Goal: Information Seeking & Learning: Learn about a topic

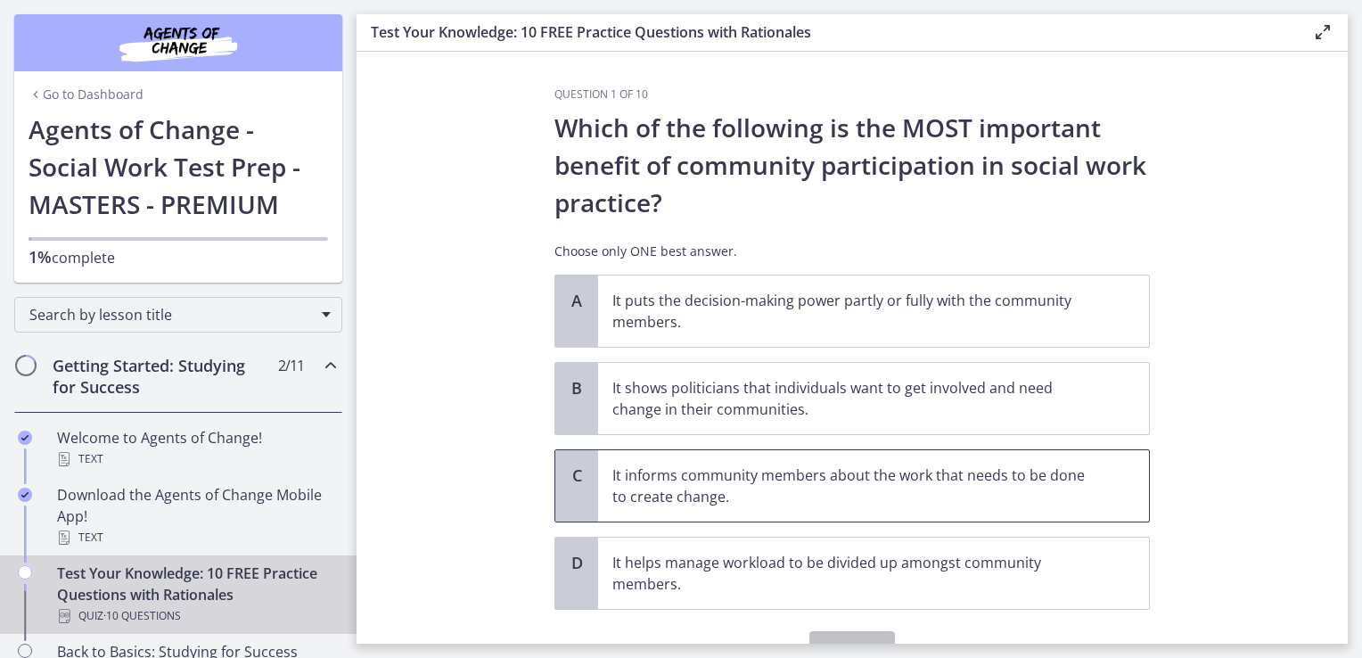
click at [715, 479] on p "It informs community members about the work that needs to be done to create cha…" at bounding box center [855, 485] width 487 height 43
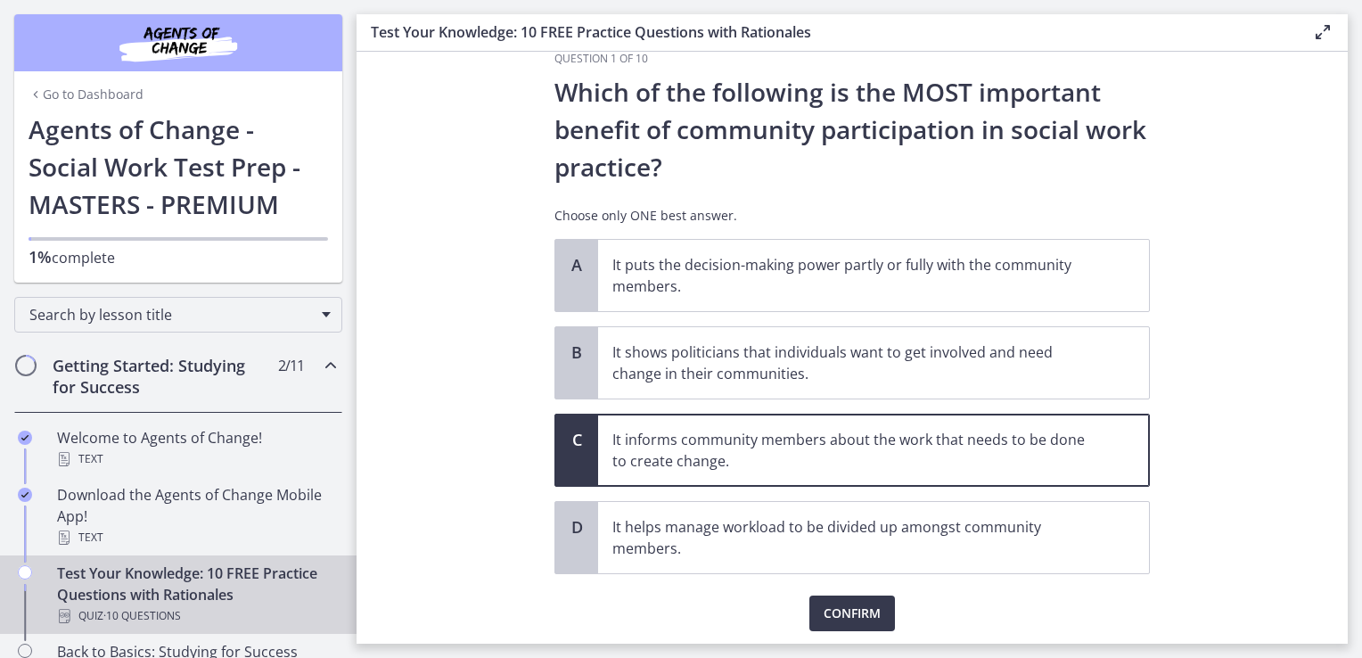
scroll to position [71, 0]
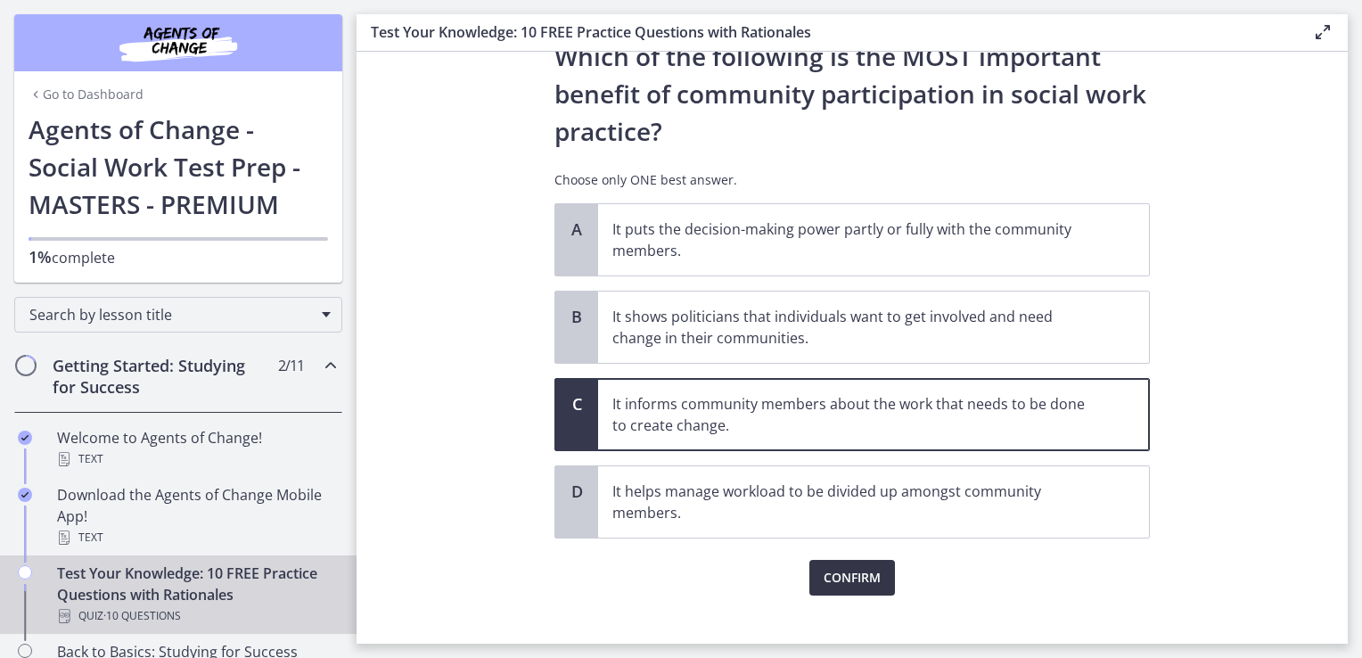
click at [877, 571] on button "Confirm" at bounding box center [852, 578] width 86 height 36
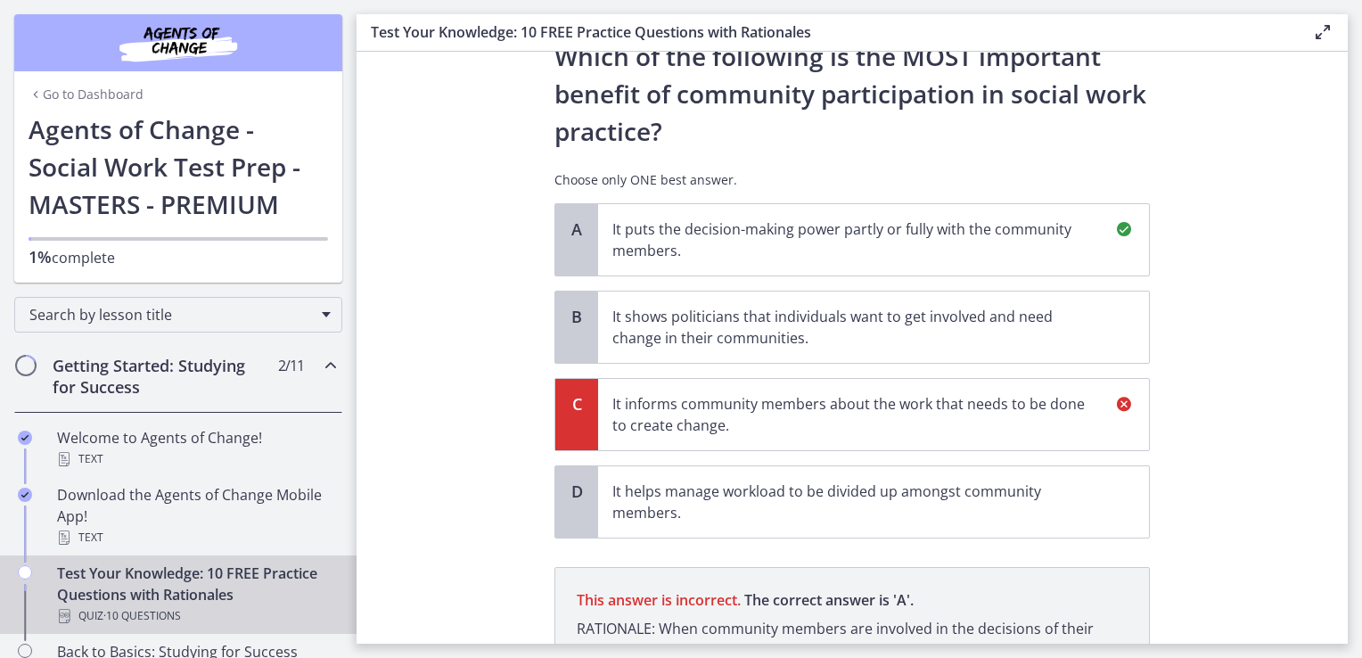
scroll to position [279, 0]
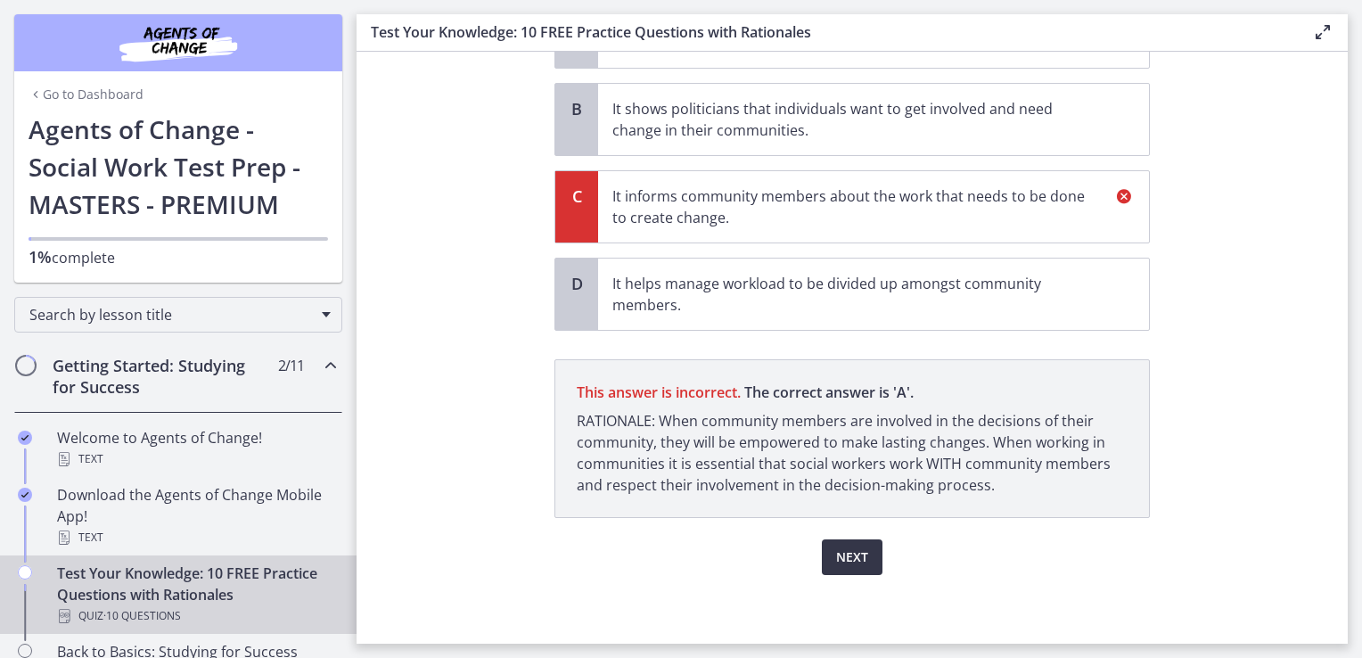
click at [843, 558] on span "Next" at bounding box center [852, 556] width 32 height 21
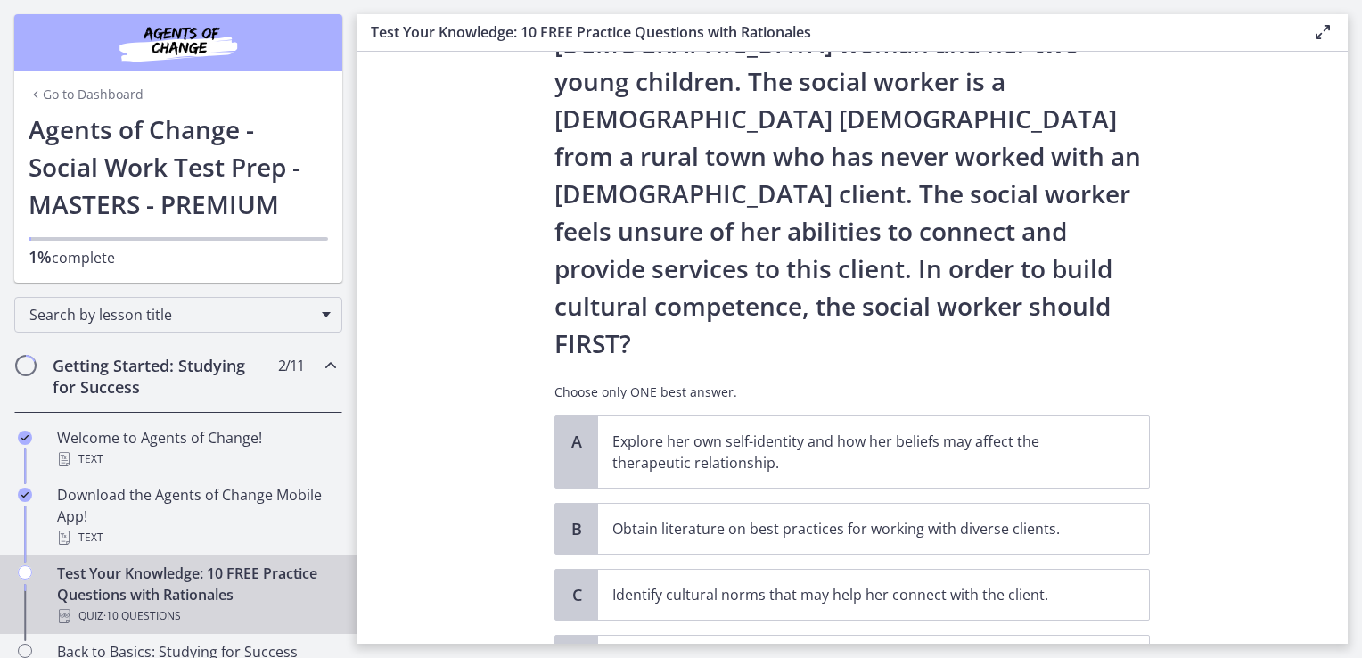
scroll to position [178, 0]
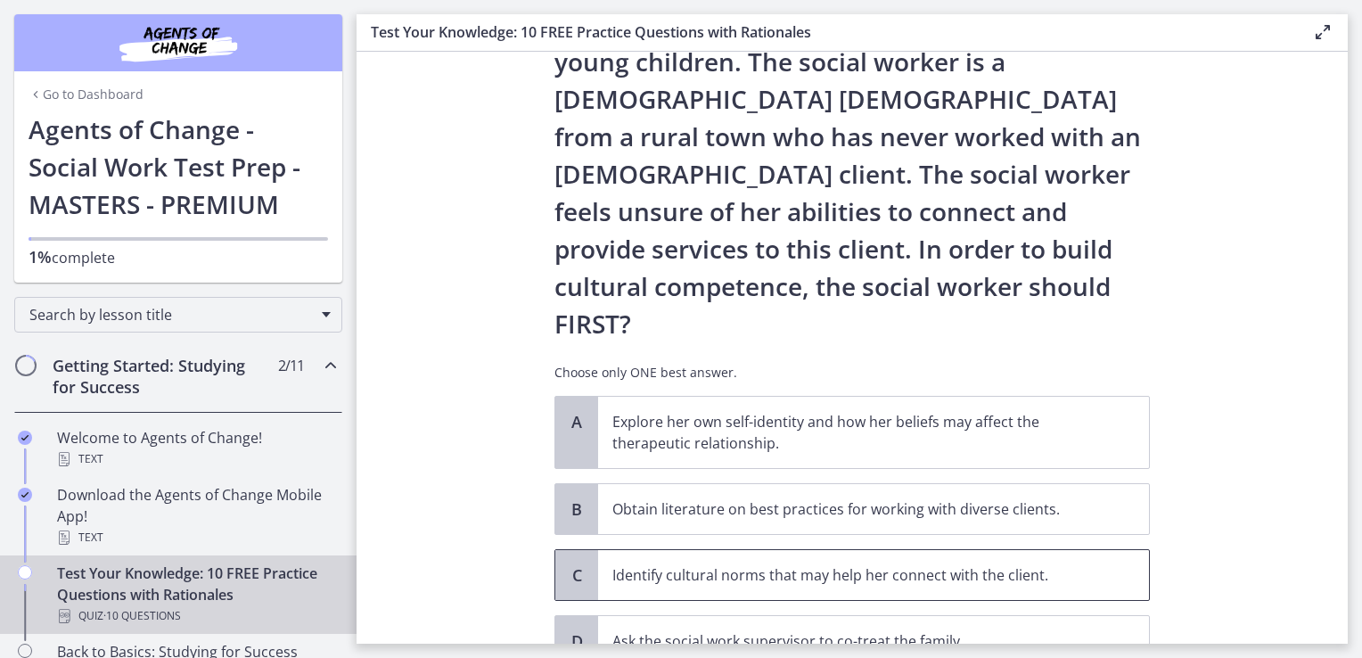
click at [940, 564] on p "Identify cultural norms that may help her connect with the client." at bounding box center [855, 574] width 487 height 21
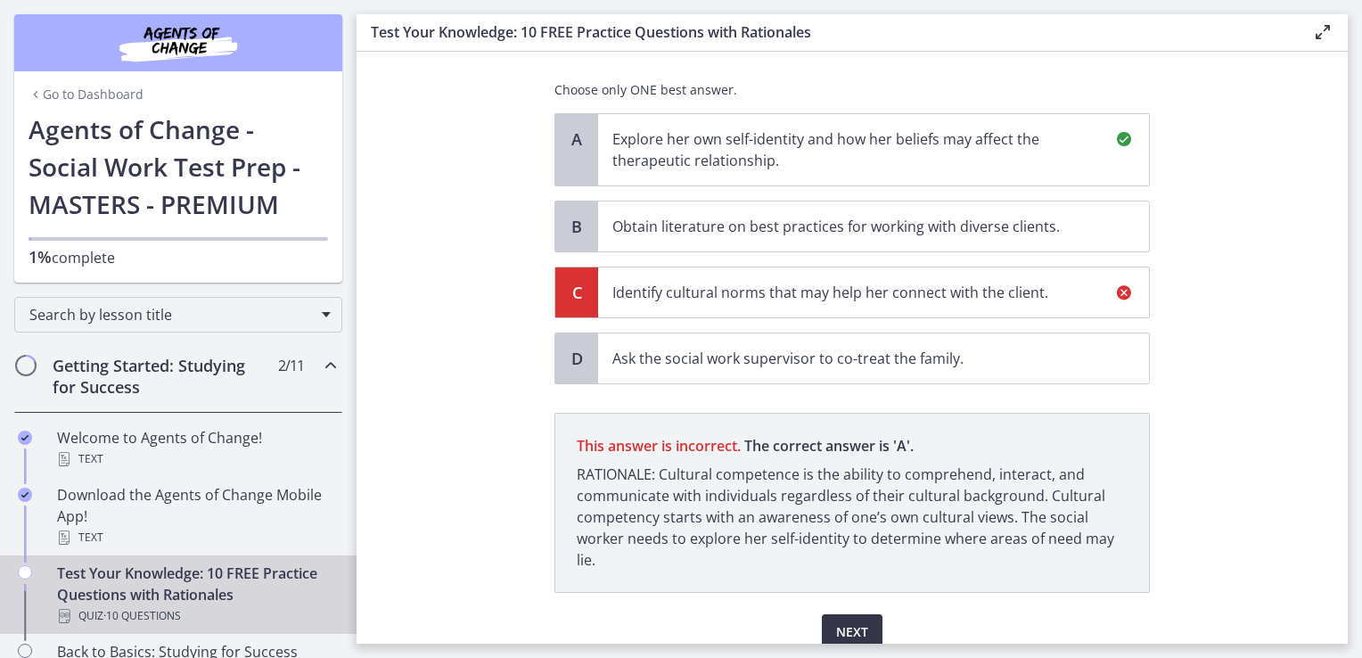
click at [848, 621] on span "Next" at bounding box center [852, 631] width 32 height 21
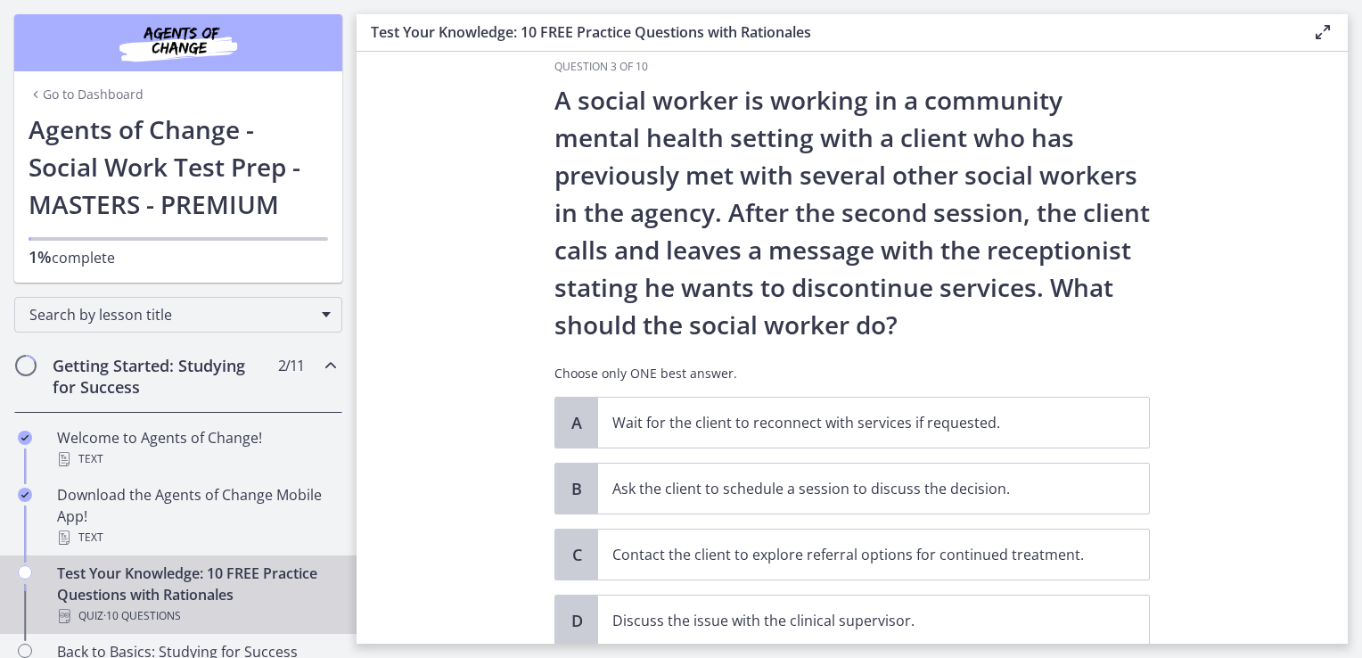
scroll to position [36, 0]
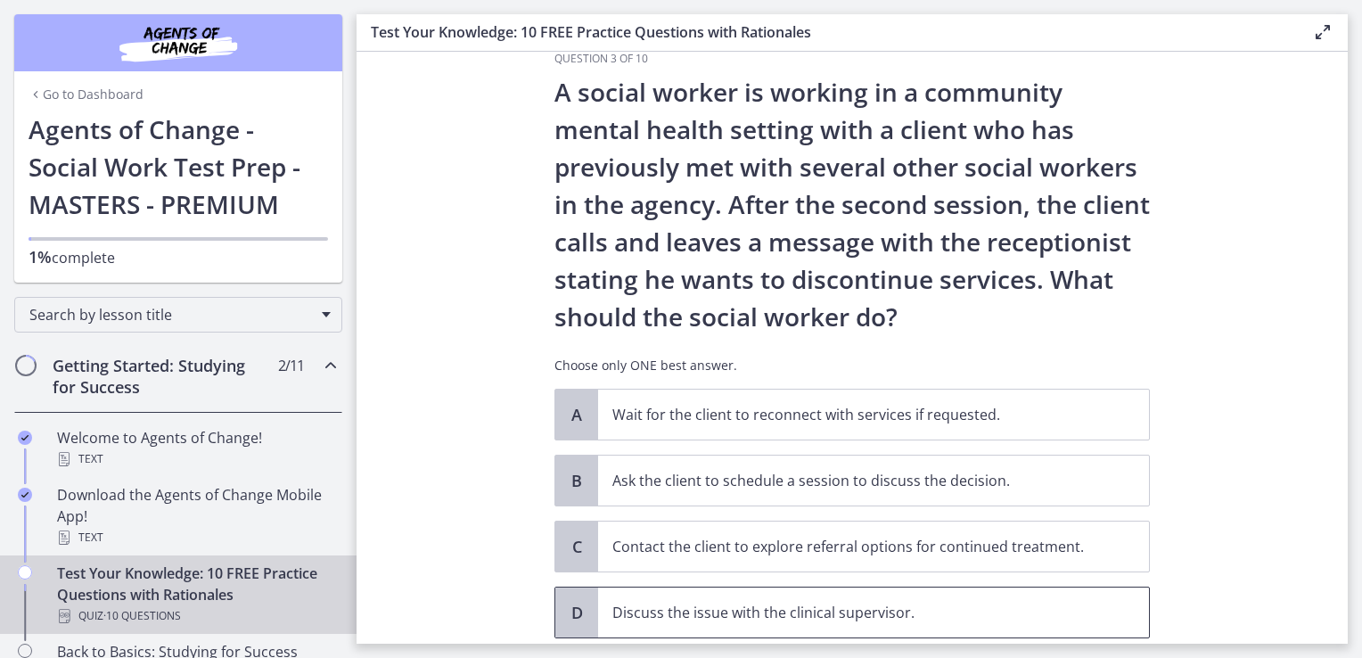
click at [930, 619] on p "Discuss the issue with the clinical supervisor." at bounding box center [855, 611] width 487 height 21
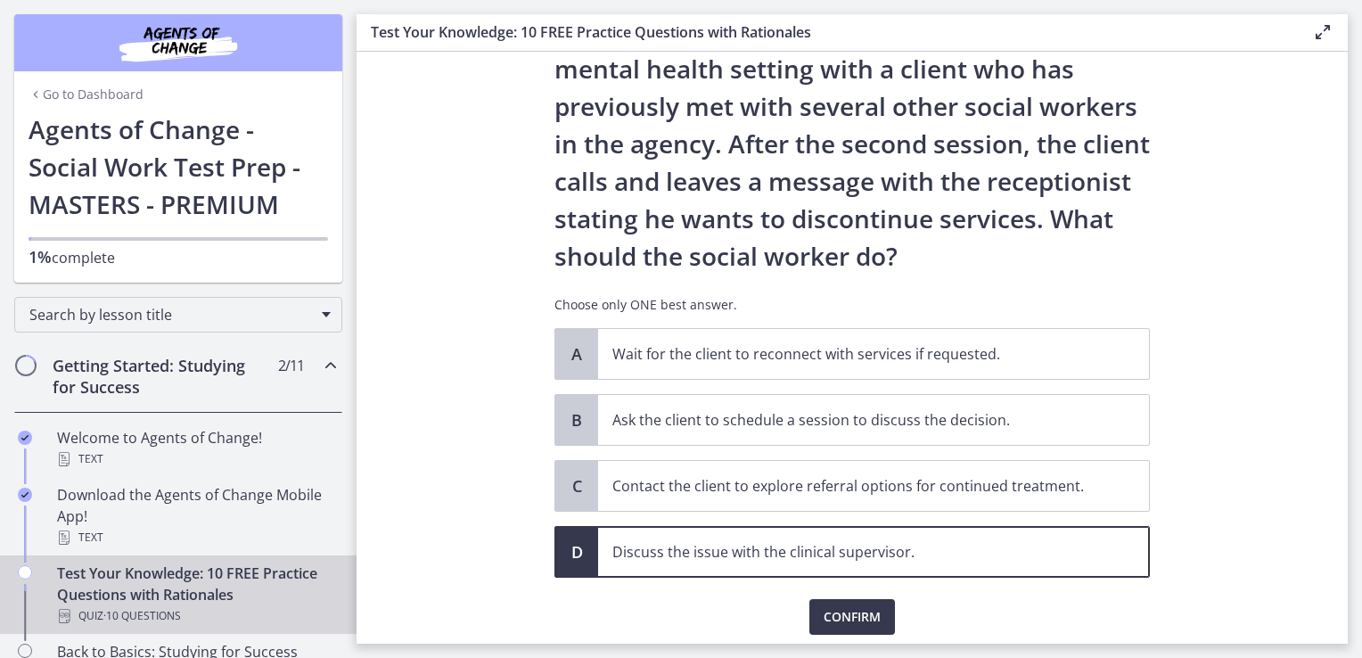
scroll to position [157, 0]
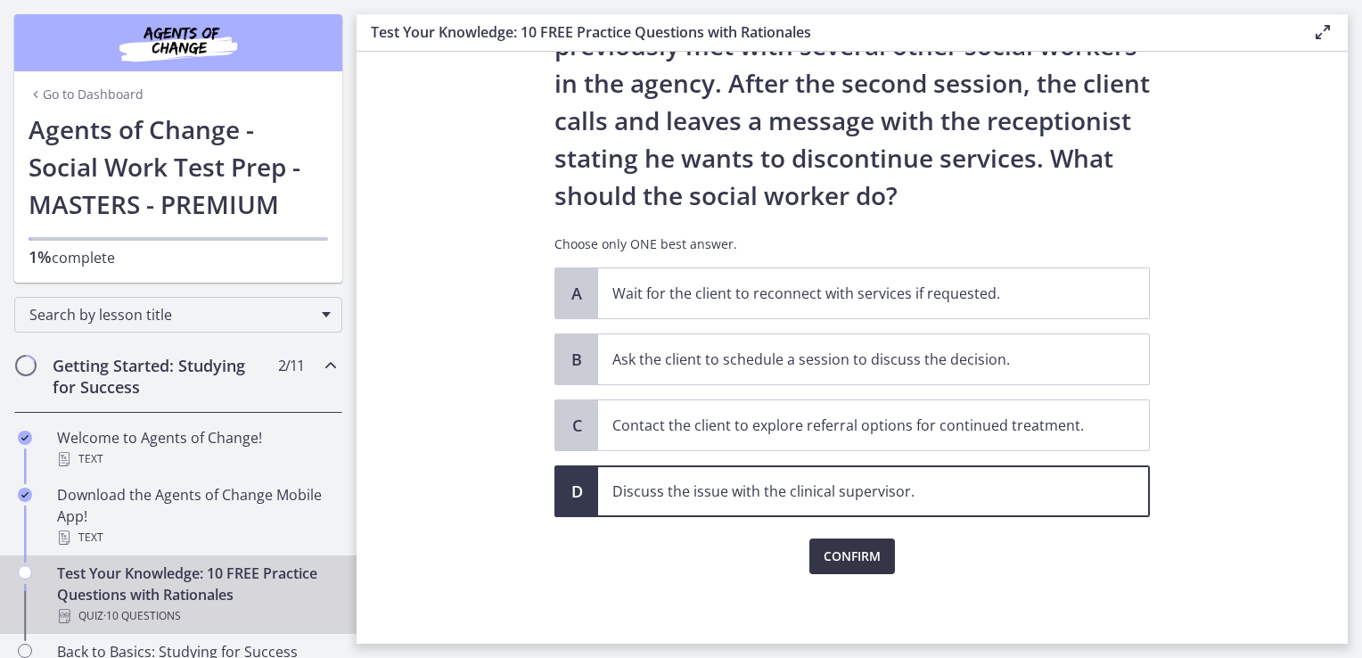
click at [863, 561] on span "Confirm" at bounding box center [851, 555] width 57 height 21
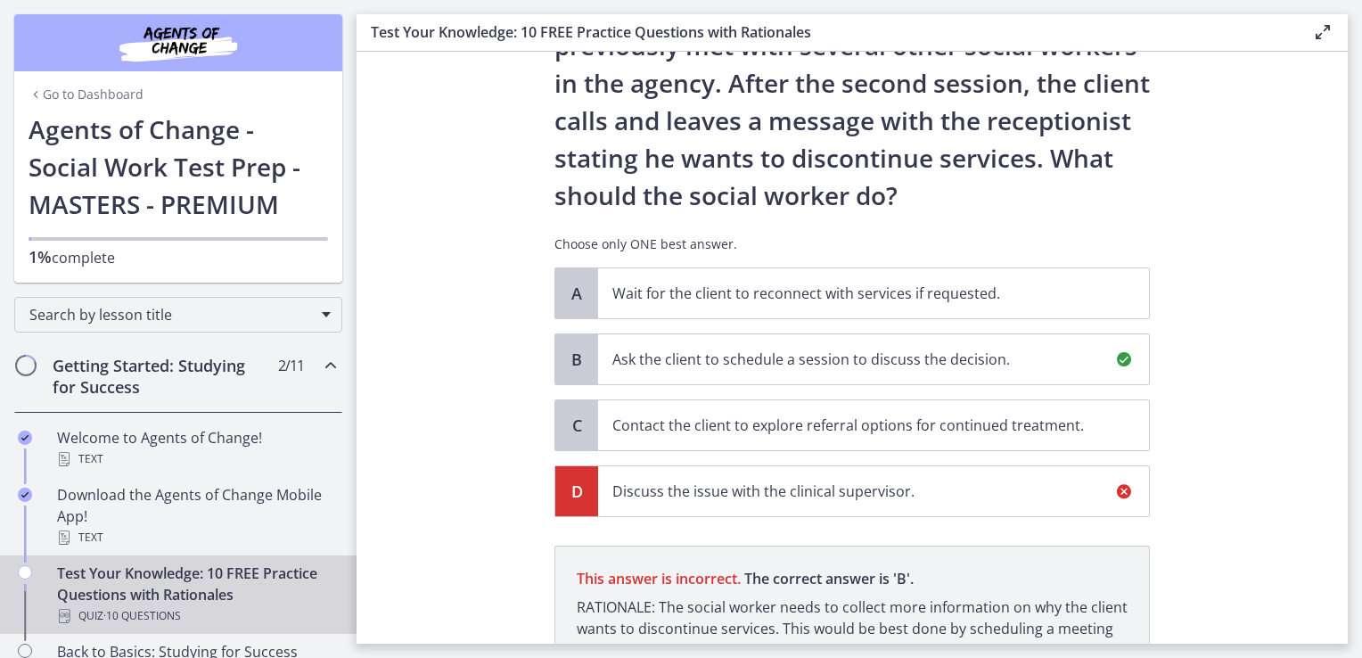
scroll to position [364, 0]
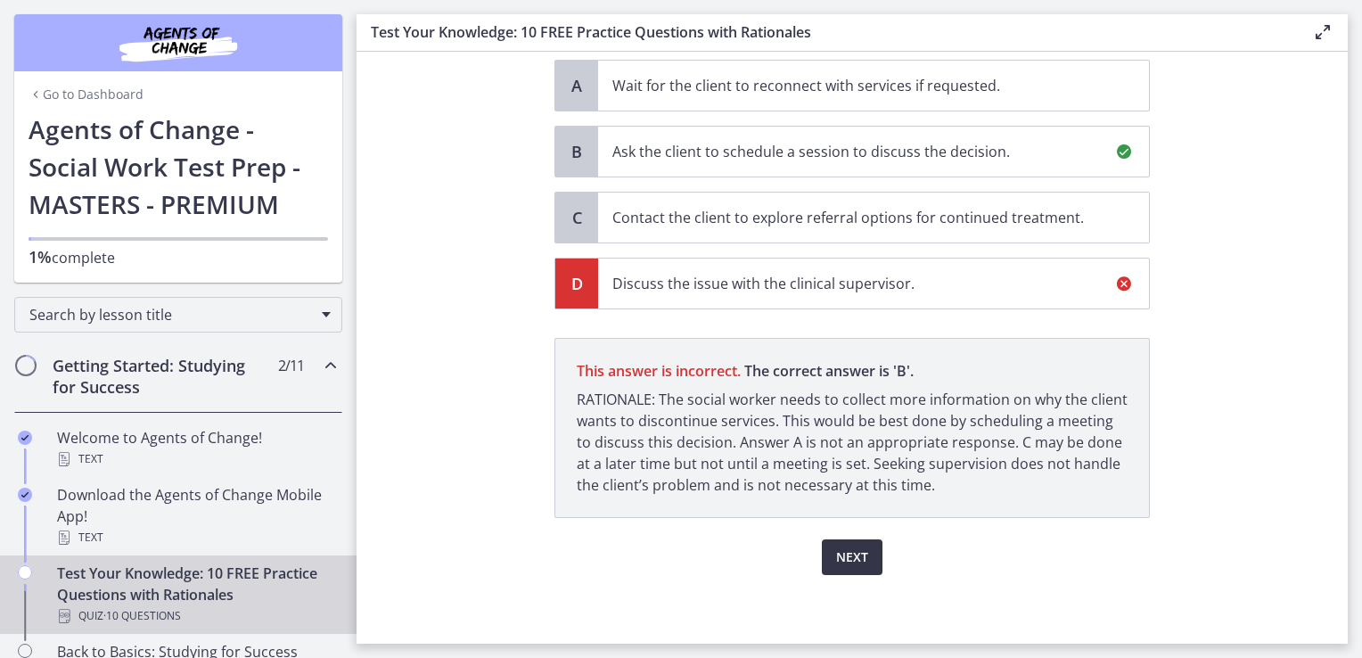
click at [847, 555] on span "Next" at bounding box center [852, 556] width 32 height 21
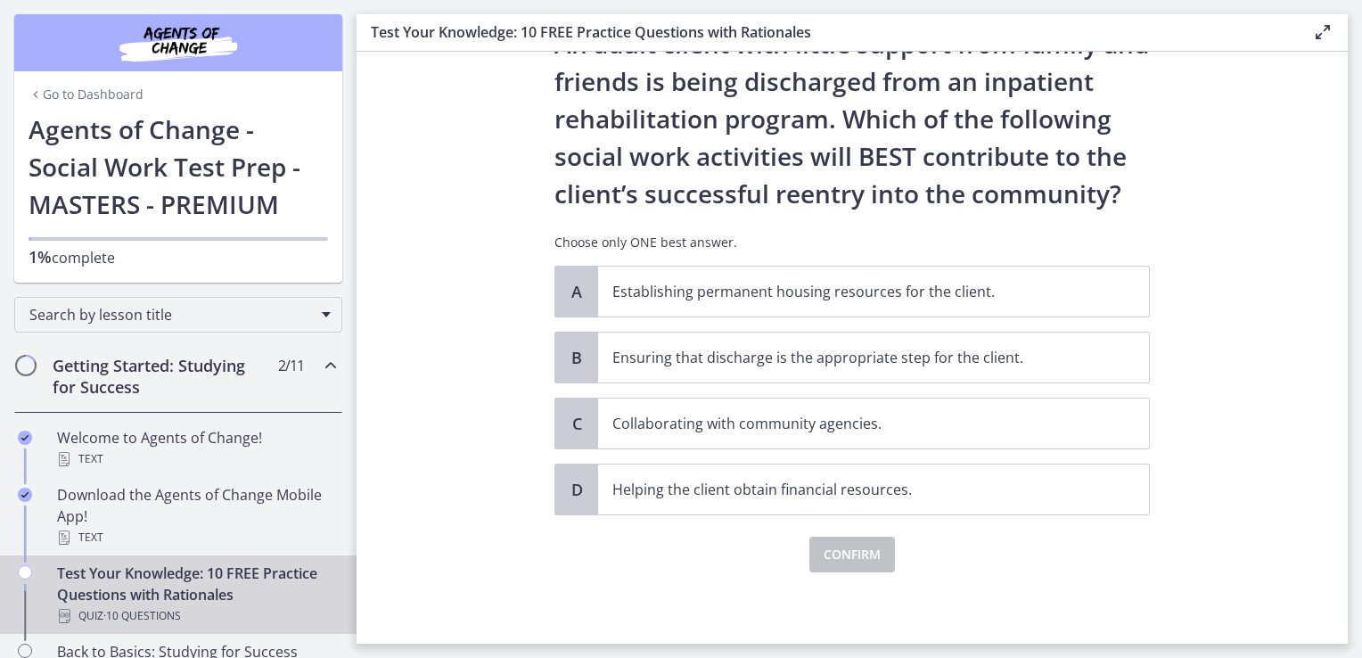
scroll to position [0, 0]
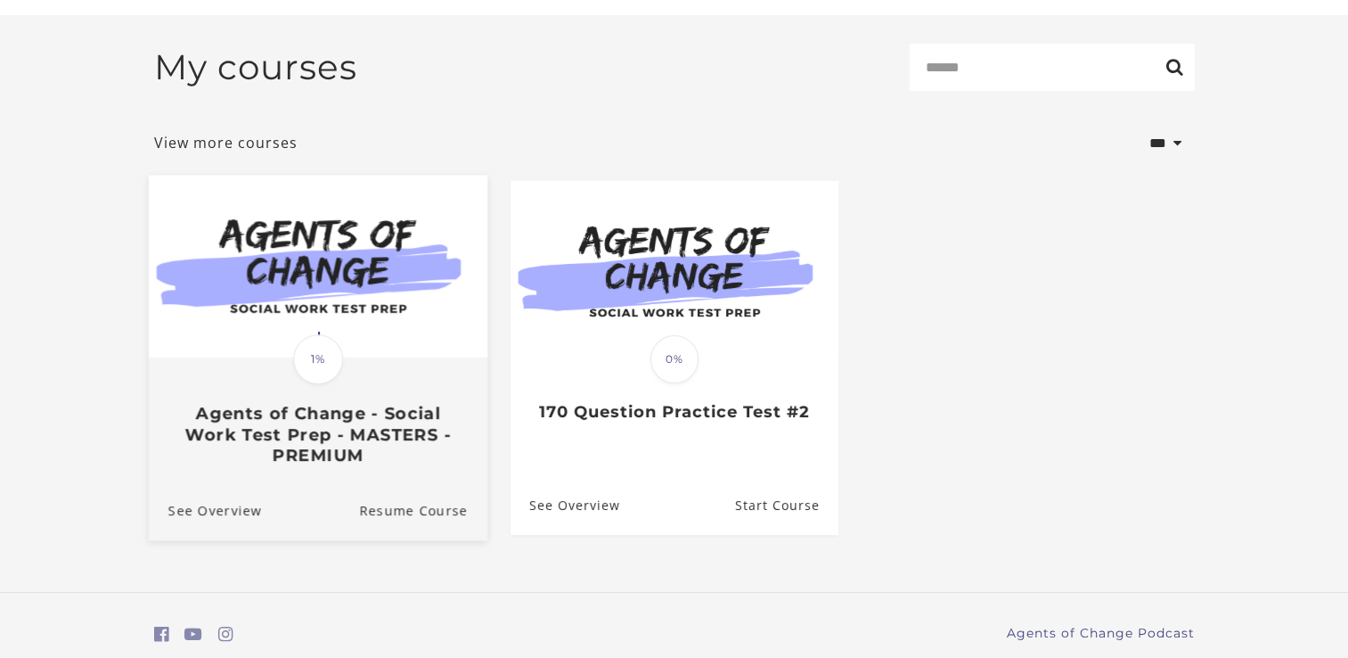
click at [338, 357] on span "1%" at bounding box center [318, 359] width 50 height 50
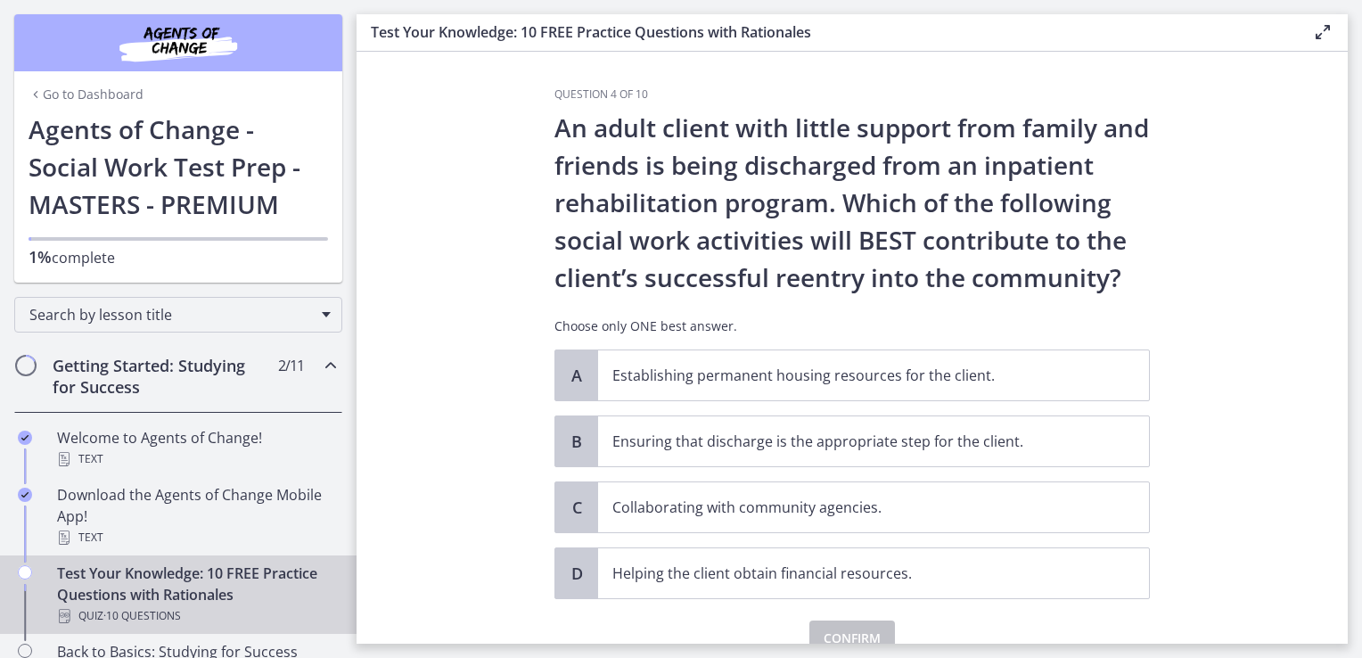
click at [320, 364] on icon "Chapters" at bounding box center [330, 365] width 21 height 21
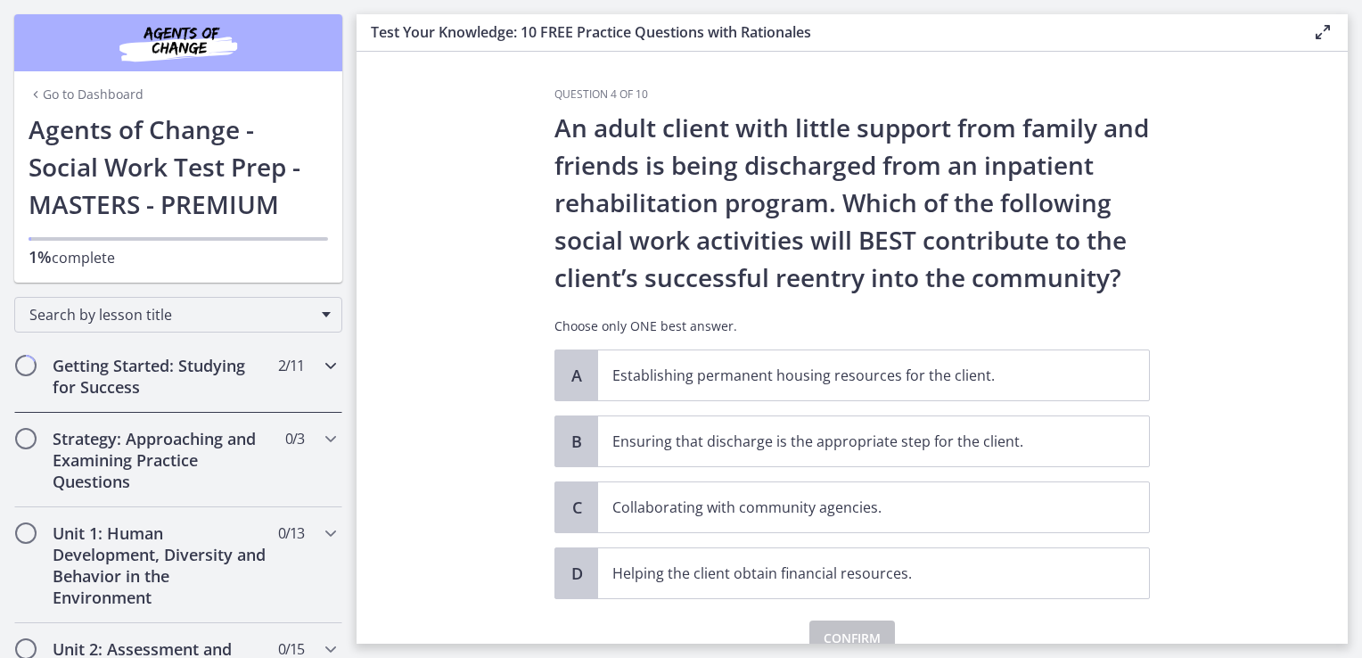
click at [320, 364] on icon "Chapters" at bounding box center [330, 365] width 21 height 21
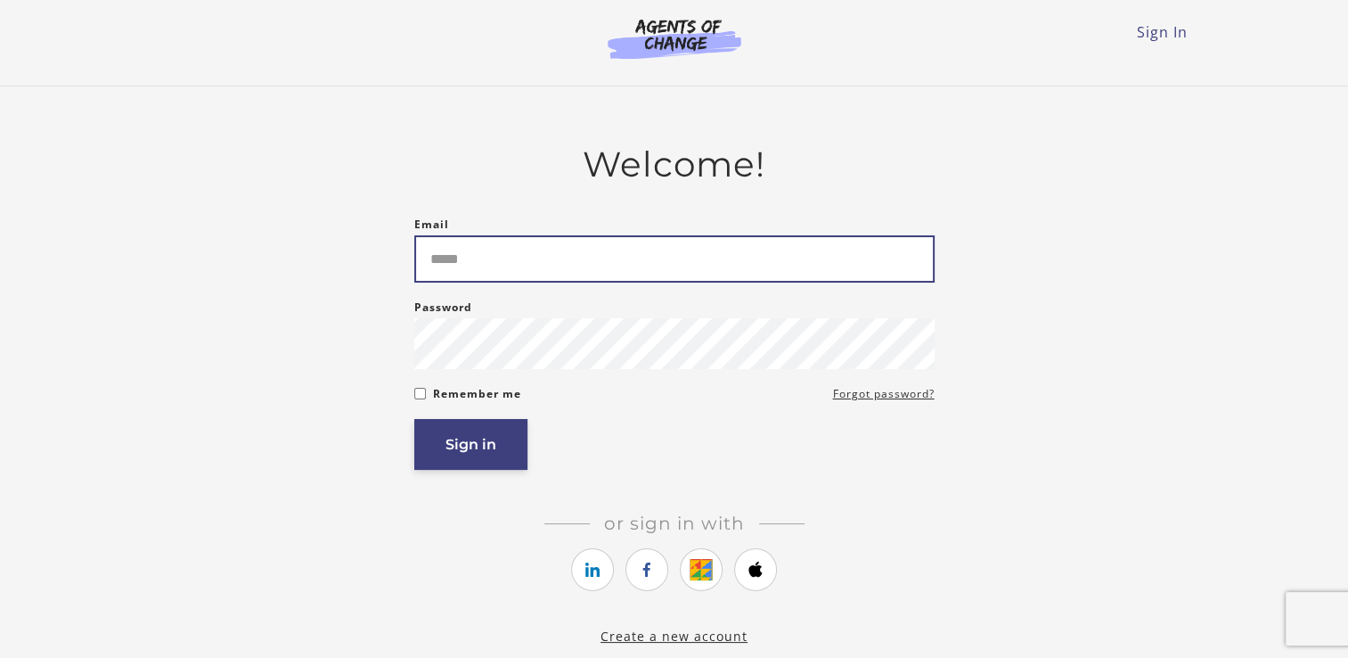
type input "**********"
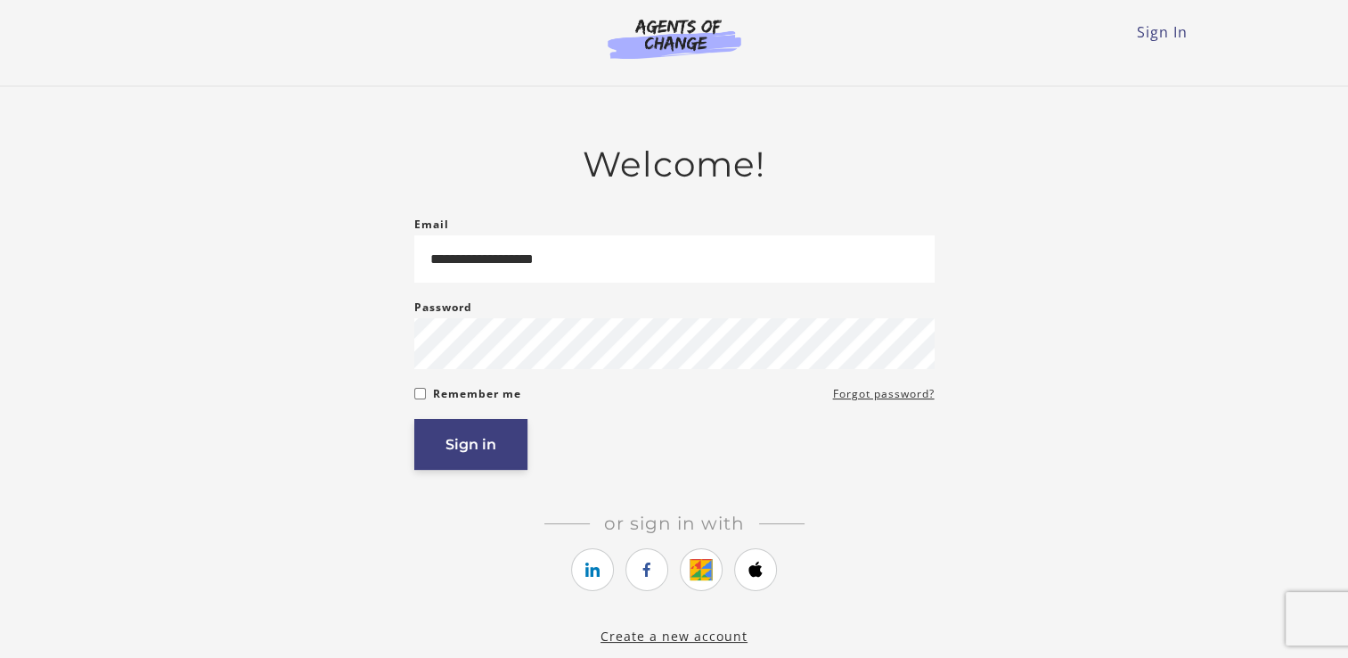
click at [471, 444] on button "Sign in" at bounding box center [470, 444] width 113 height 51
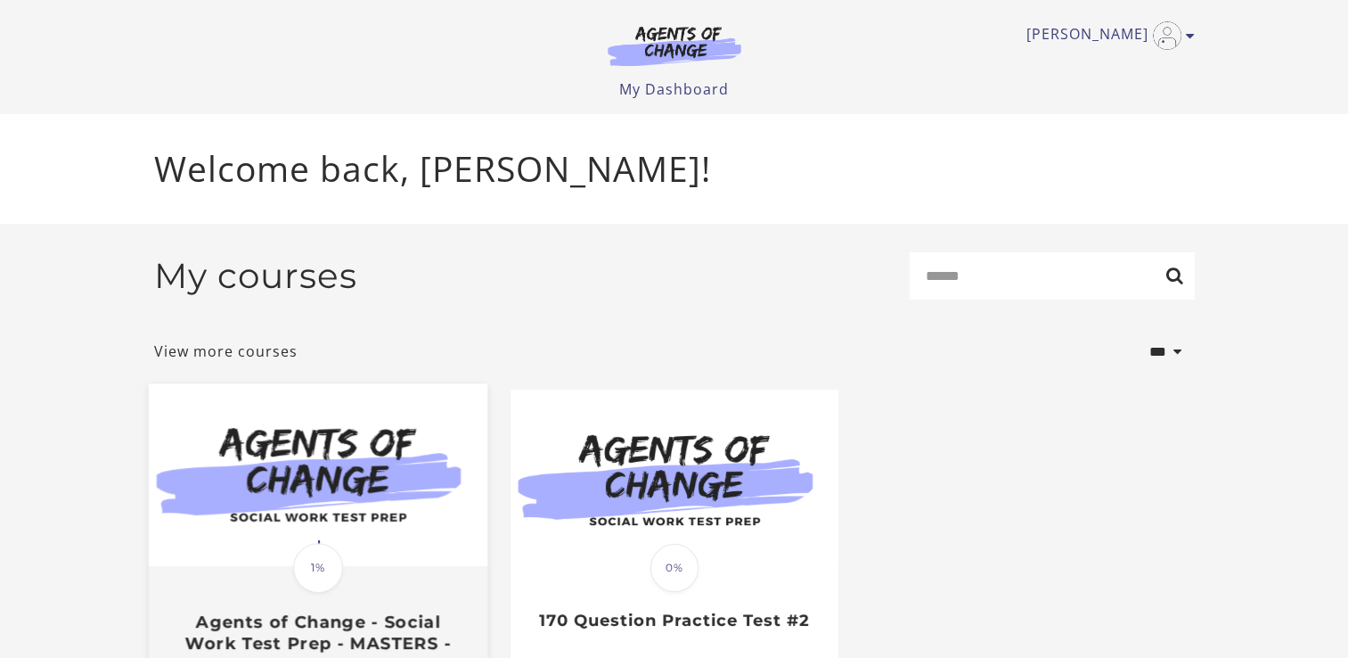
click at [314, 483] on img at bounding box center [317, 475] width 339 height 183
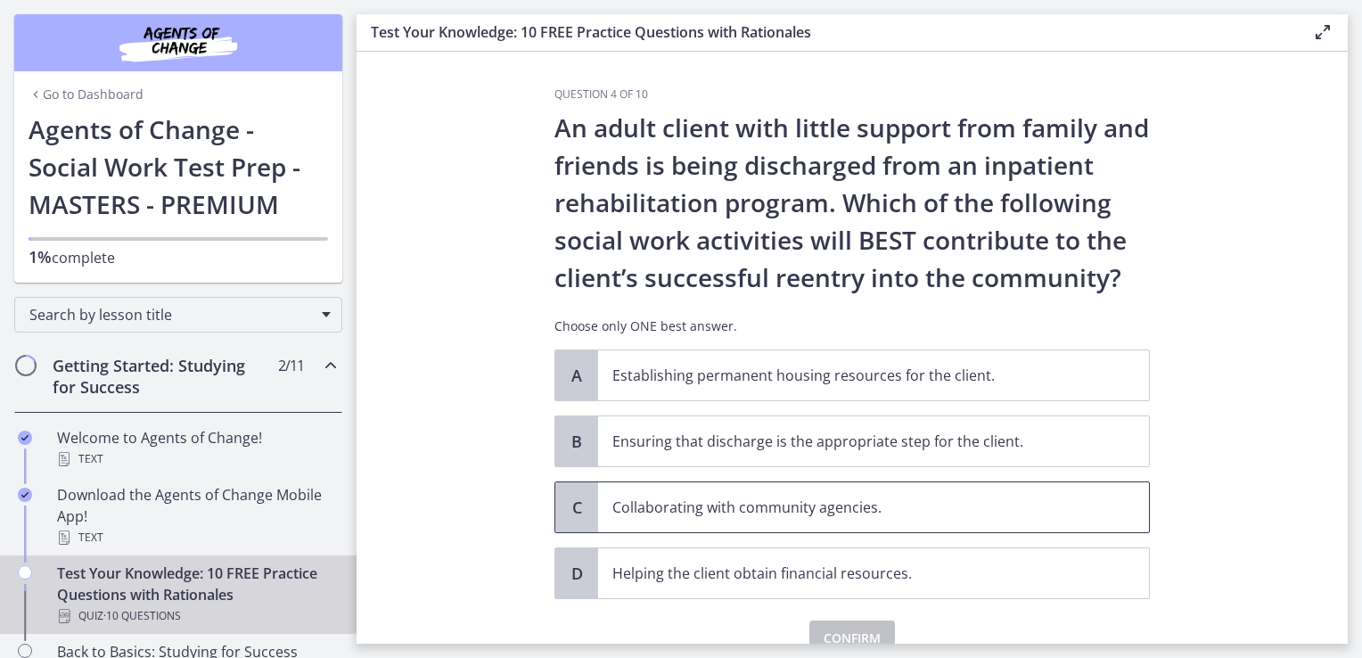
click at [834, 510] on p "Collaborating with community agencies." at bounding box center [855, 506] width 487 height 21
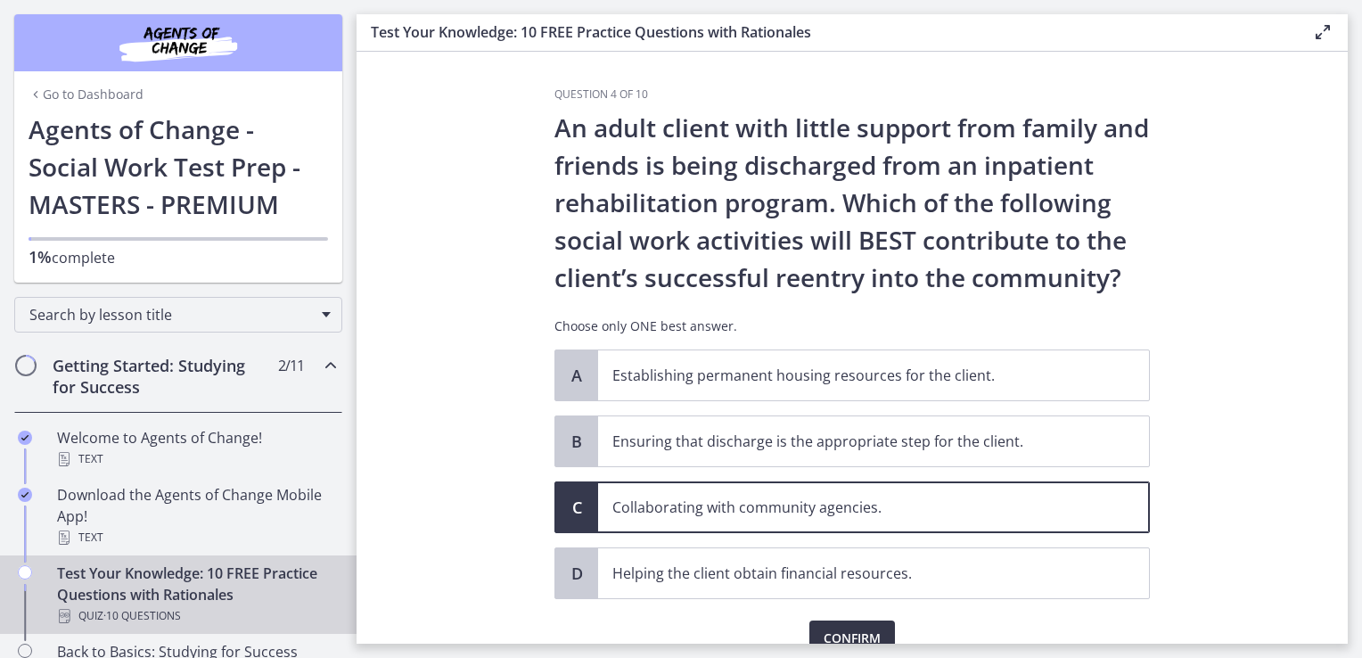
click at [870, 628] on span "Confirm" at bounding box center [851, 637] width 57 height 21
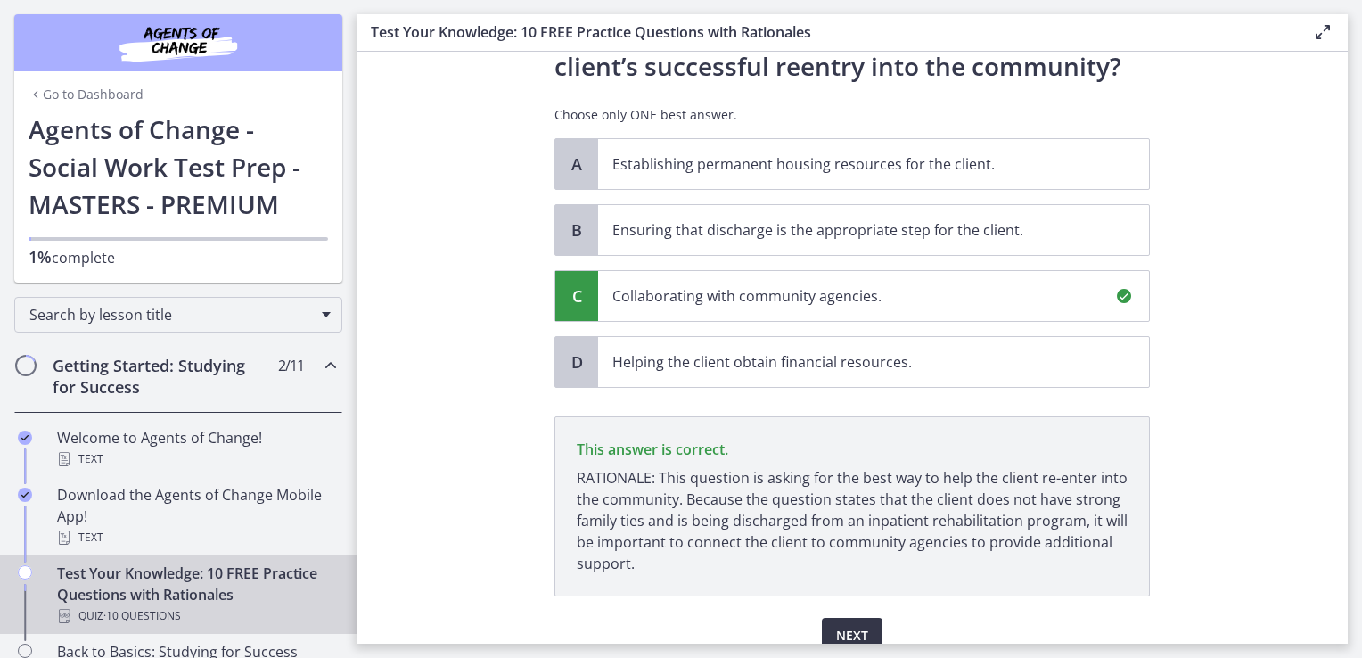
scroll to position [290, 0]
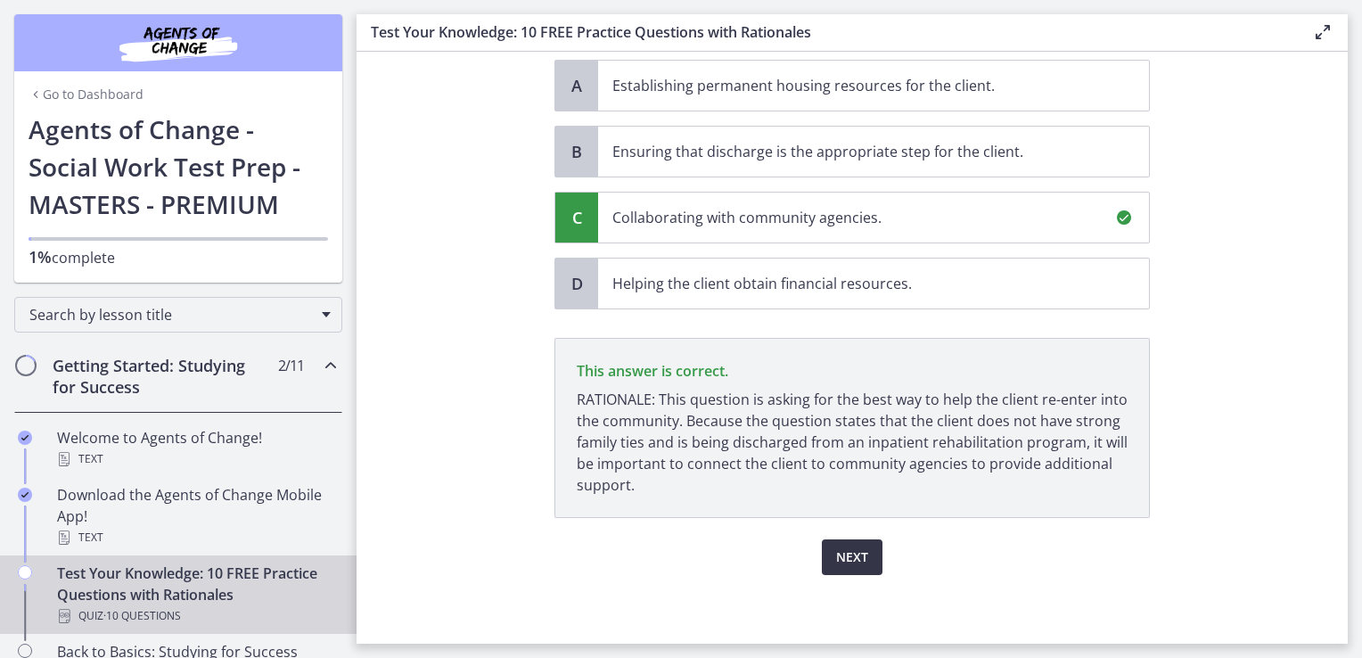
click at [850, 561] on span "Next" at bounding box center [852, 556] width 32 height 21
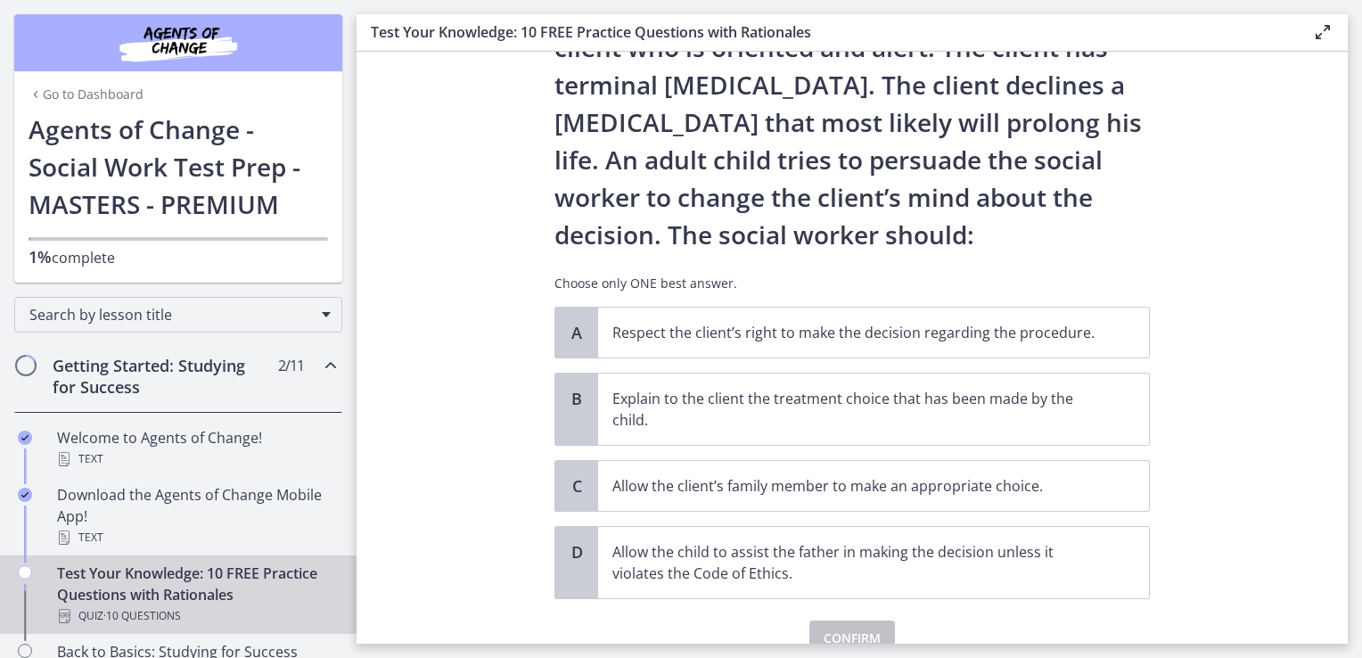
scroll to position [143, 0]
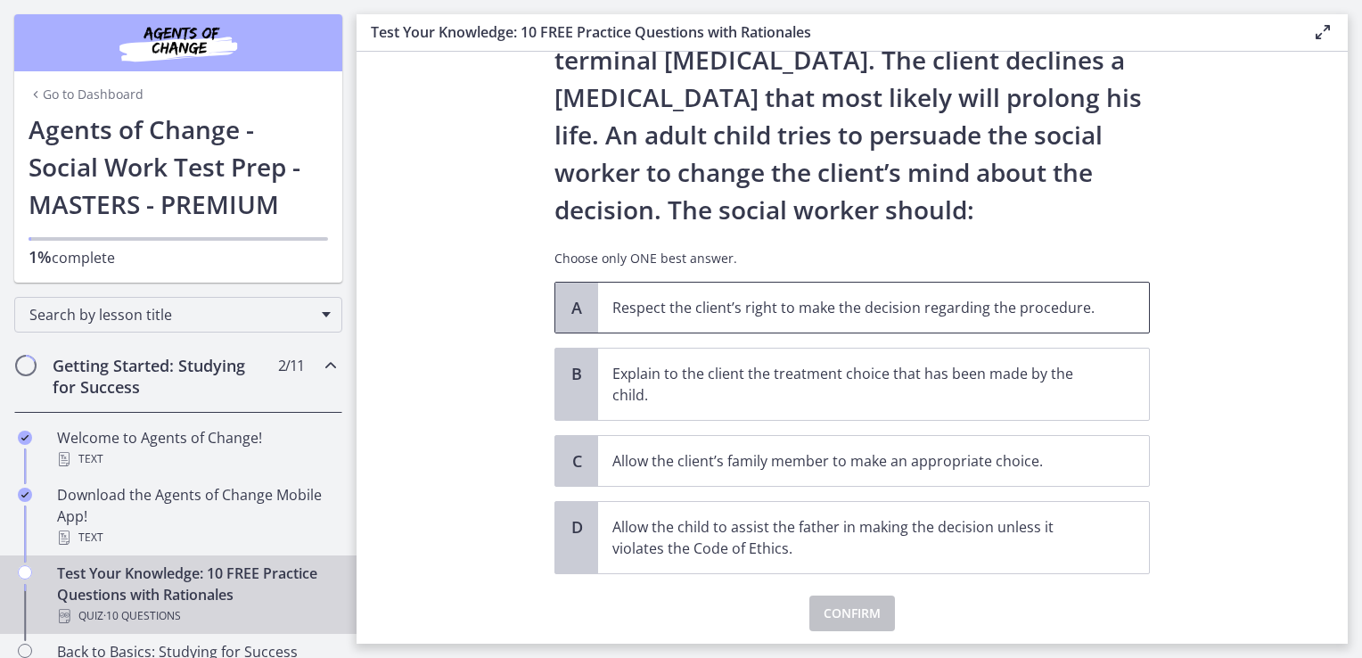
click at [869, 317] on p "Respect the client’s right to make the decision regarding the procedure." at bounding box center [855, 307] width 487 height 21
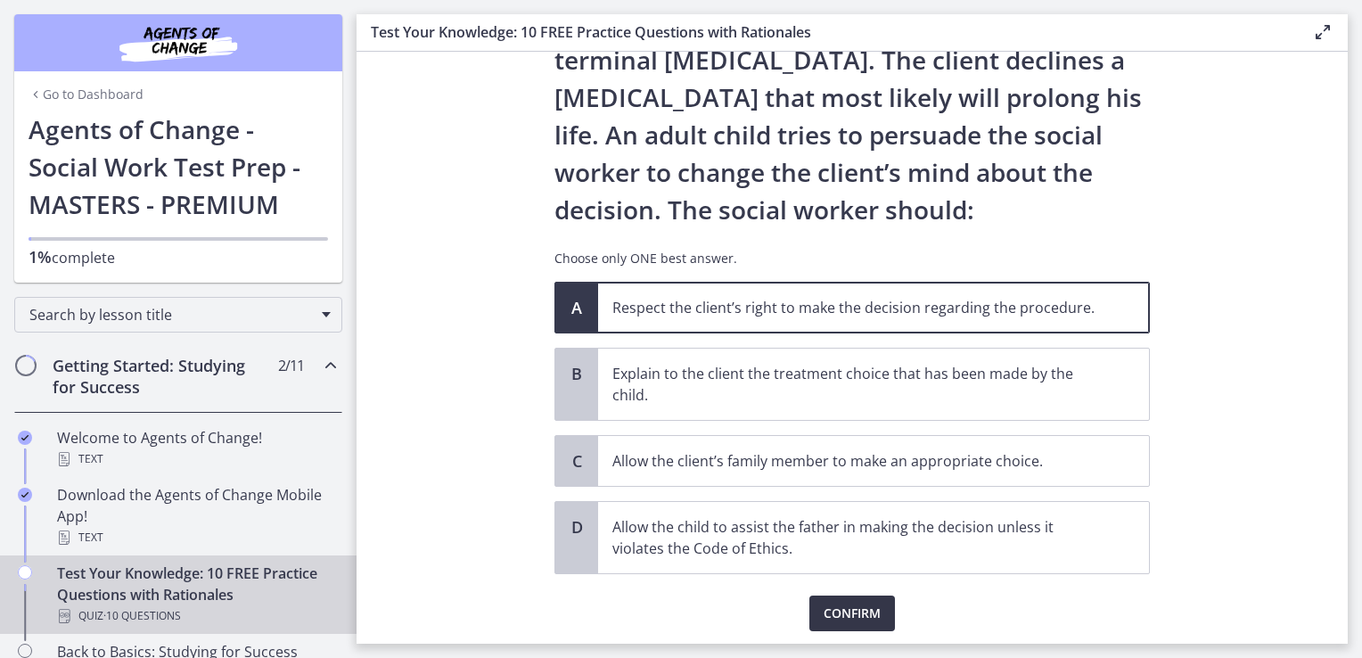
click at [871, 608] on span "Confirm" at bounding box center [851, 612] width 57 height 21
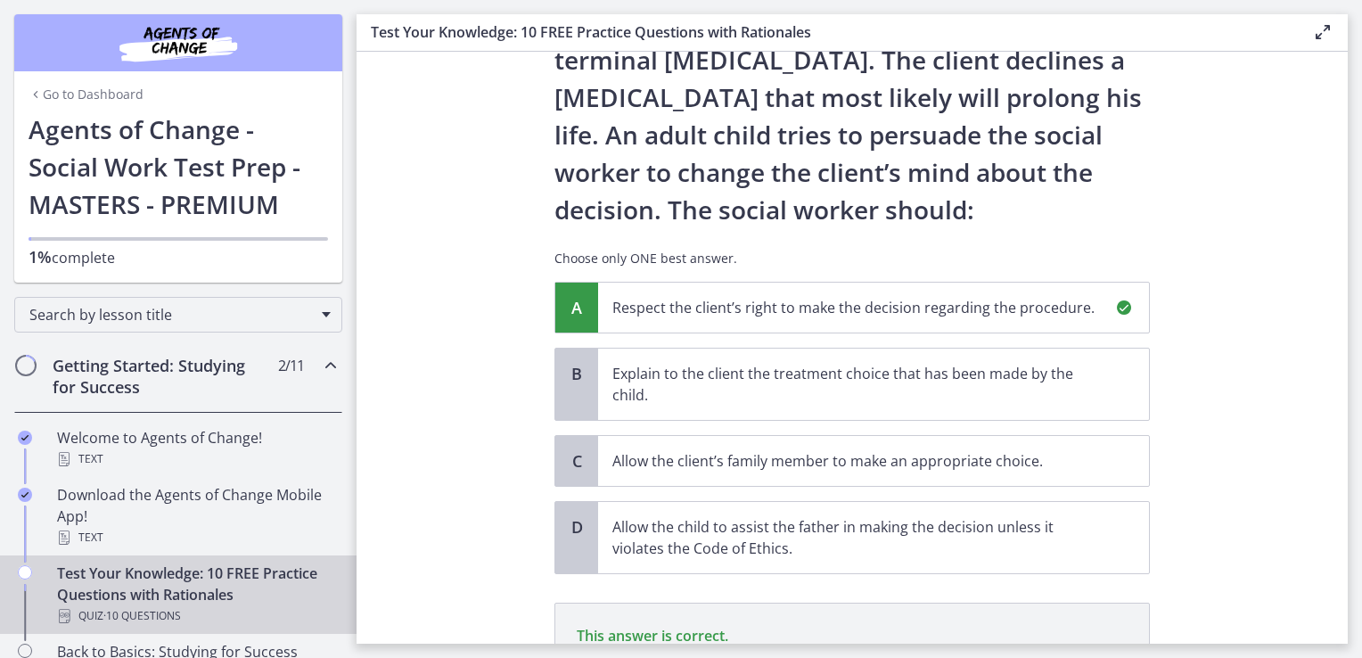
scroll to position [386, 0]
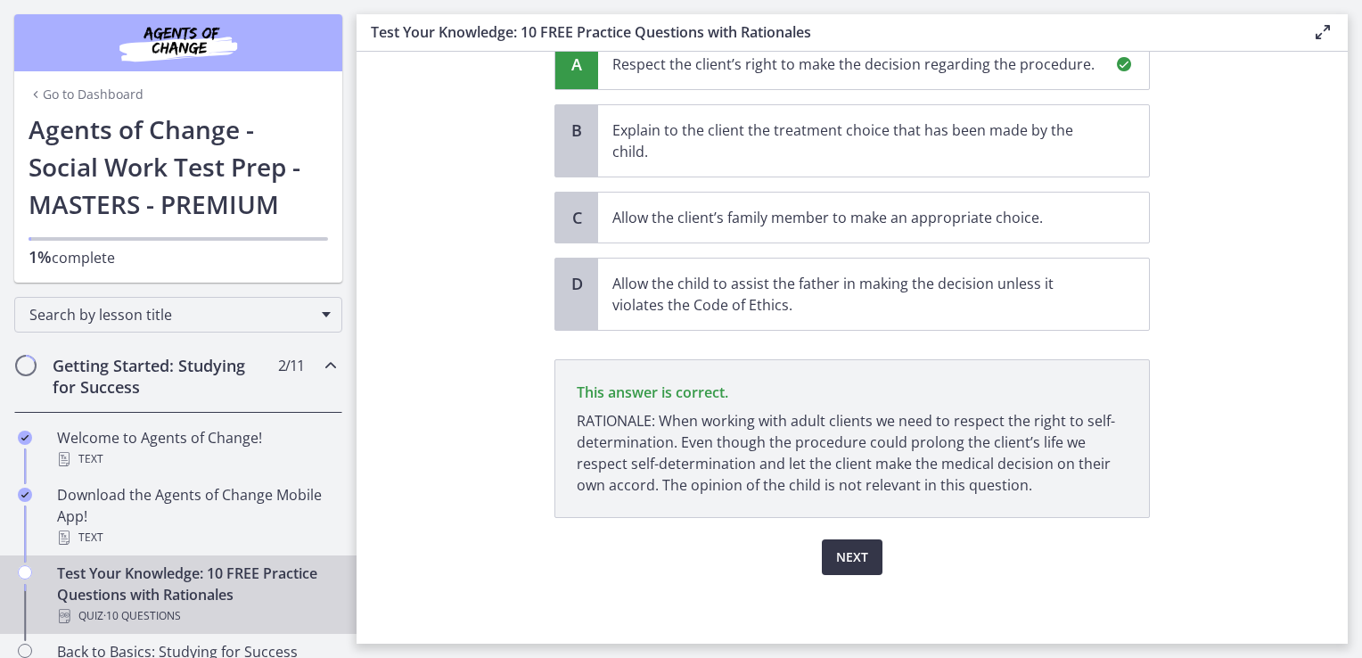
click at [843, 551] on span "Next" at bounding box center [852, 556] width 32 height 21
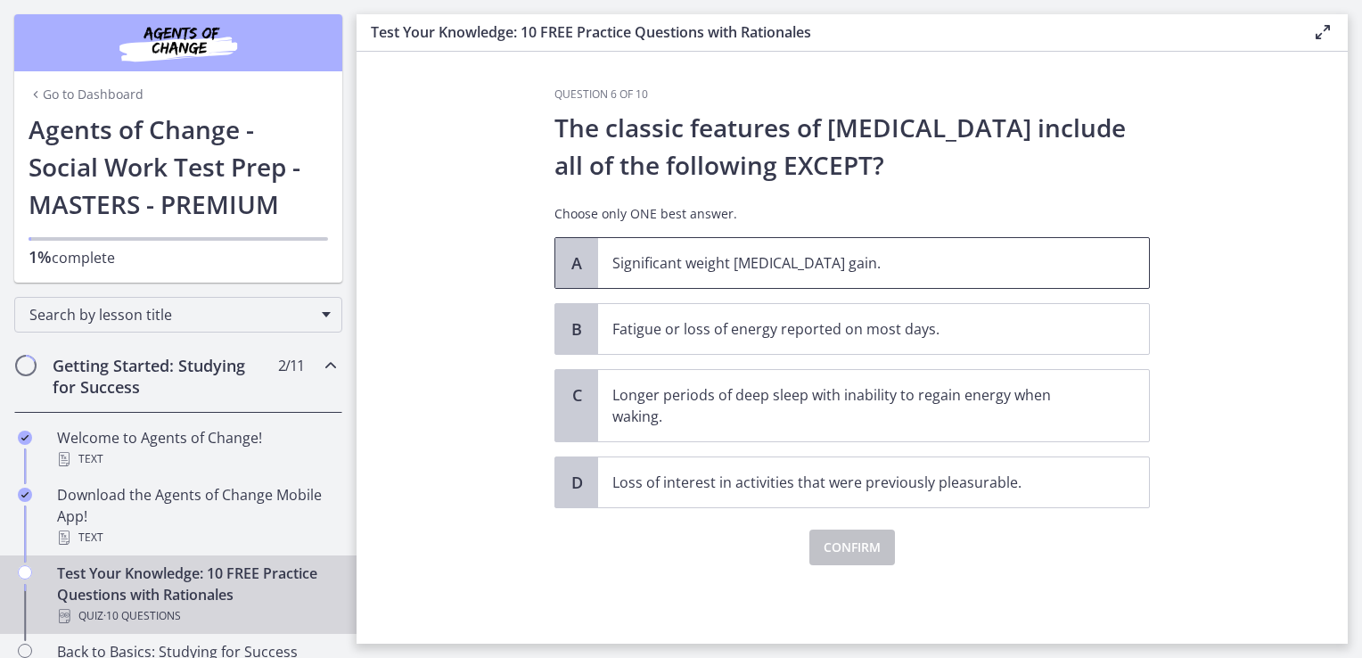
click at [758, 273] on span "Significant weight loss or weight gain." at bounding box center [873, 263] width 551 height 50
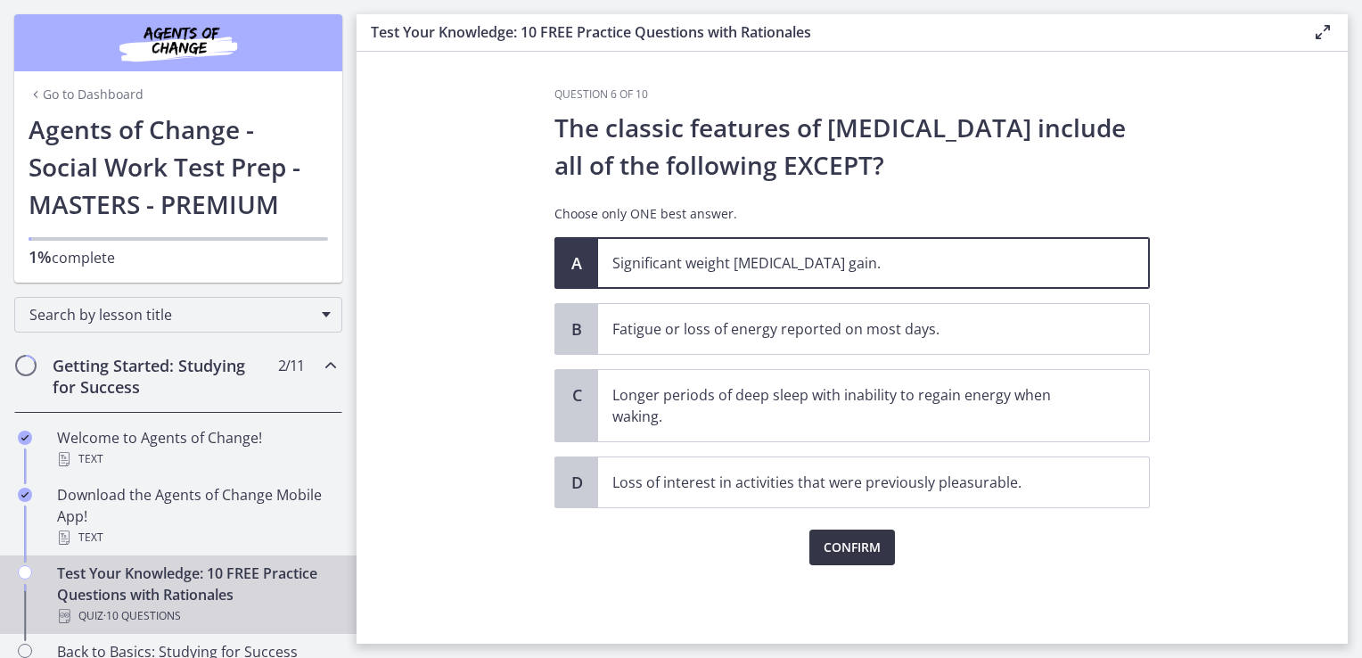
click at [853, 551] on span "Confirm" at bounding box center [851, 546] width 57 height 21
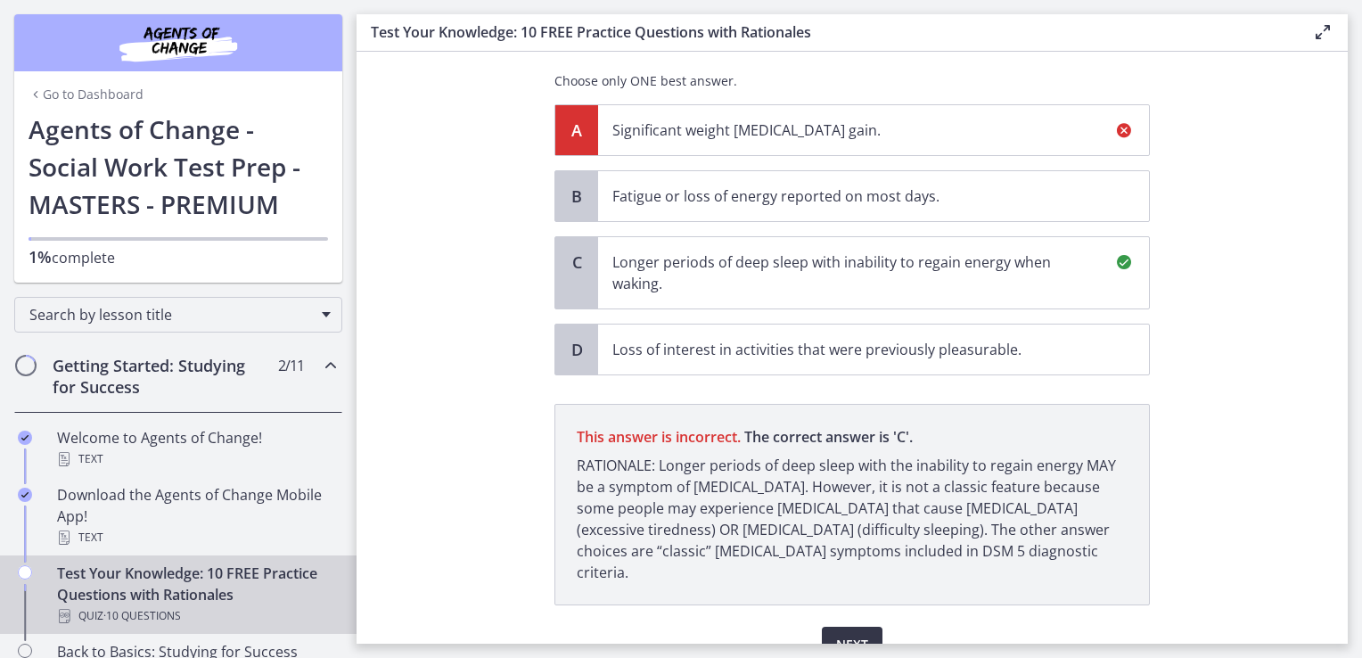
scroll to position [199, 0]
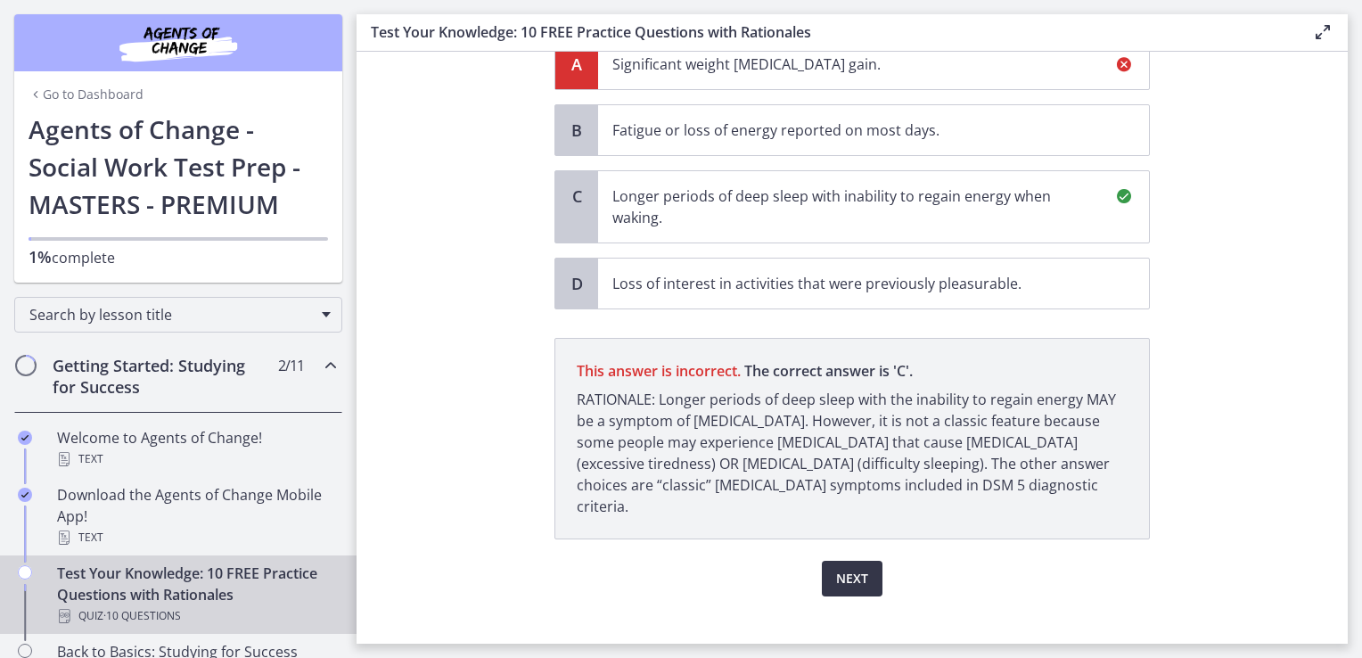
click at [843, 568] on span "Next" at bounding box center [852, 578] width 32 height 21
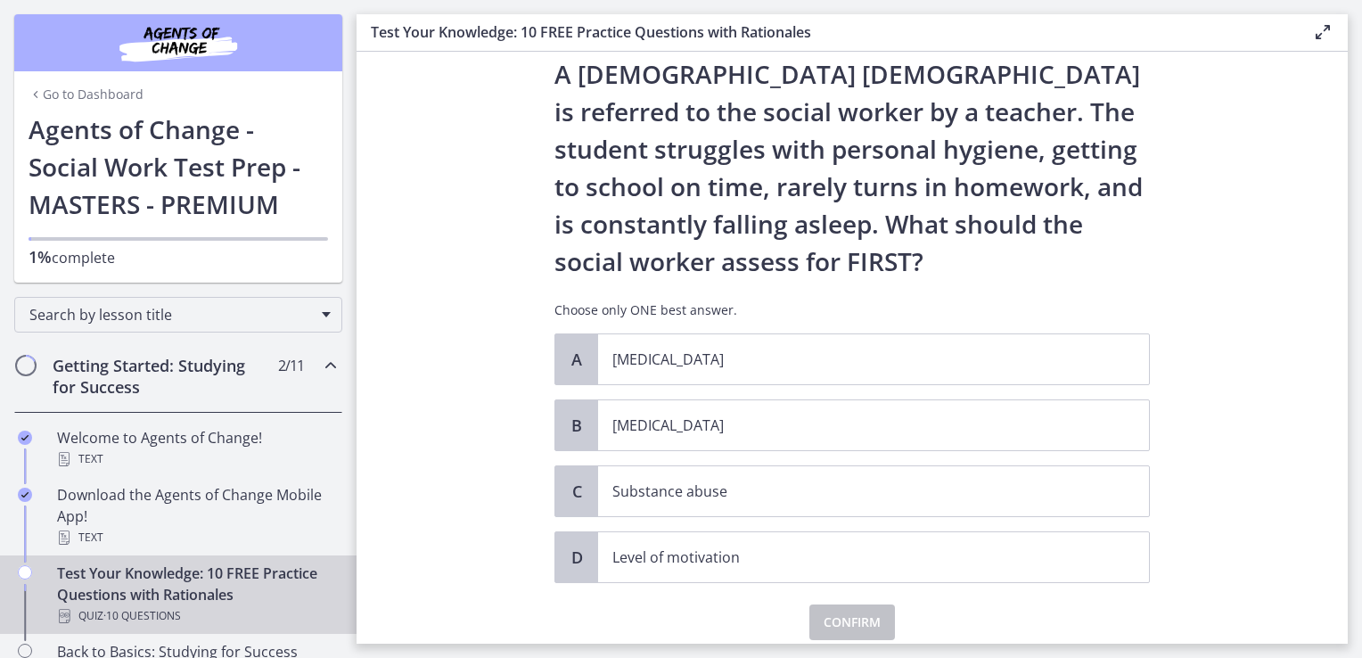
scroll to position [71, 0]
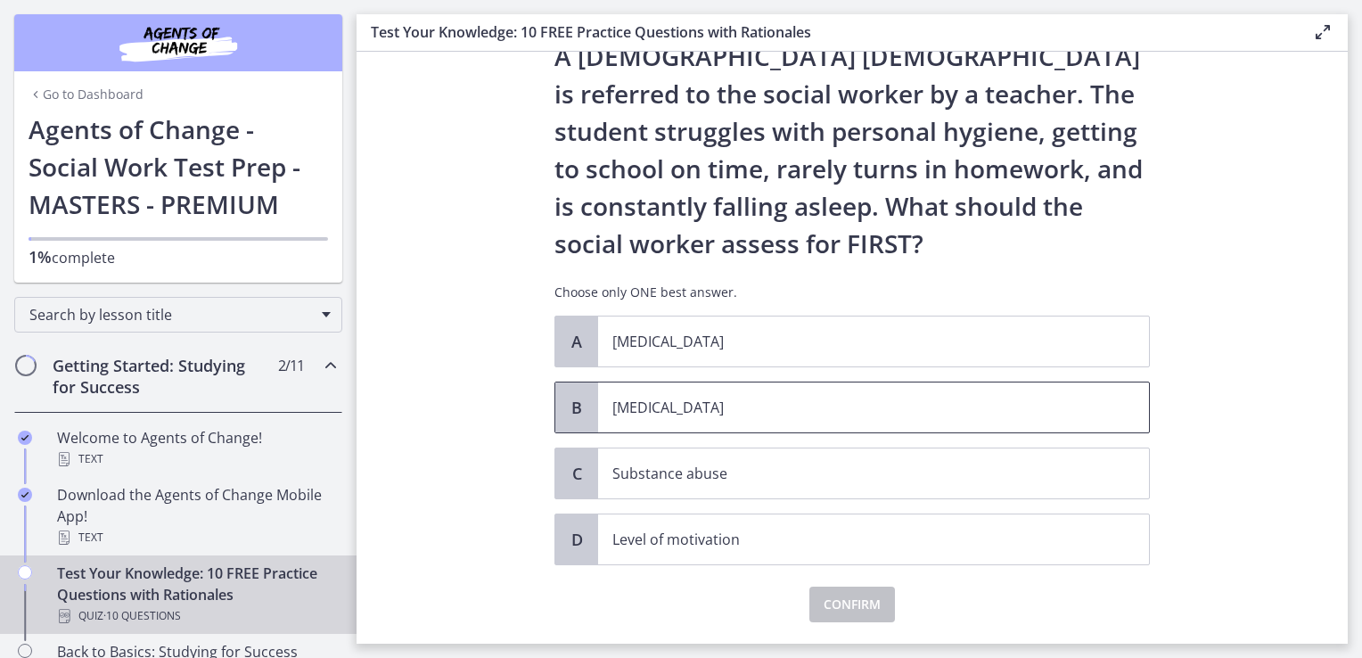
click at [806, 405] on p "Child neglect" at bounding box center [855, 407] width 487 height 21
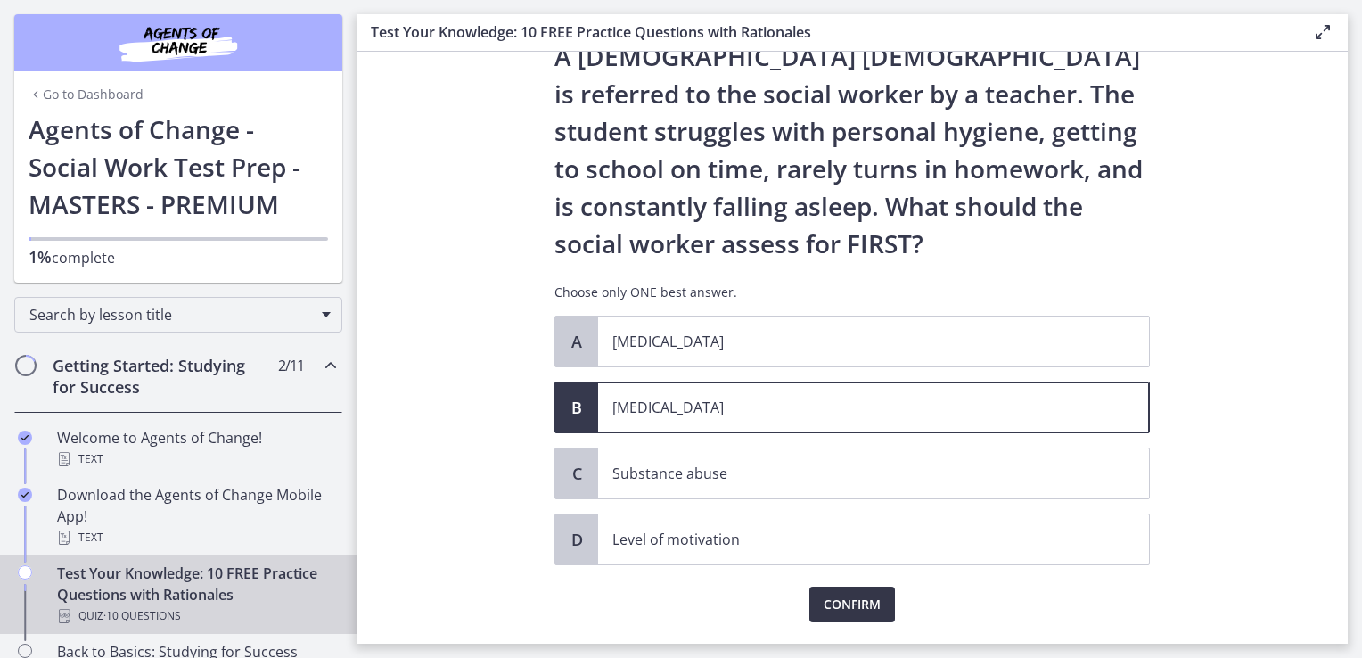
click at [854, 608] on span "Confirm" at bounding box center [851, 603] width 57 height 21
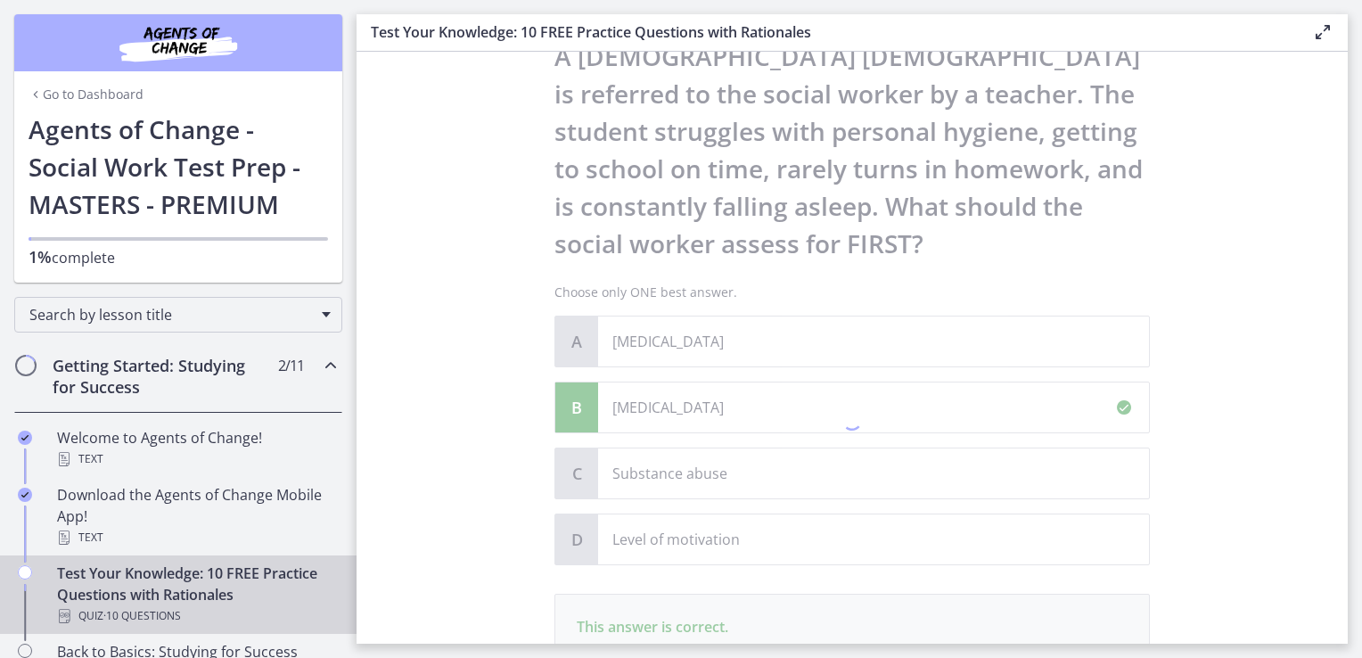
scroll to position [327, 0]
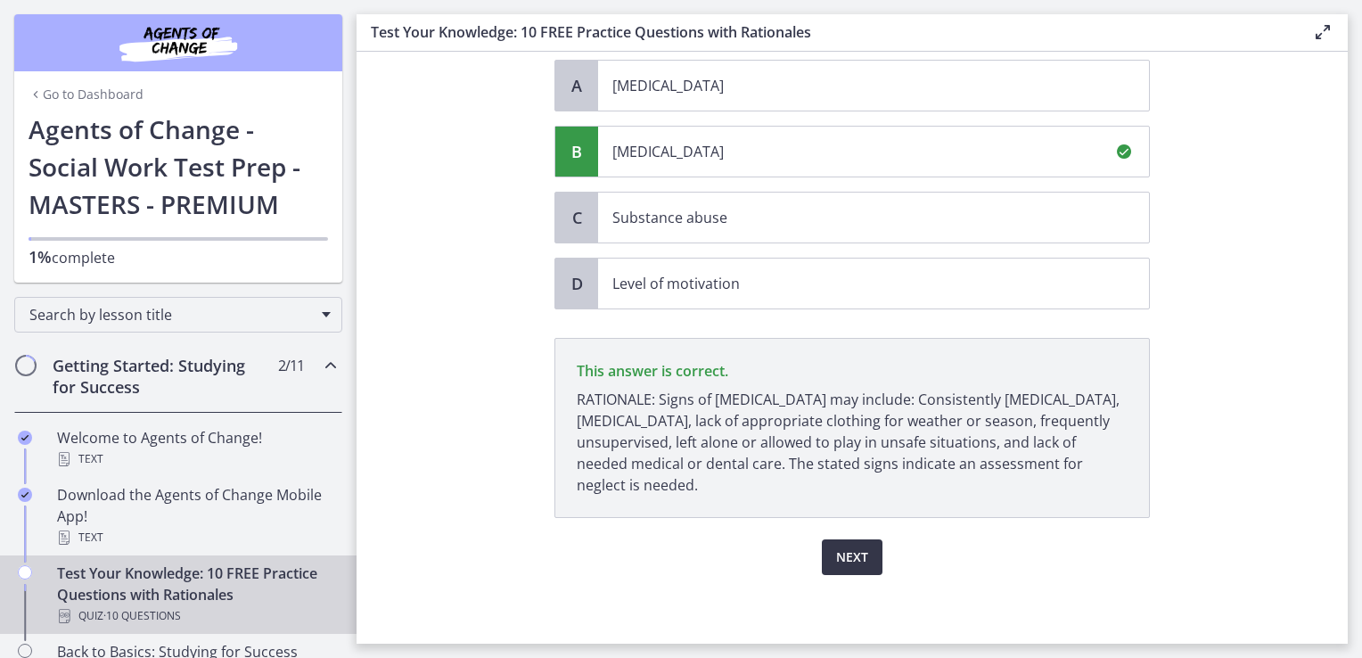
click at [848, 552] on span "Next" at bounding box center [852, 556] width 32 height 21
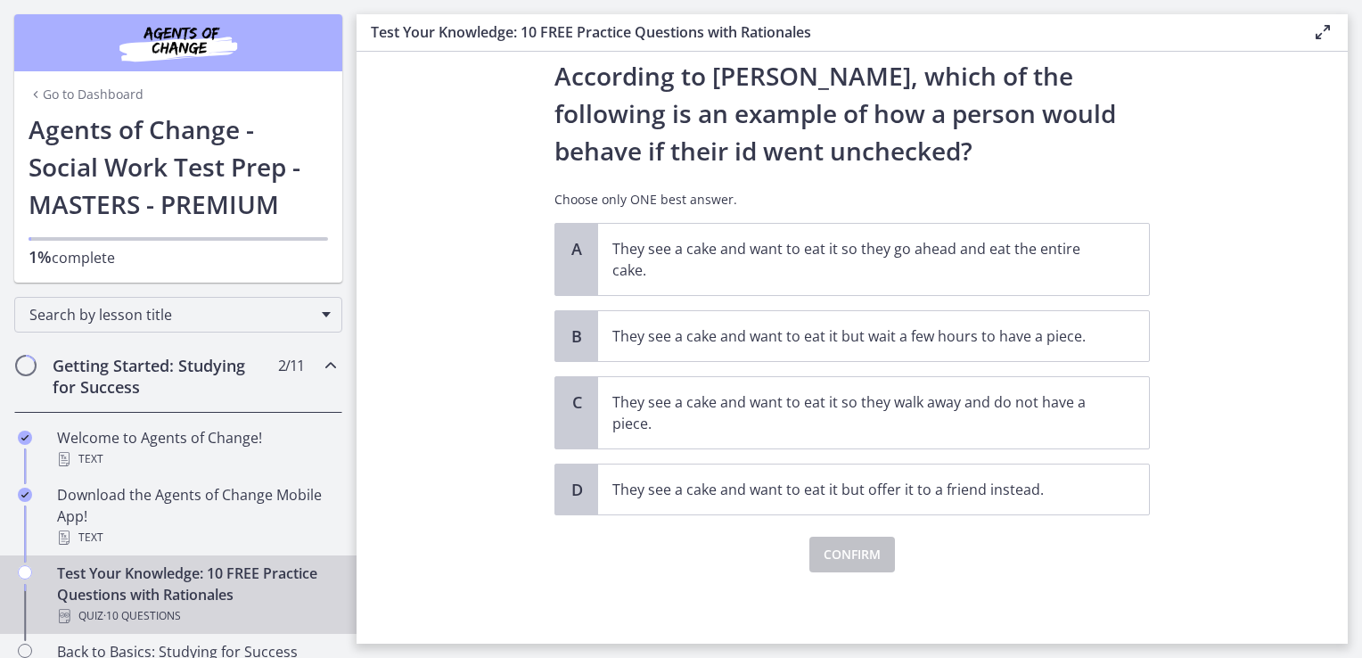
scroll to position [0, 0]
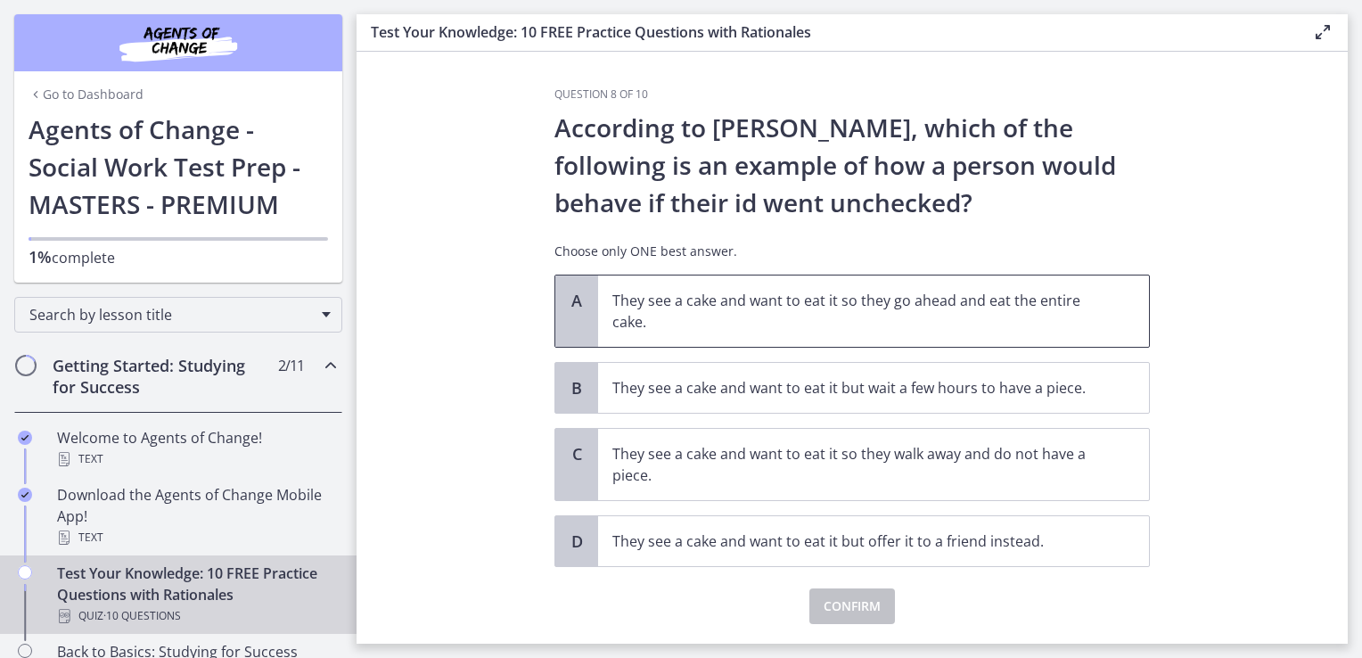
click at [695, 315] on p "They see a cake and want to eat it so they go ahead and eat the entire cake." at bounding box center [855, 311] width 487 height 43
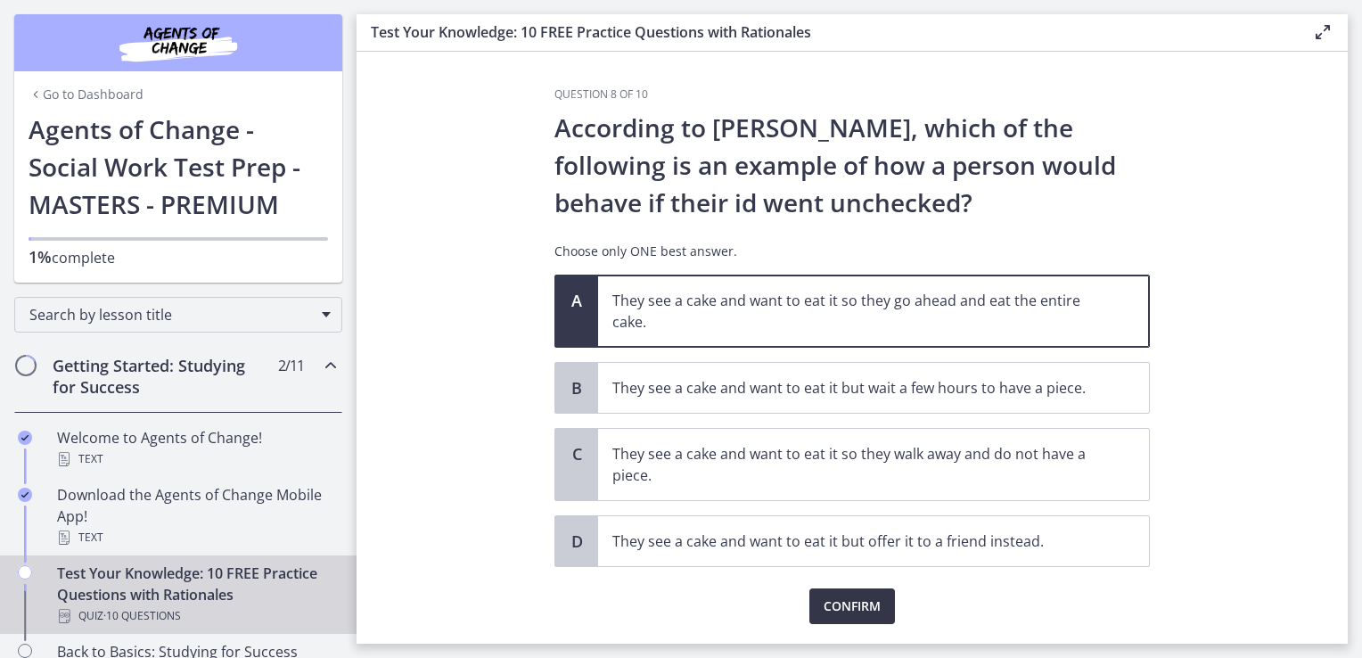
click at [839, 606] on span "Confirm" at bounding box center [851, 605] width 57 height 21
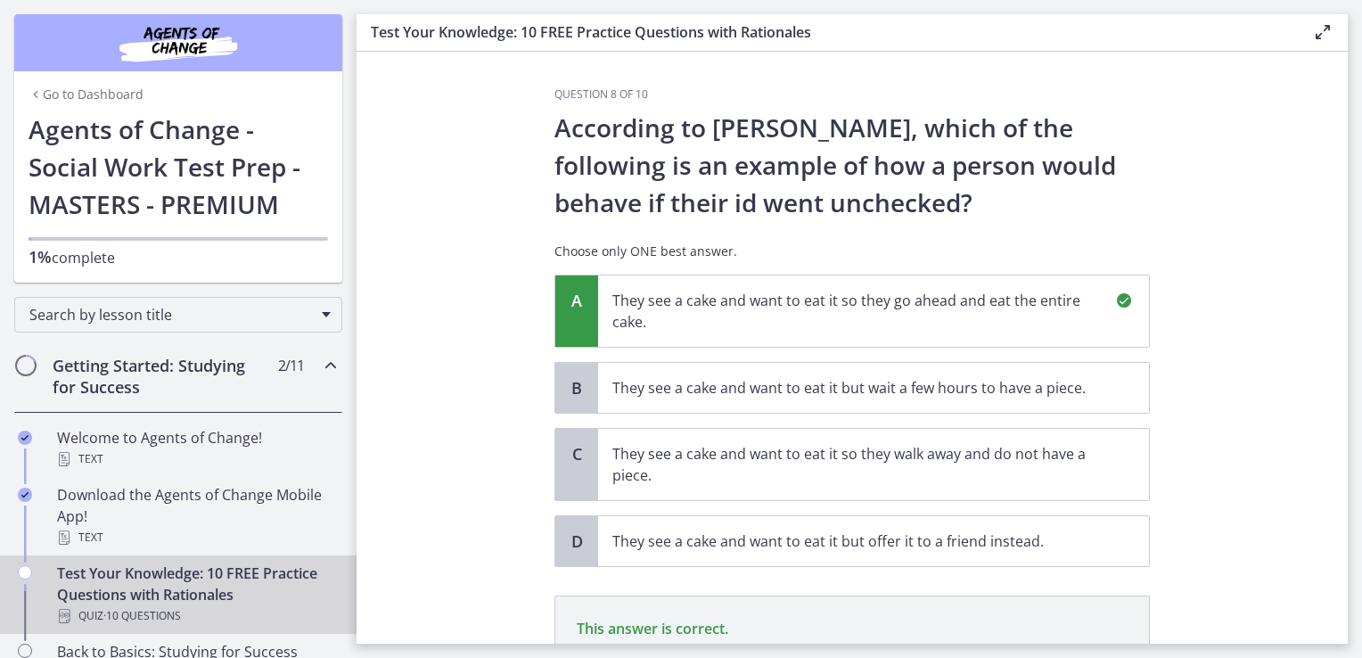
scroll to position [236, 0]
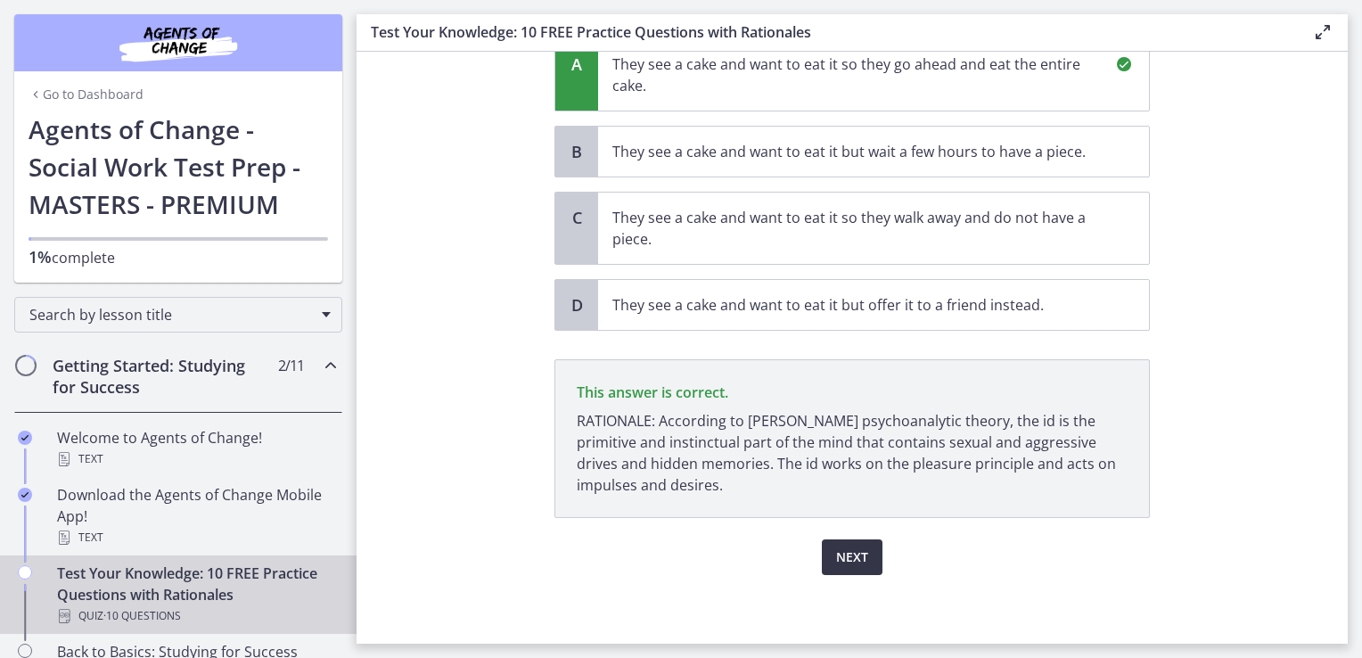
click at [836, 562] on span "Next" at bounding box center [852, 556] width 32 height 21
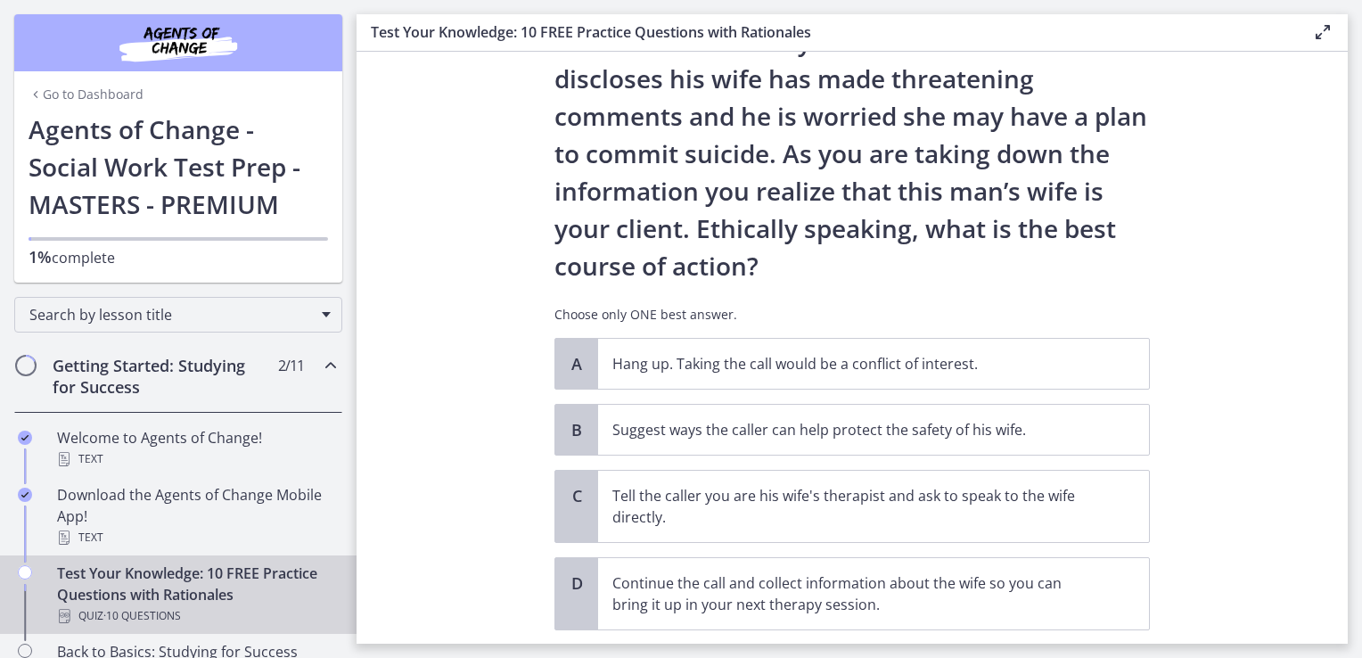
scroll to position [143, 0]
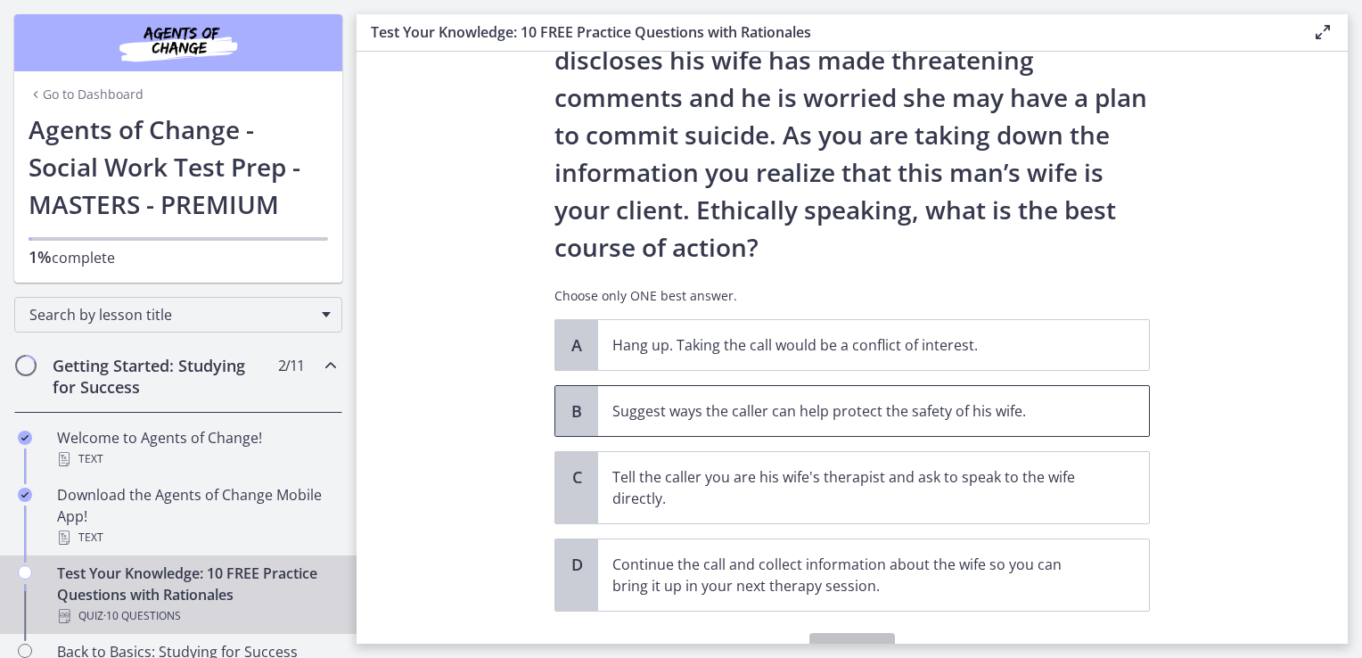
click at [777, 415] on p "Suggest ways the caller can help protect the safety of his wife." at bounding box center [855, 410] width 487 height 21
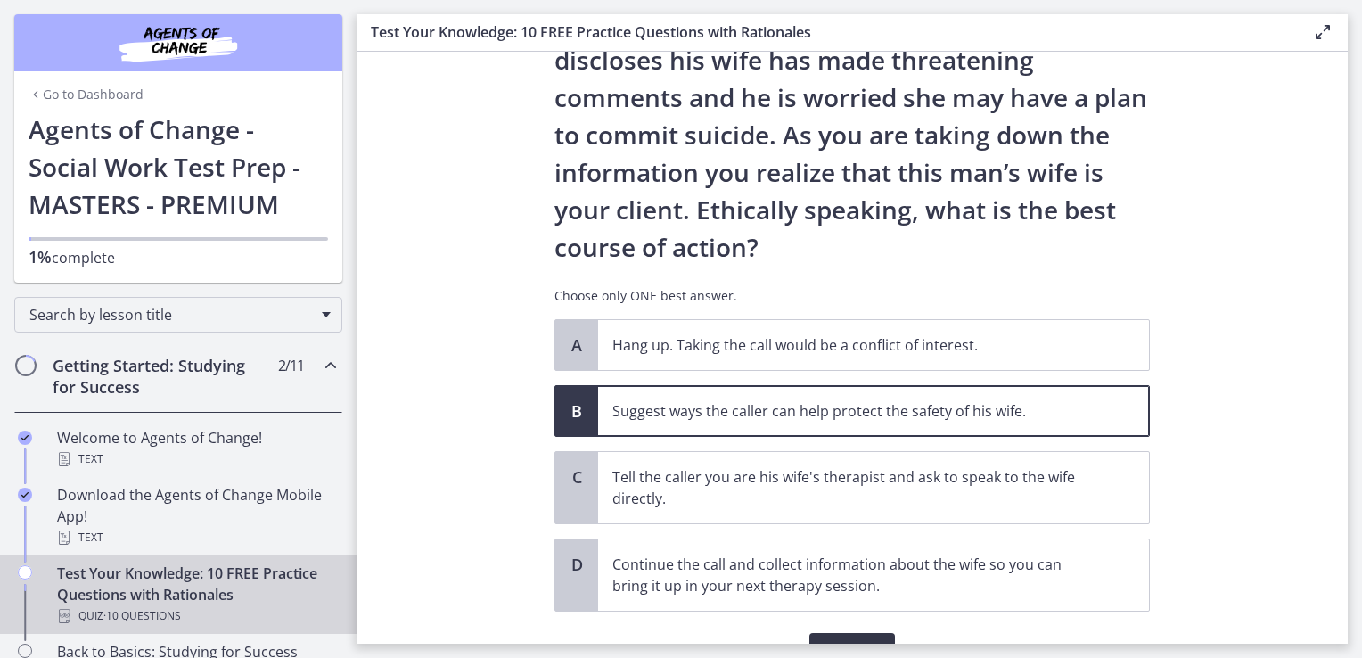
click at [852, 633] on button "Confirm" at bounding box center [852, 651] width 86 height 36
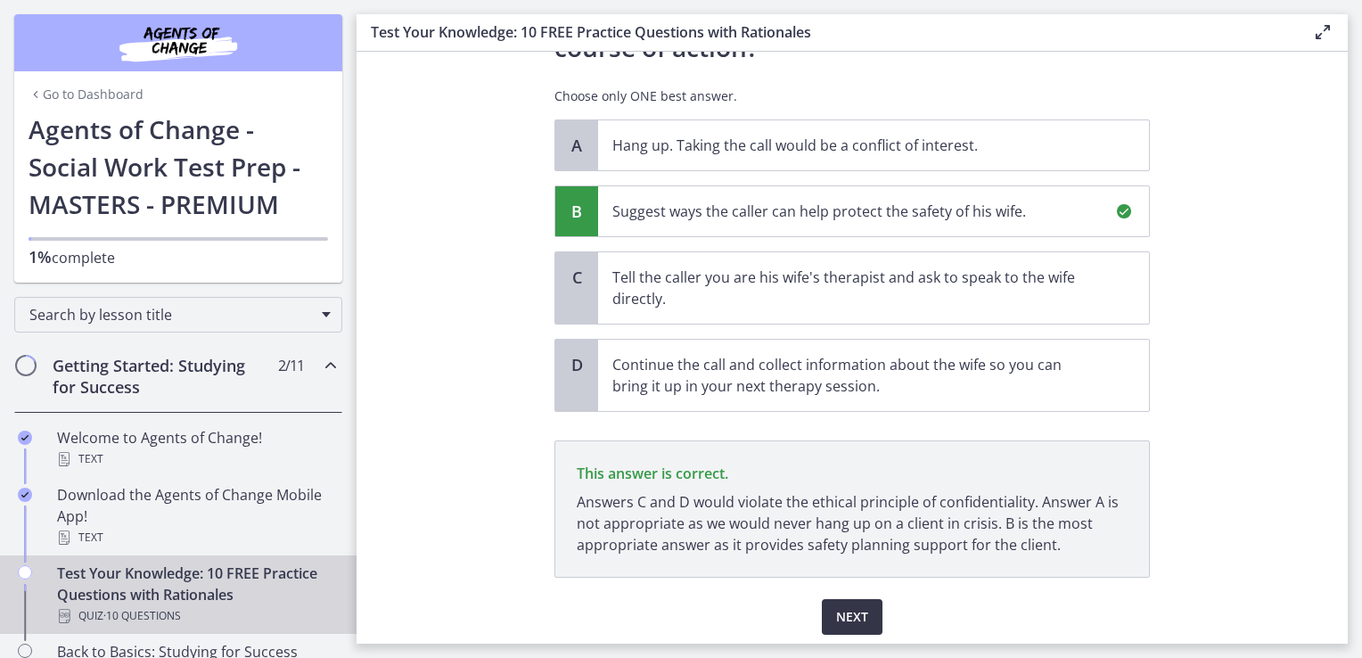
scroll to position [402, 0]
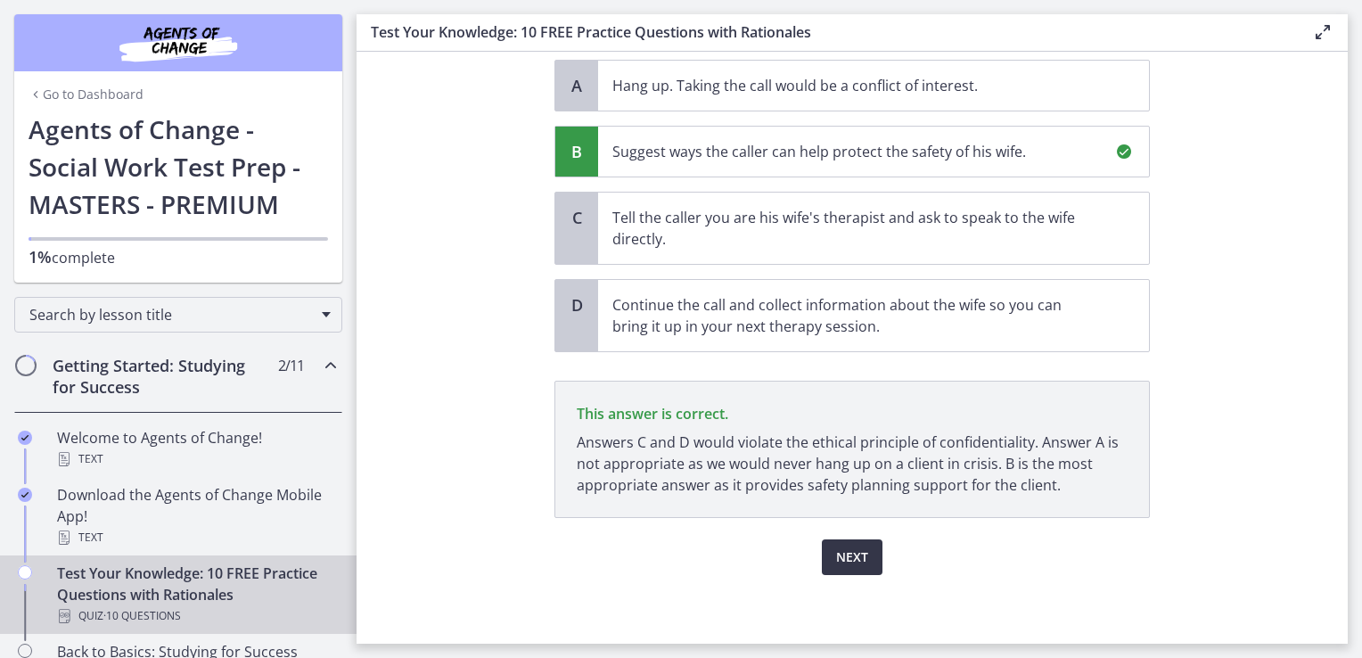
click at [836, 558] on span "Next" at bounding box center [852, 556] width 32 height 21
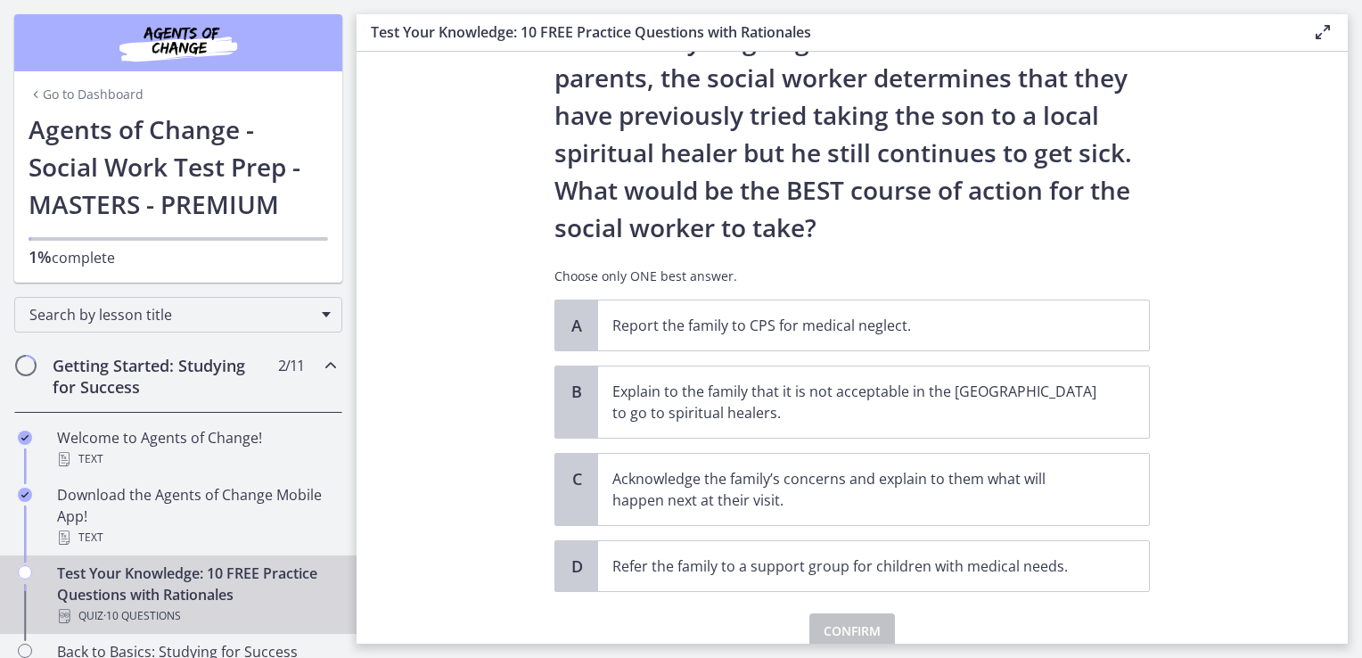
scroll to position [277, 0]
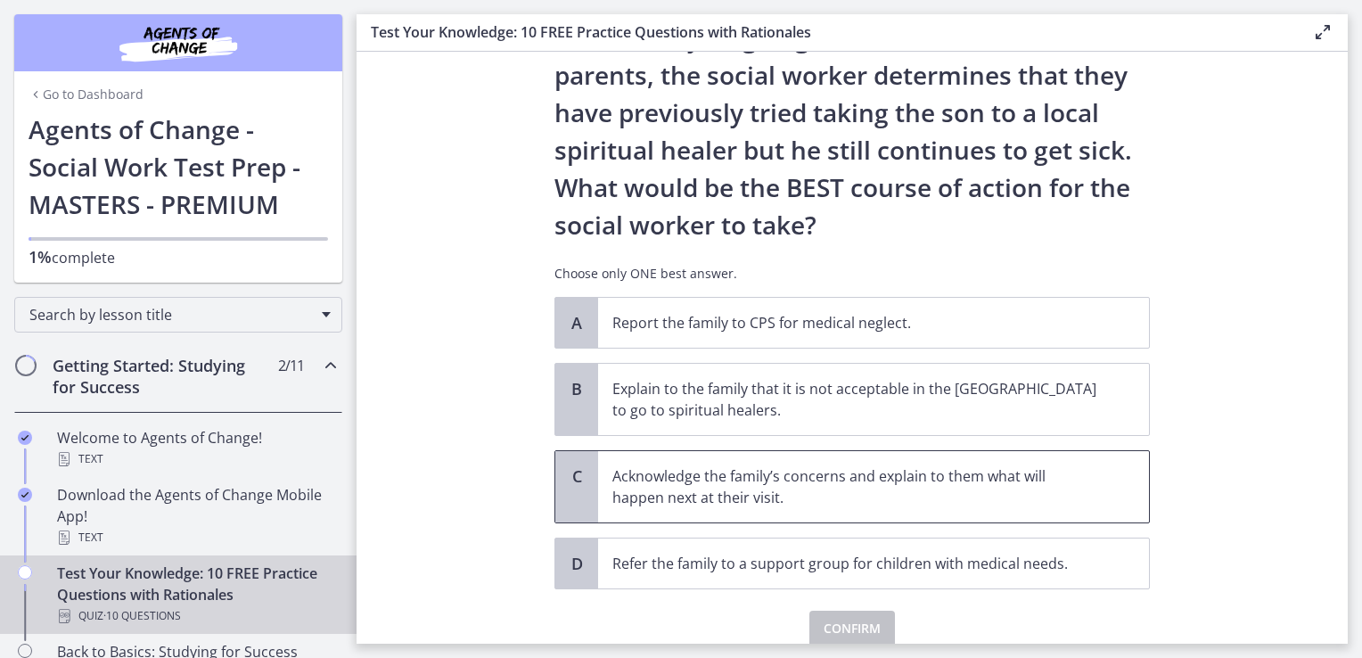
click at [964, 507] on span "Acknowledge the family’s concerns and explain to them what will happen next at …" at bounding box center [873, 486] width 551 height 71
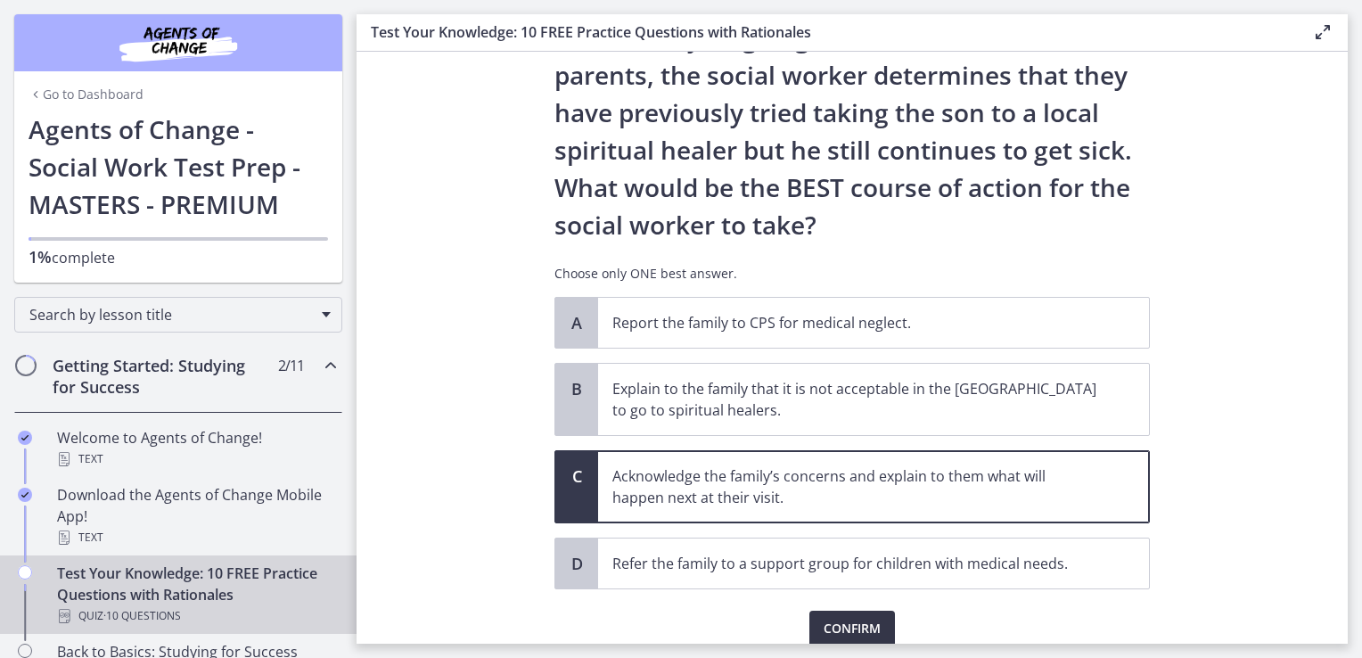
click at [865, 627] on span "Confirm" at bounding box center [851, 628] width 57 height 21
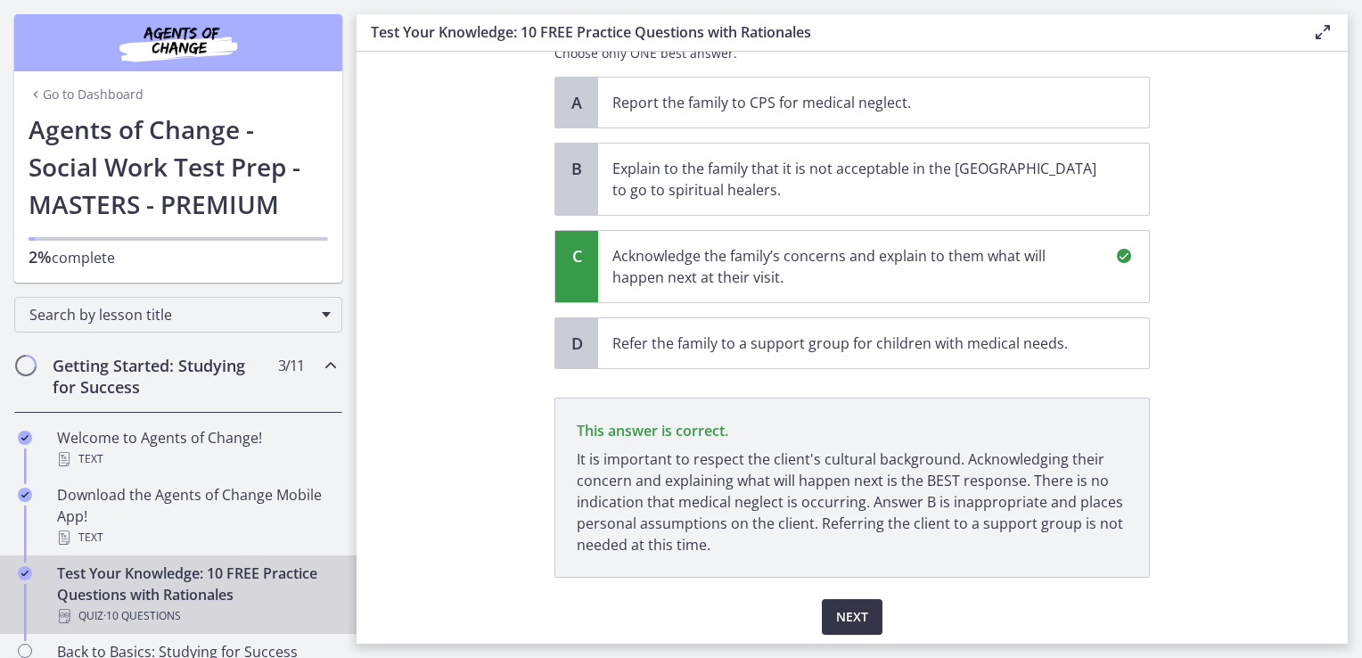
scroll to position [557, 0]
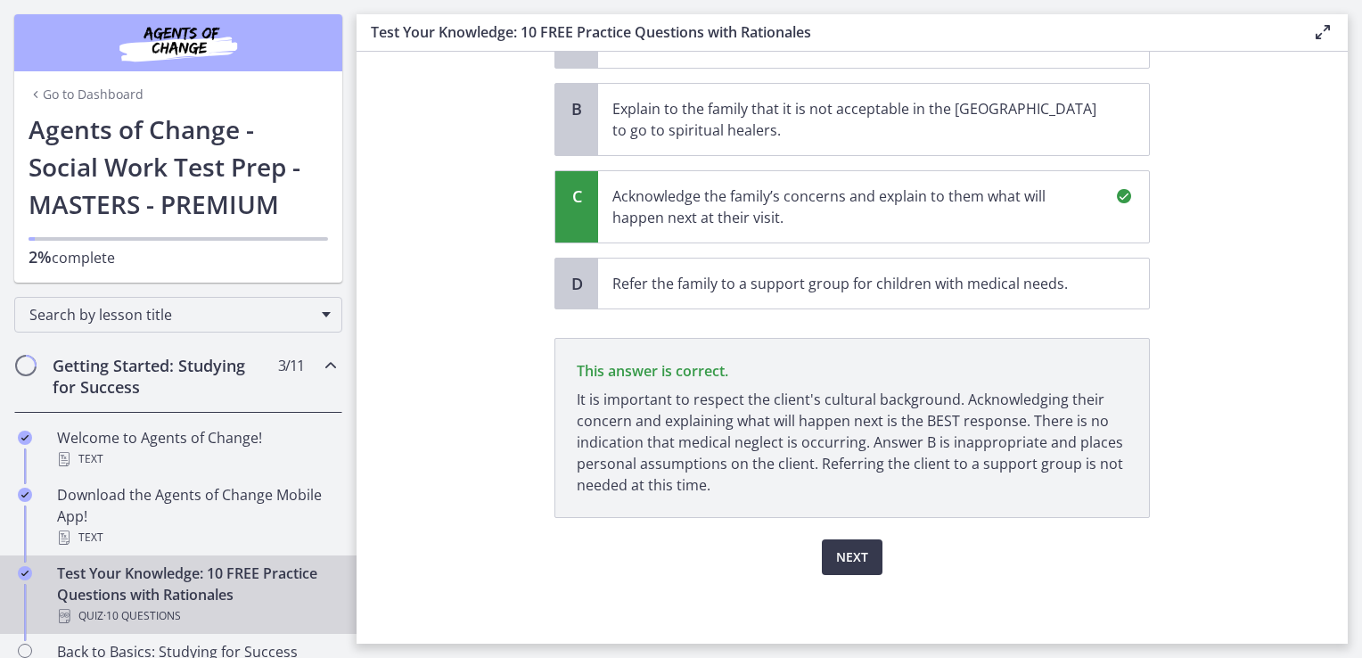
click at [847, 552] on span "Next" at bounding box center [852, 556] width 32 height 21
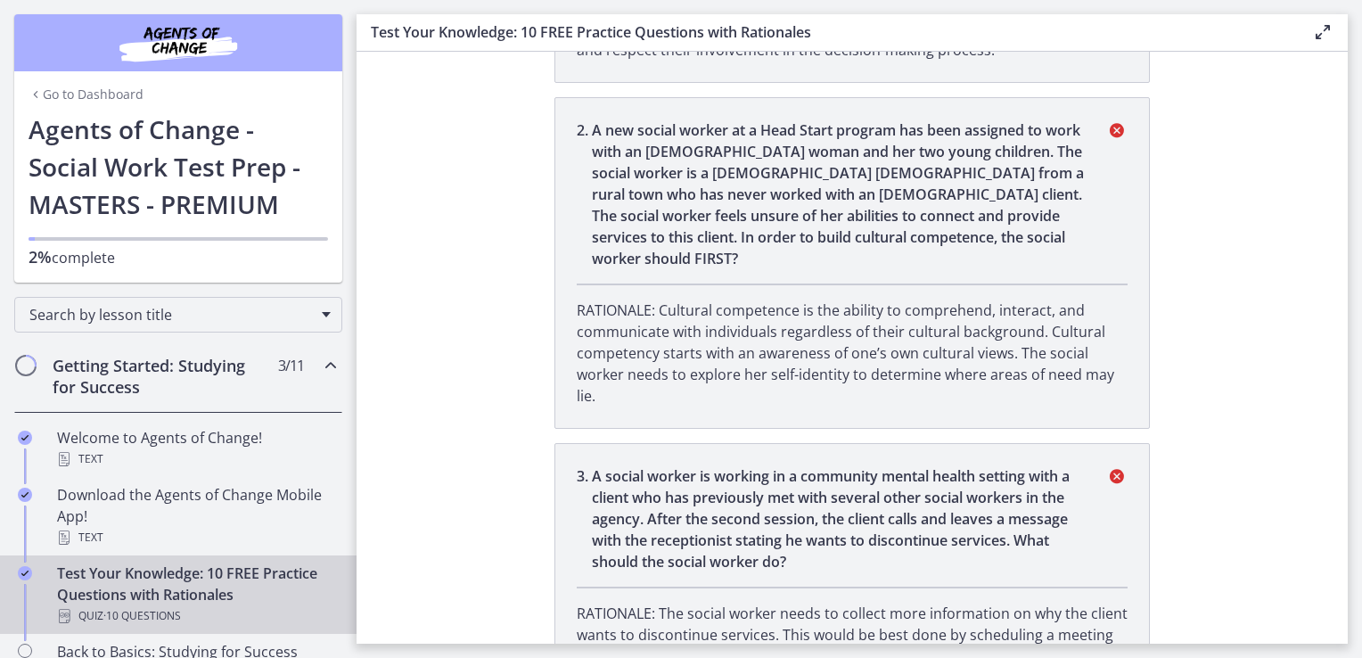
scroll to position [0, 0]
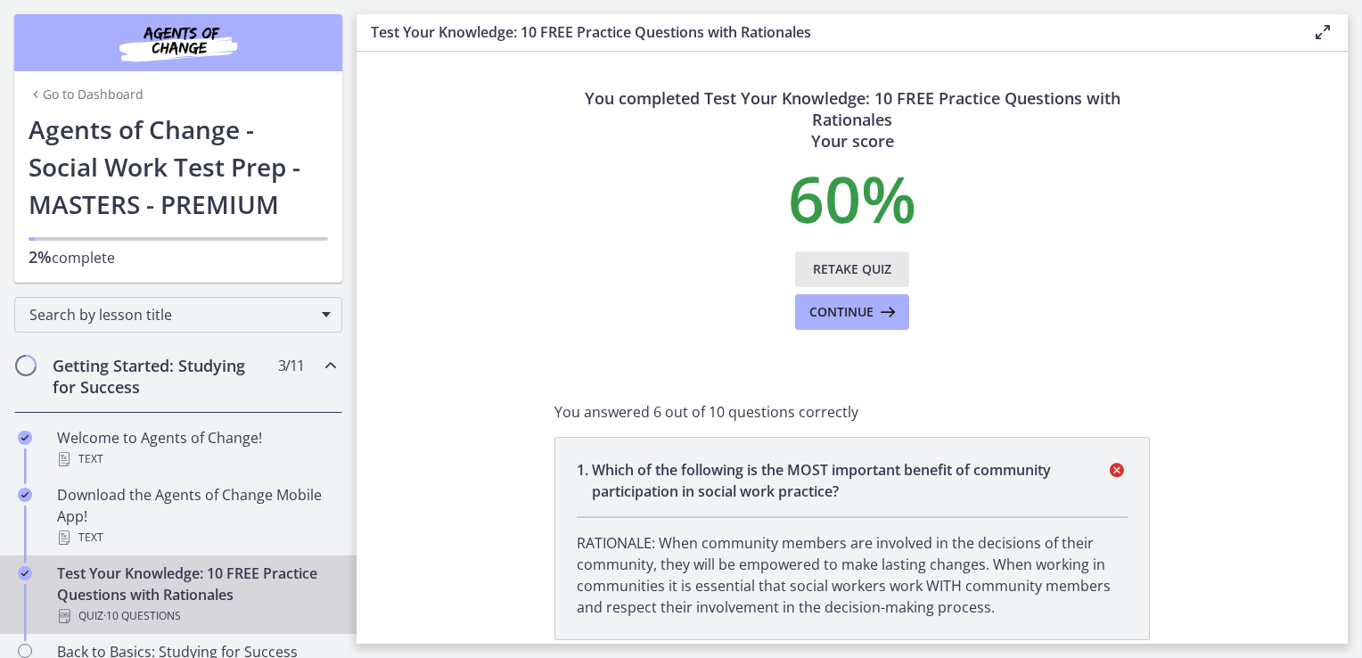
click at [852, 270] on span "Retake Quiz" at bounding box center [852, 268] width 78 height 21
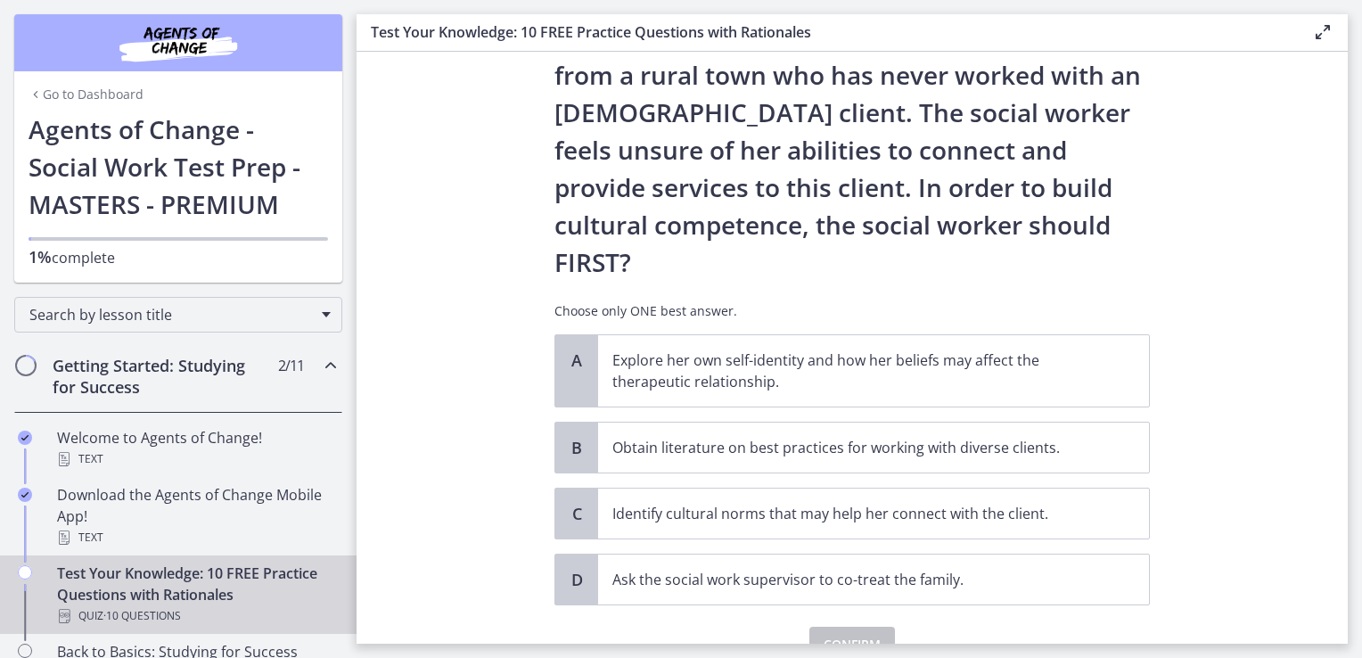
scroll to position [250, 0]
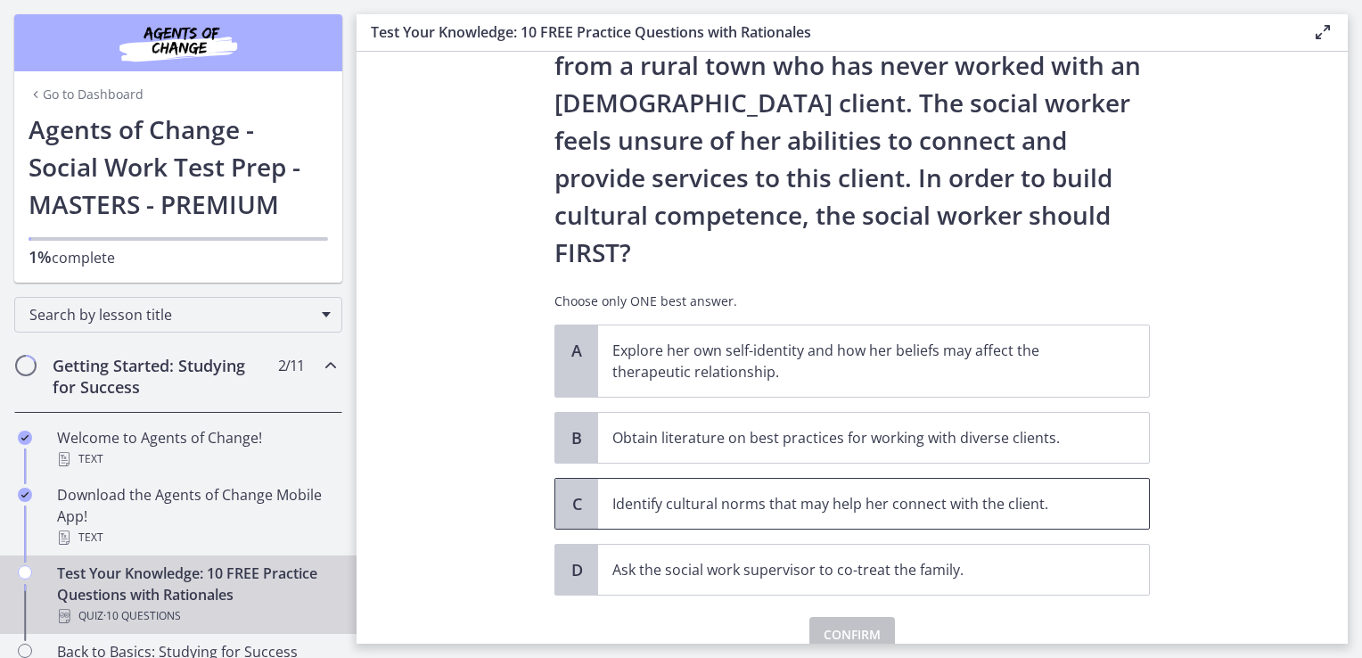
click at [859, 493] on p "Identify cultural norms that may help her connect with the client." at bounding box center [855, 503] width 487 height 21
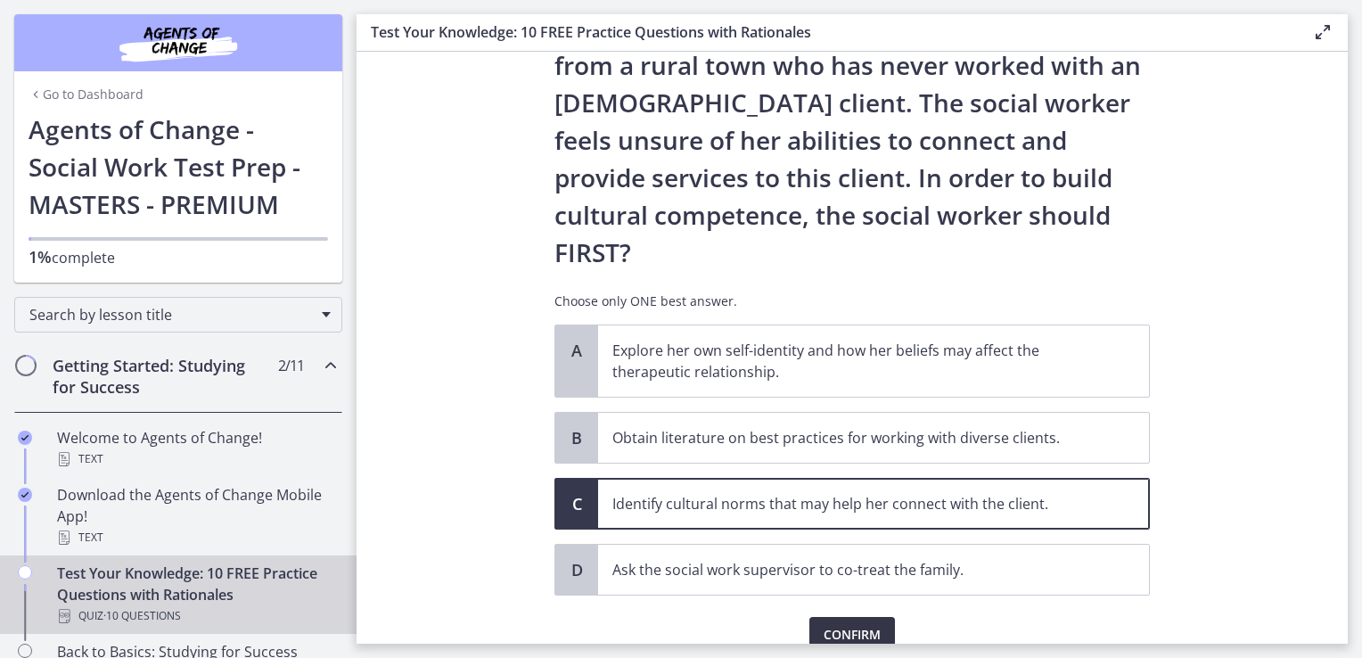
click at [851, 624] on span "Confirm" at bounding box center [851, 634] width 57 height 21
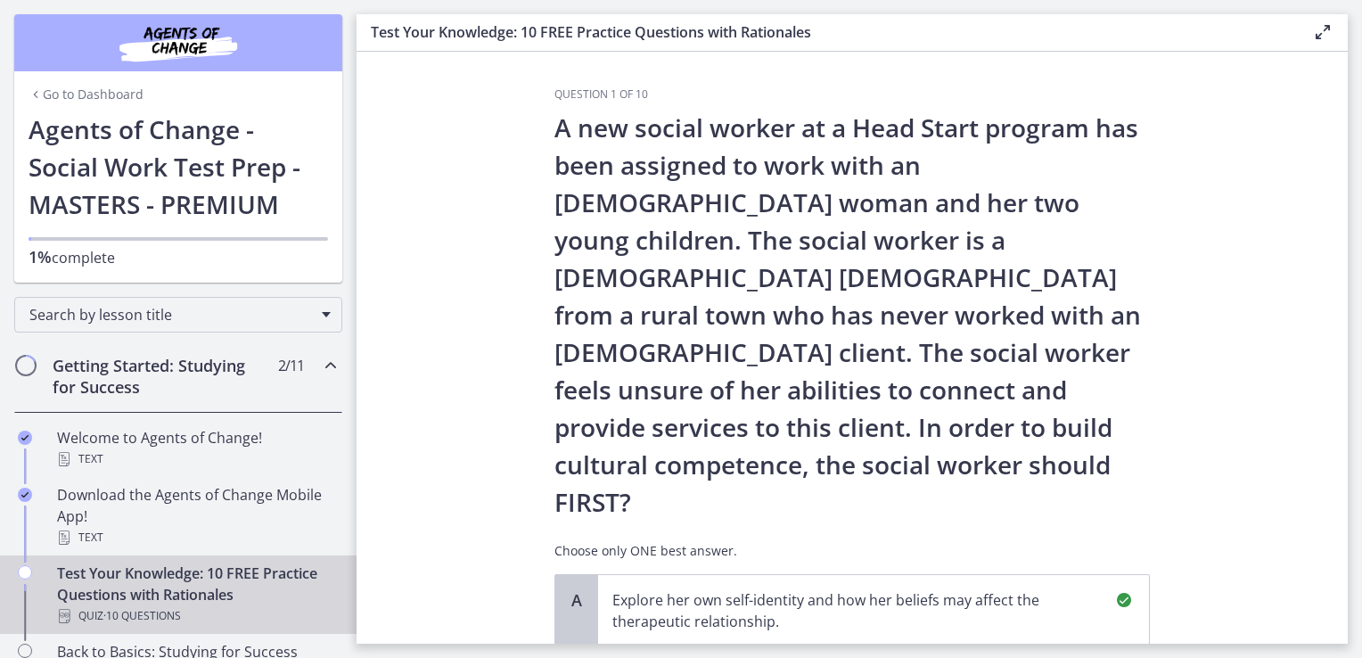
scroll to position [461, 0]
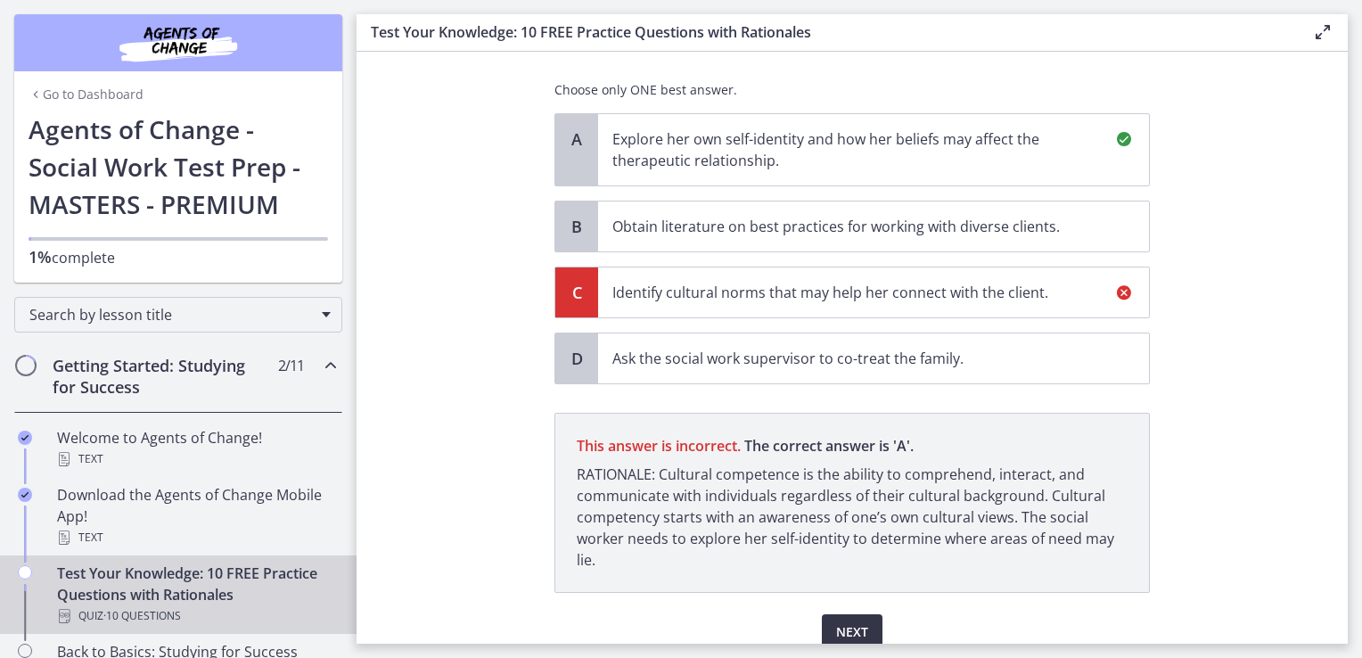
click at [863, 614] on button "Next" at bounding box center [852, 632] width 61 height 36
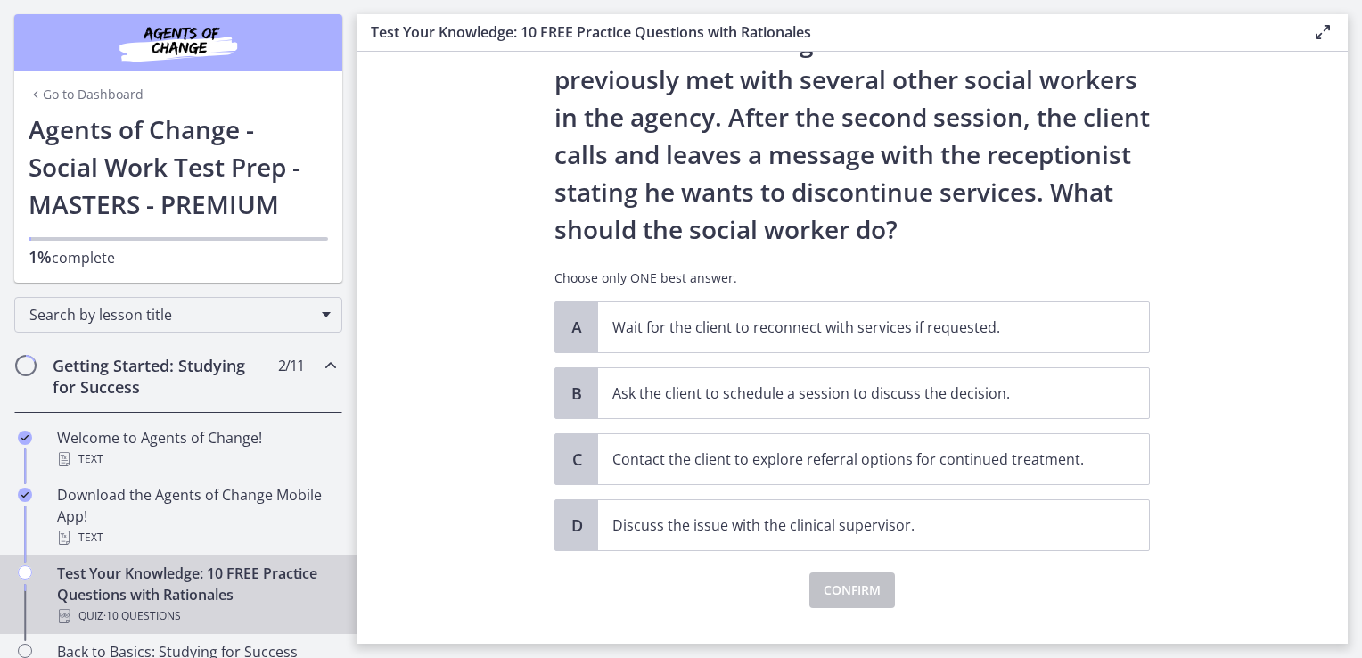
scroll to position [143, 0]
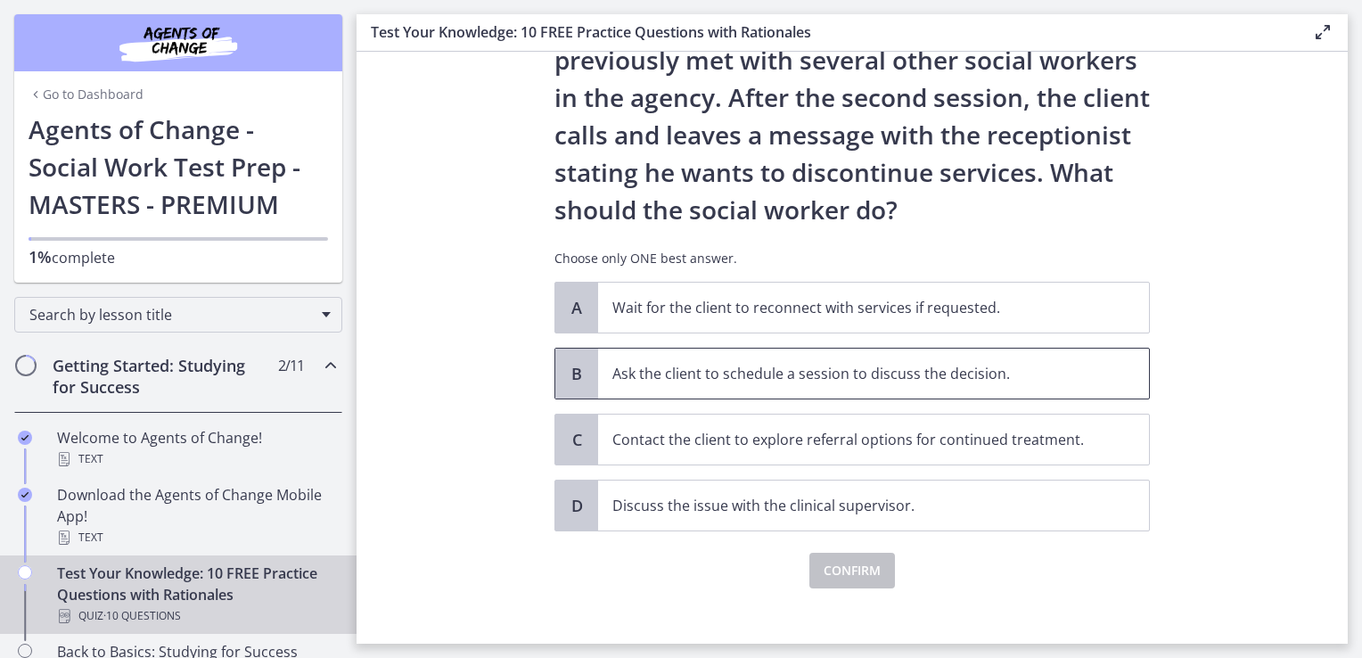
click at [911, 389] on span "Ask the client to schedule a session to discuss the decision." at bounding box center [873, 373] width 551 height 50
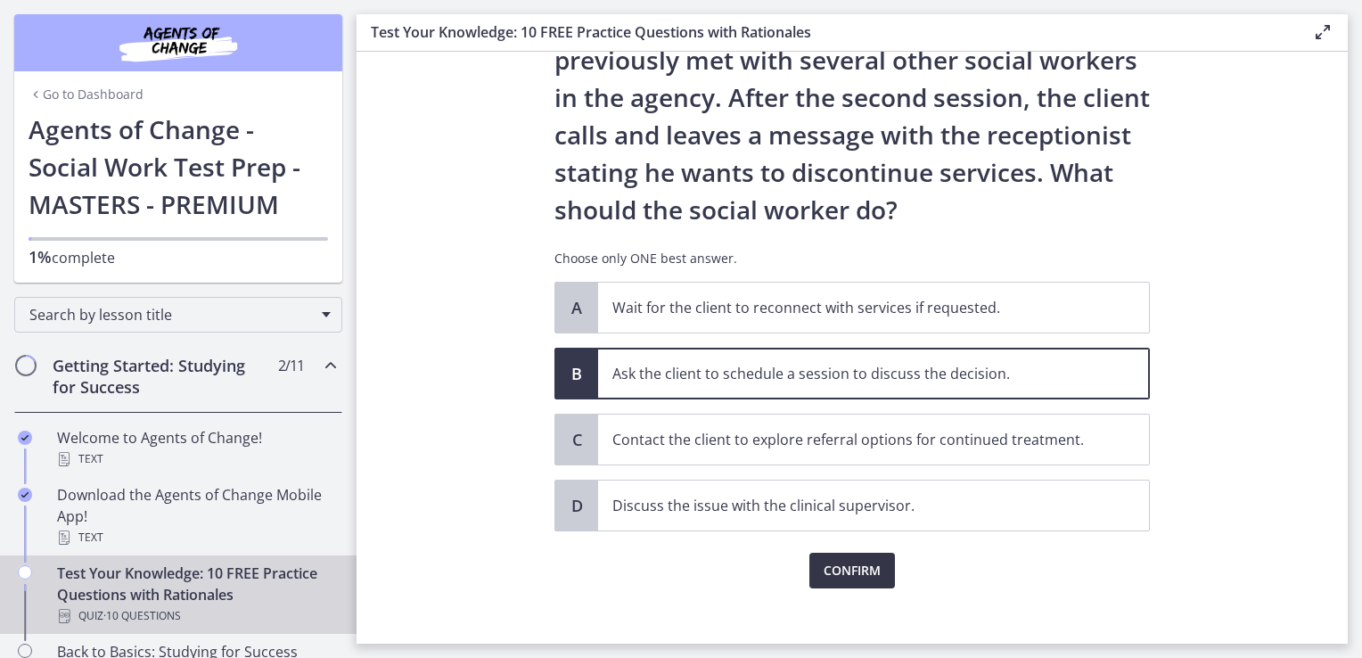
click at [860, 569] on span "Confirm" at bounding box center [851, 570] width 57 height 21
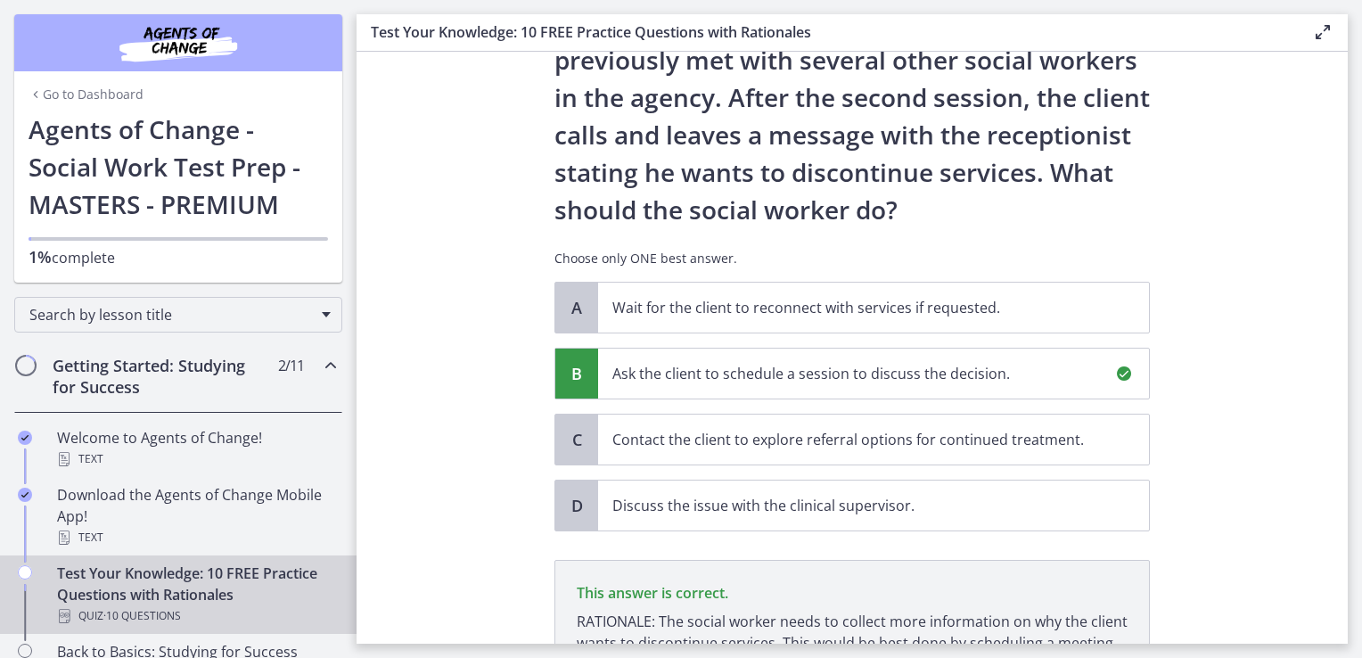
scroll to position [364, 0]
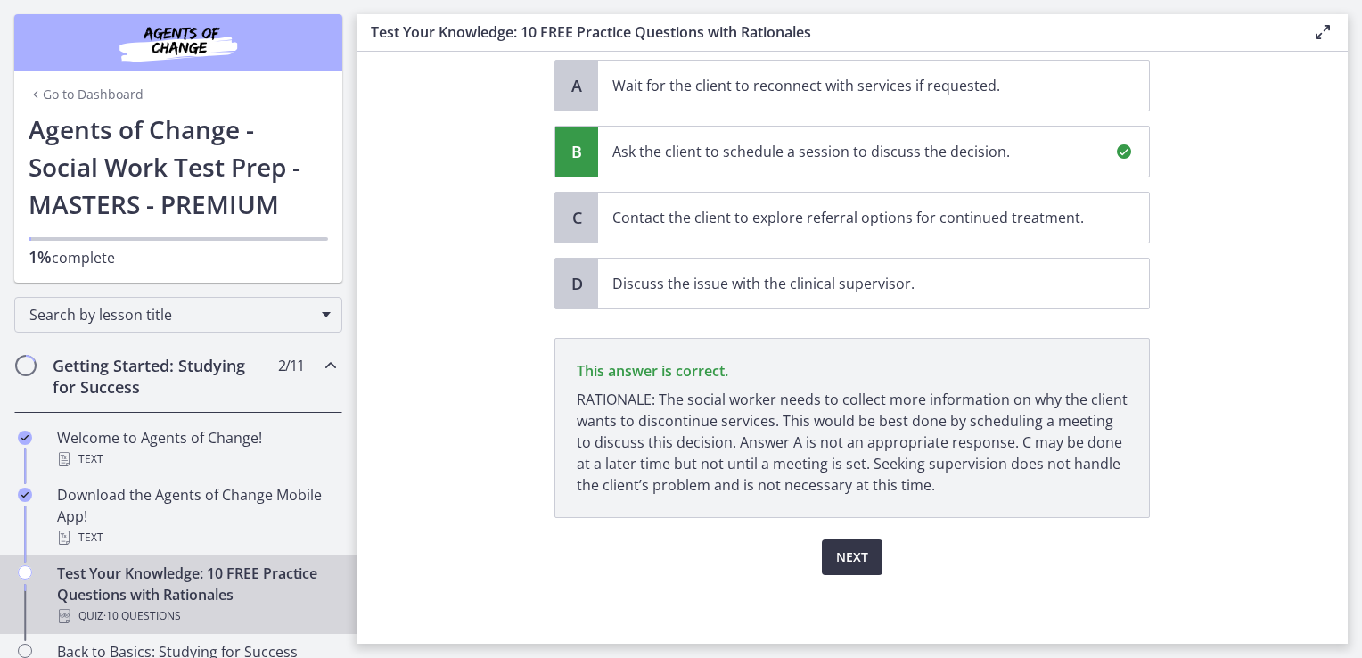
drag, startPoint x: 858, startPoint y: 565, endPoint x: 841, endPoint y: 558, distance: 18.4
drag, startPoint x: 841, startPoint y: 558, endPoint x: 981, endPoint y: 595, distance: 144.8
click at [981, 279] on div "Question 2 of 10 A social worker is working in a community mental health settin…" at bounding box center [852, 1] width 624 height 556
click at [838, 558] on span "Next" at bounding box center [852, 556] width 32 height 21
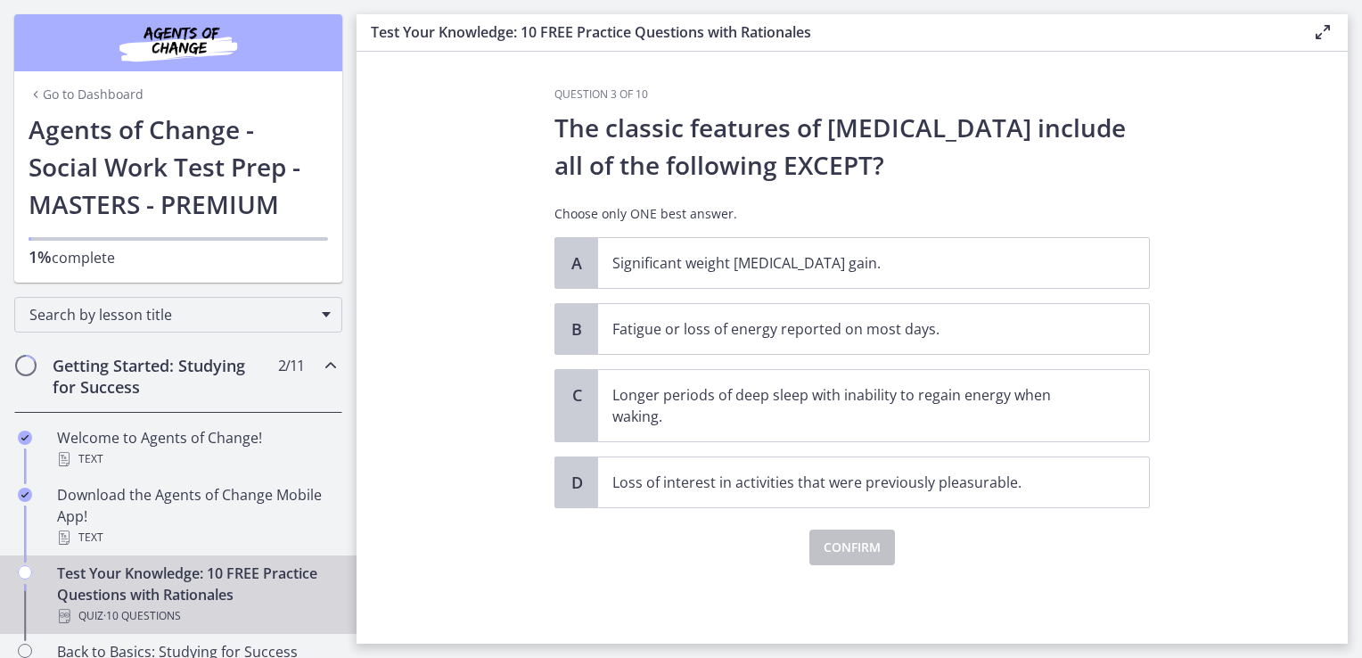
scroll to position [0, 0]
click at [763, 396] on p "Longer periods of deep sleep with inability to regain energy when waking." at bounding box center [855, 405] width 487 height 43
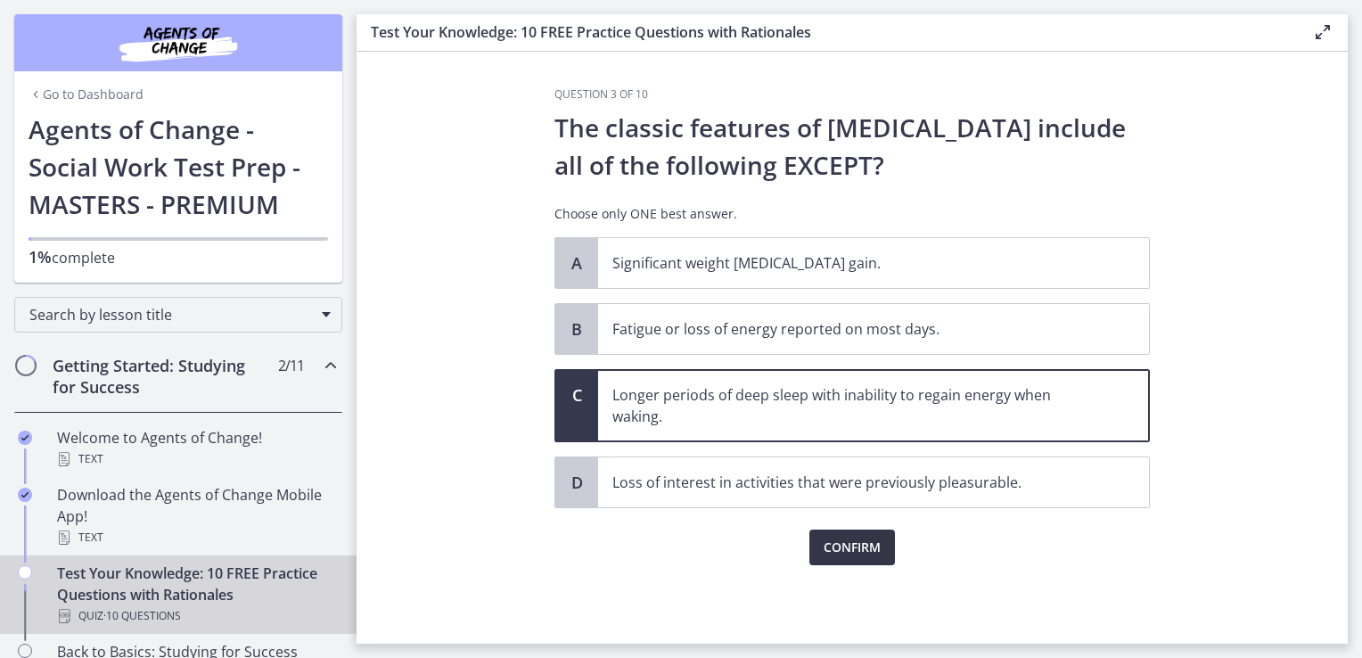
click at [855, 547] on span "Confirm" at bounding box center [851, 546] width 57 height 21
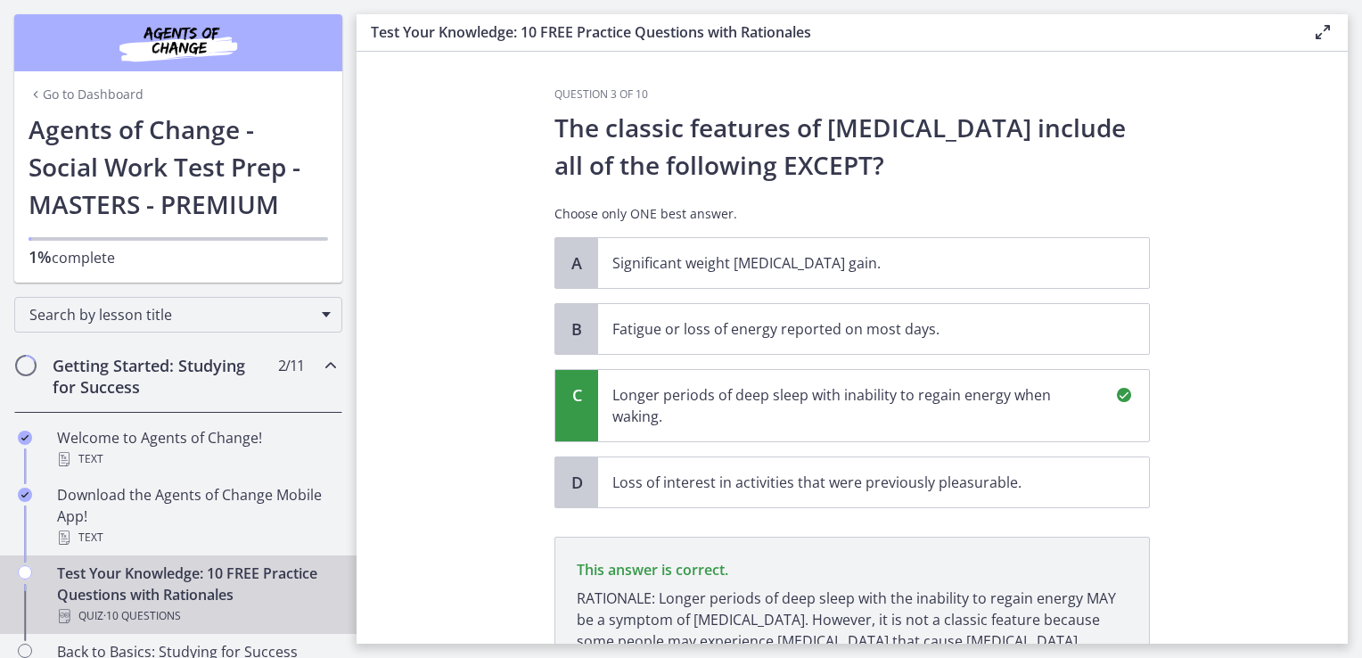
scroll to position [199, 0]
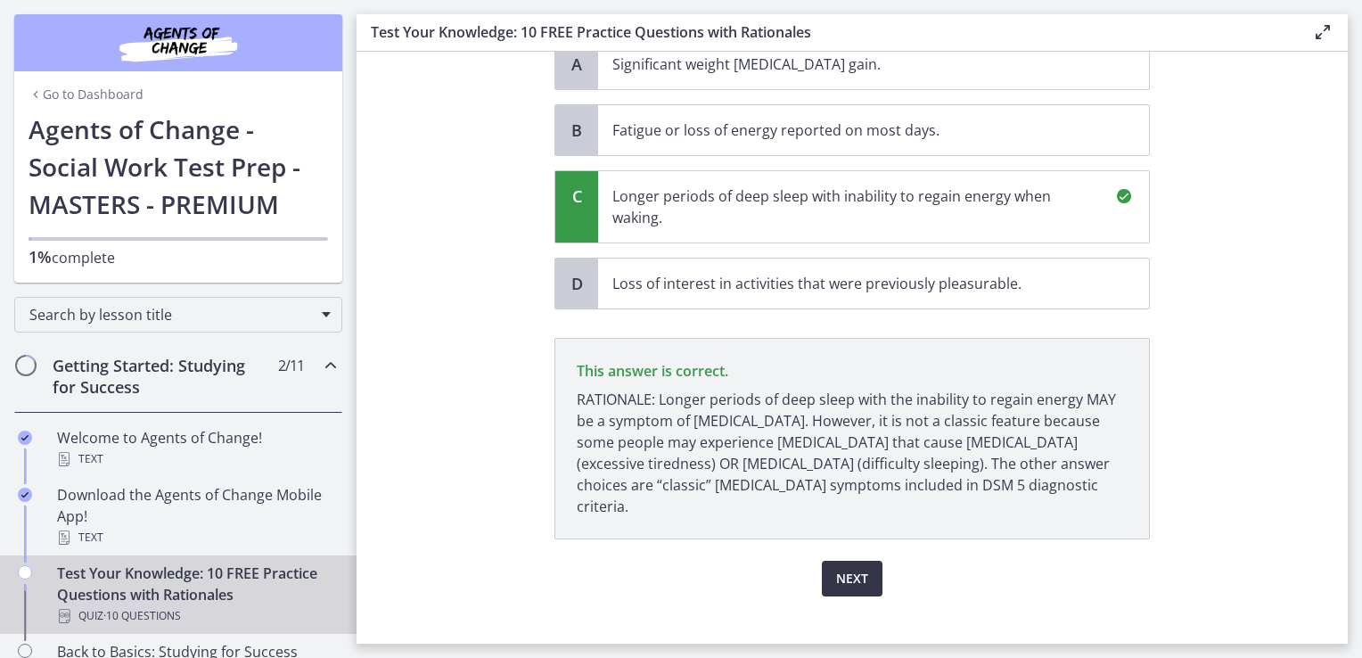
drag, startPoint x: 845, startPoint y: 551, endPoint x: 831, endPoint y: 557, distance: 15.6
drag, startPoint x: 831, startPoint y: 557, endPoint x: 741, endPoint y: 537, distance: 91.2
click at [741, 539] on div "Next" at bounding box center [851, 567] width 595 height 57
click at [841, 568] on span "Next" at bounding box center [852, 578] width 32 height 21
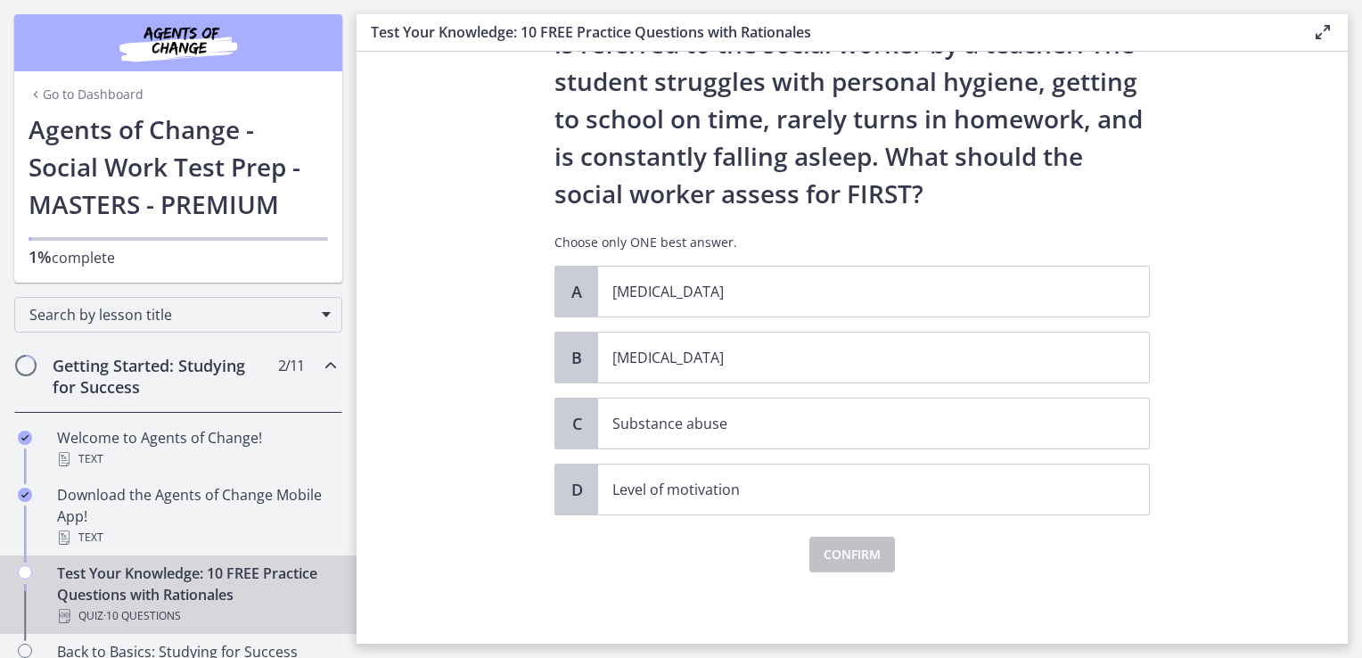
scroll to position [0, 0]
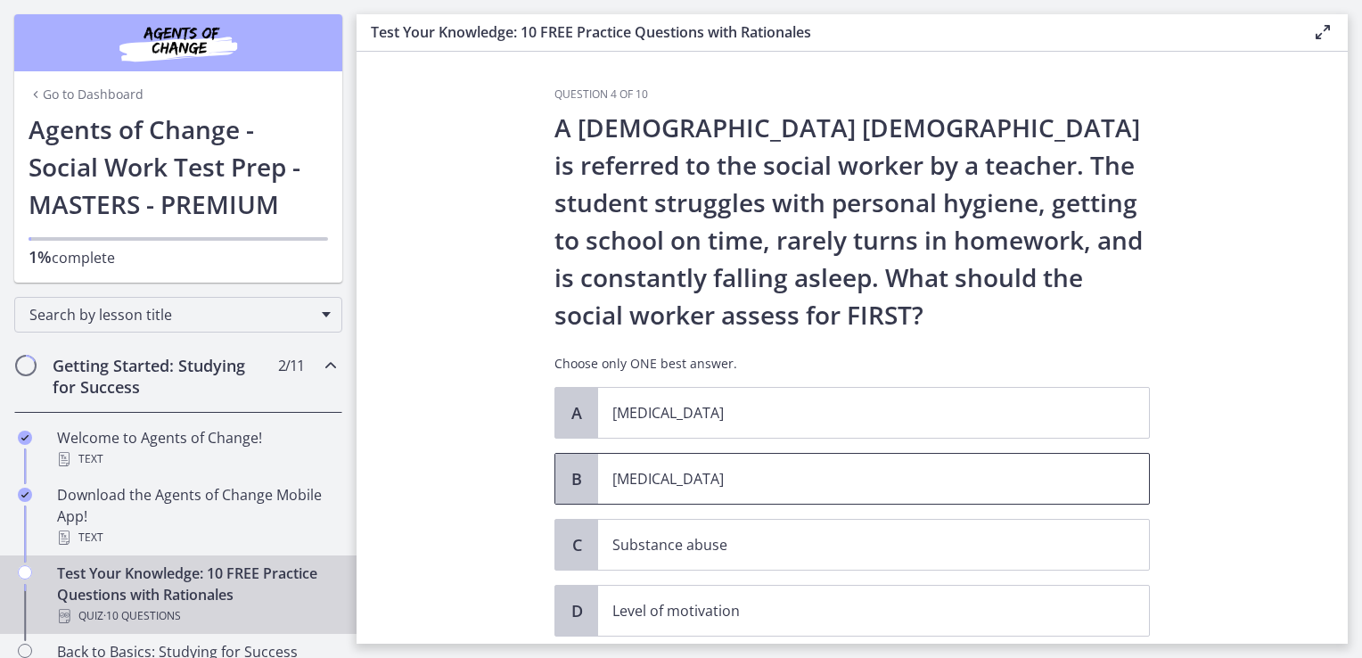
click at [900, 463] on span "Child neglect" at bounding box center [873, 479] width 551 height 50
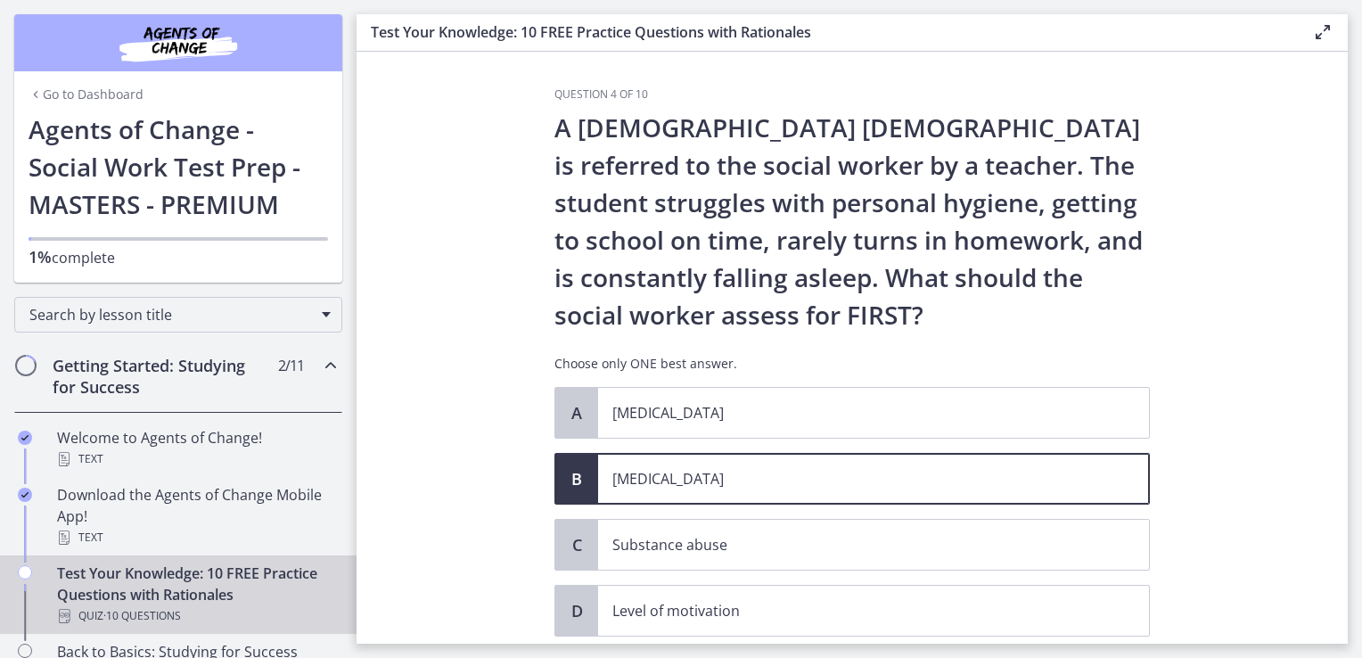
scroll to position [119, 0]
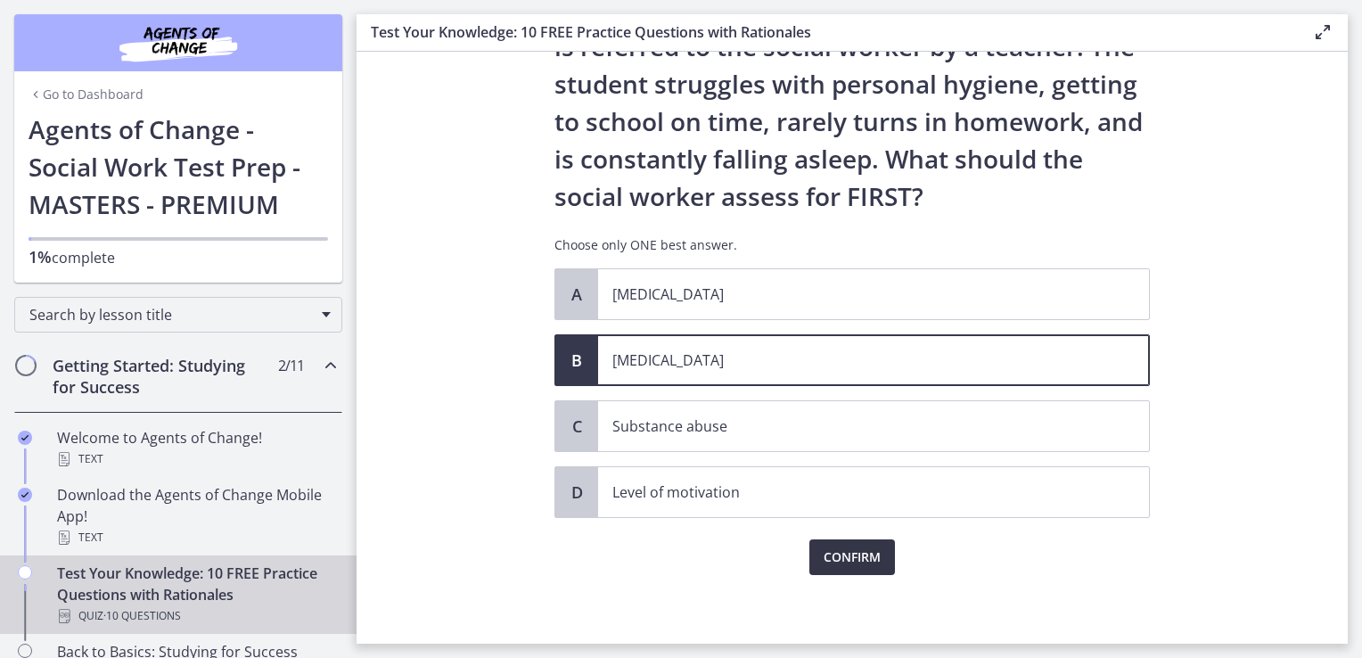
click at [851, 550] on span "Confirm" at bounding box center [851, 556] width 57 height 21
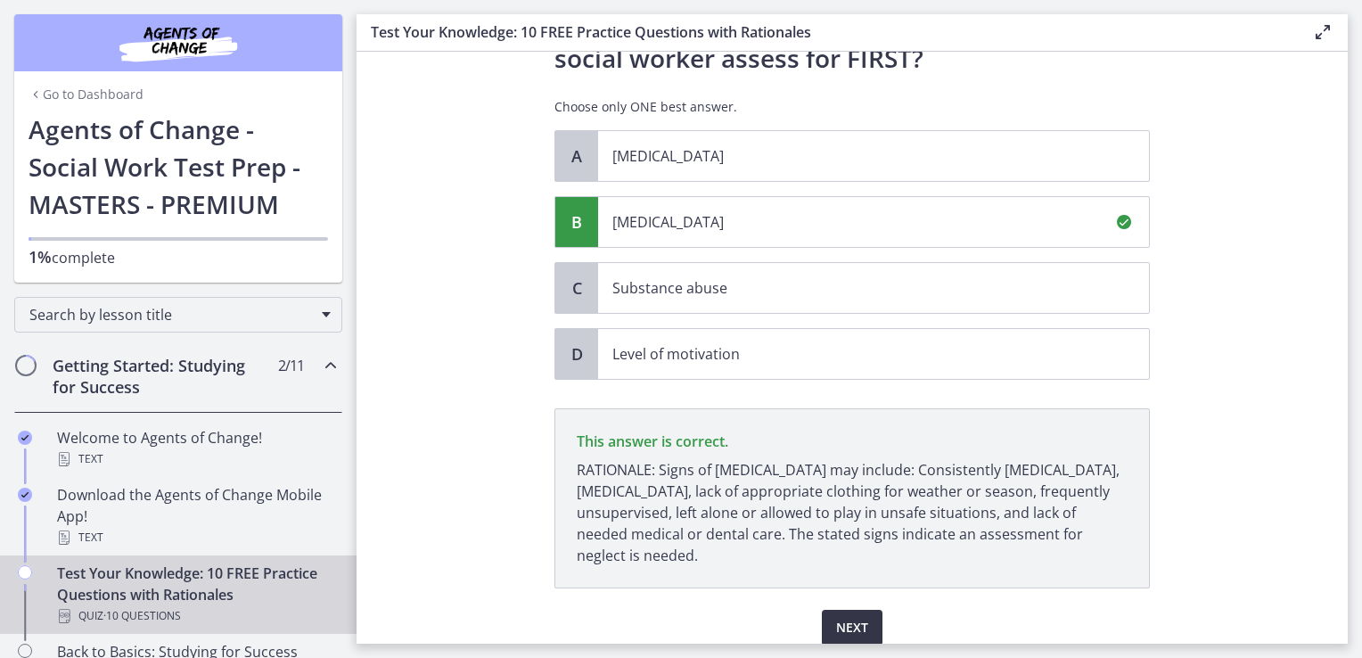
scroll to position [327, 0]
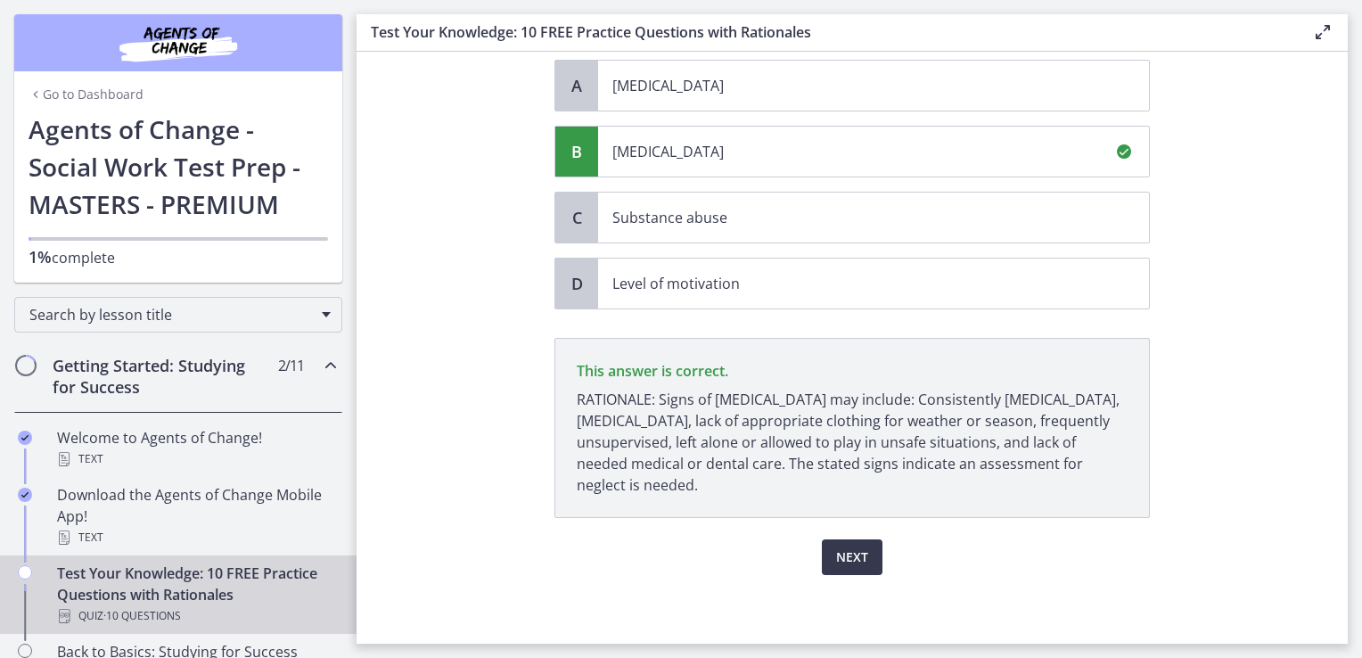
drag, startPoint x: 845, startPoint y: 561, endPoint x: 749, endPoint y: 578, distance: 97.9
click at [749, 316] on div "Question 4 of 10 A 13-year-old male is referred to the social worker by a teach…" at bounding box center [852, 38] width 624 height 556
click at [849, 554] on span "Next" at bounding box center [852, 556] width 32 height 21
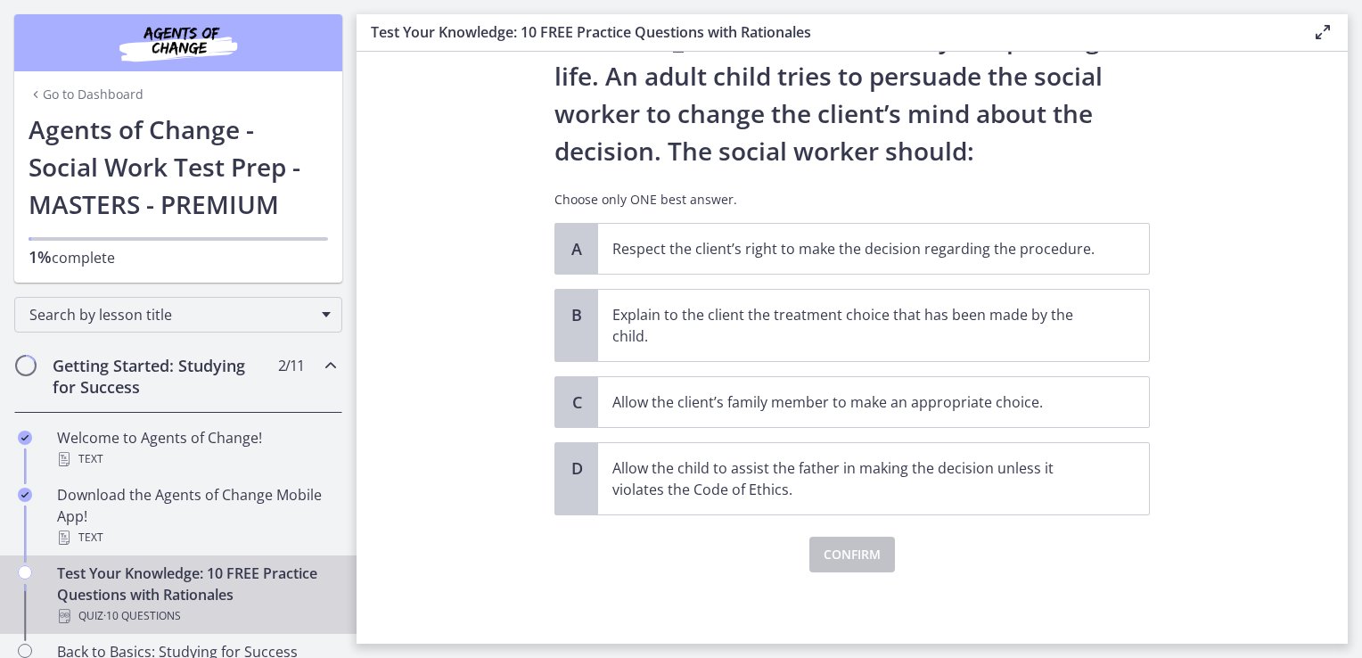
scroll to position [0, 0]
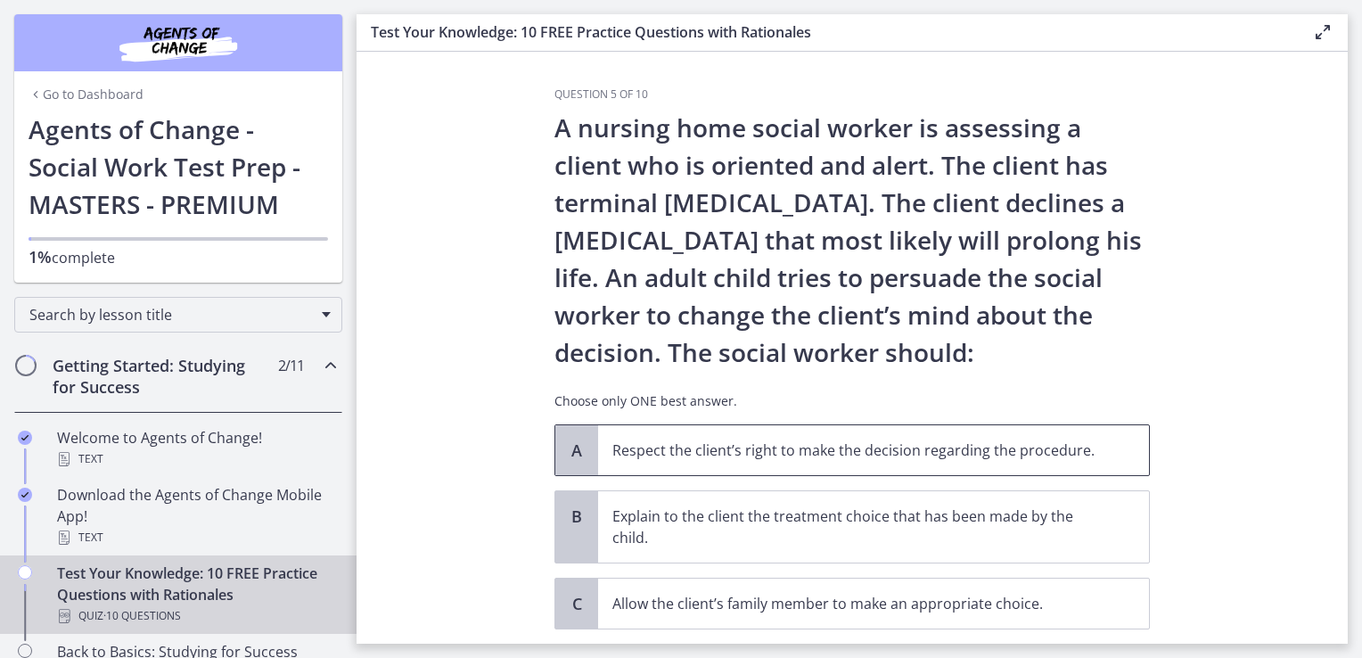
click at [840, 440] on p "Respect the client’s right to make the decision regarding the procedure." at bounding box center [855, 449] width 487 height 21
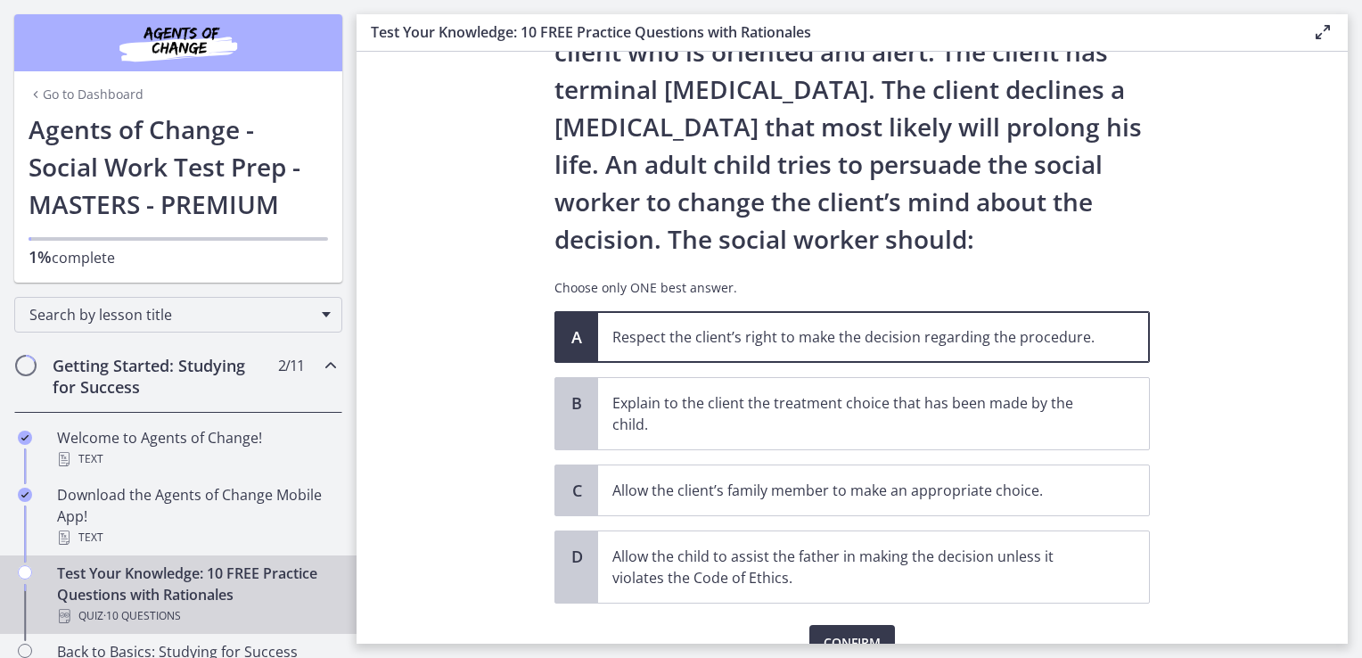
scroll to position [200, 0]
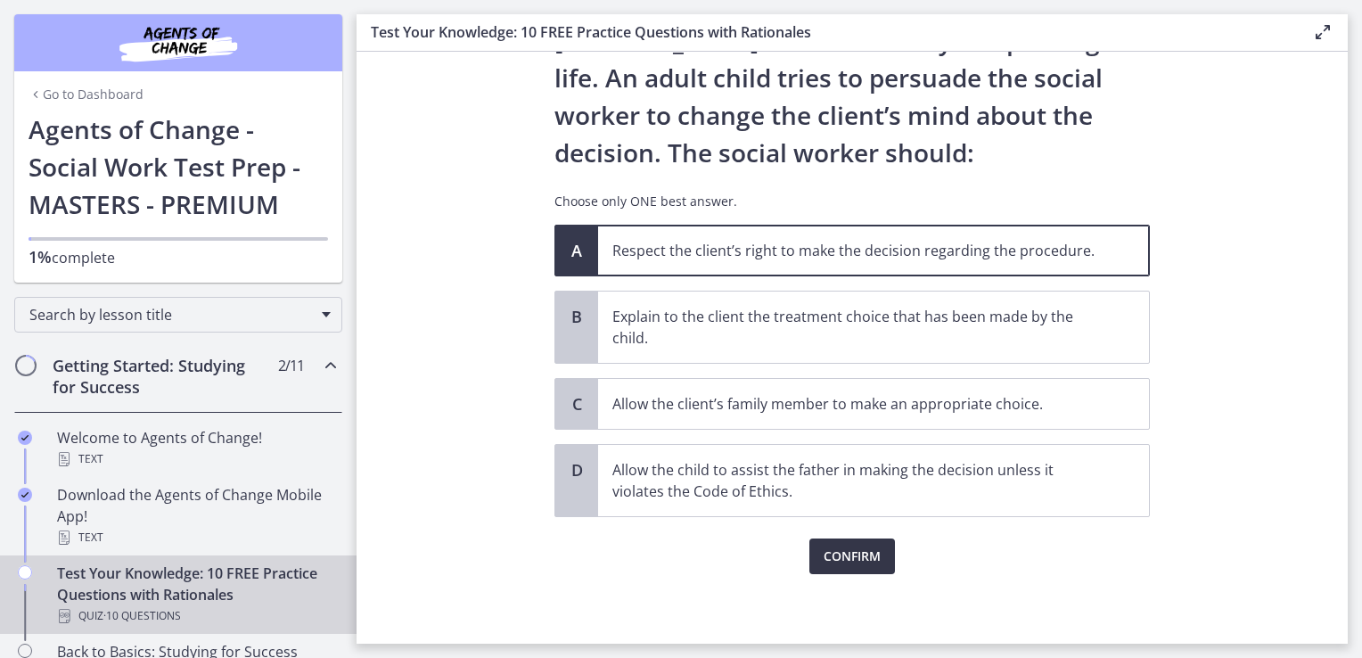
click at [870, 561] on span "Confirm" at bounding box center [851, 555] width 57 height 21
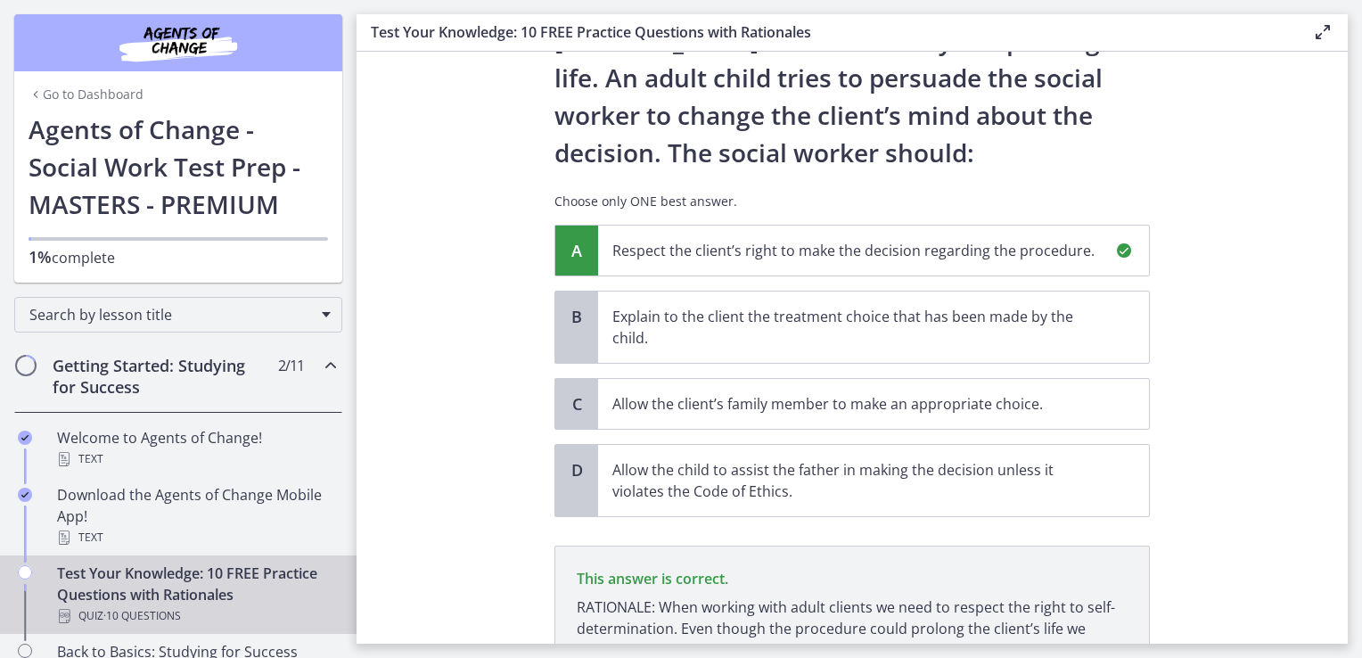
scroll to position [386, 0]
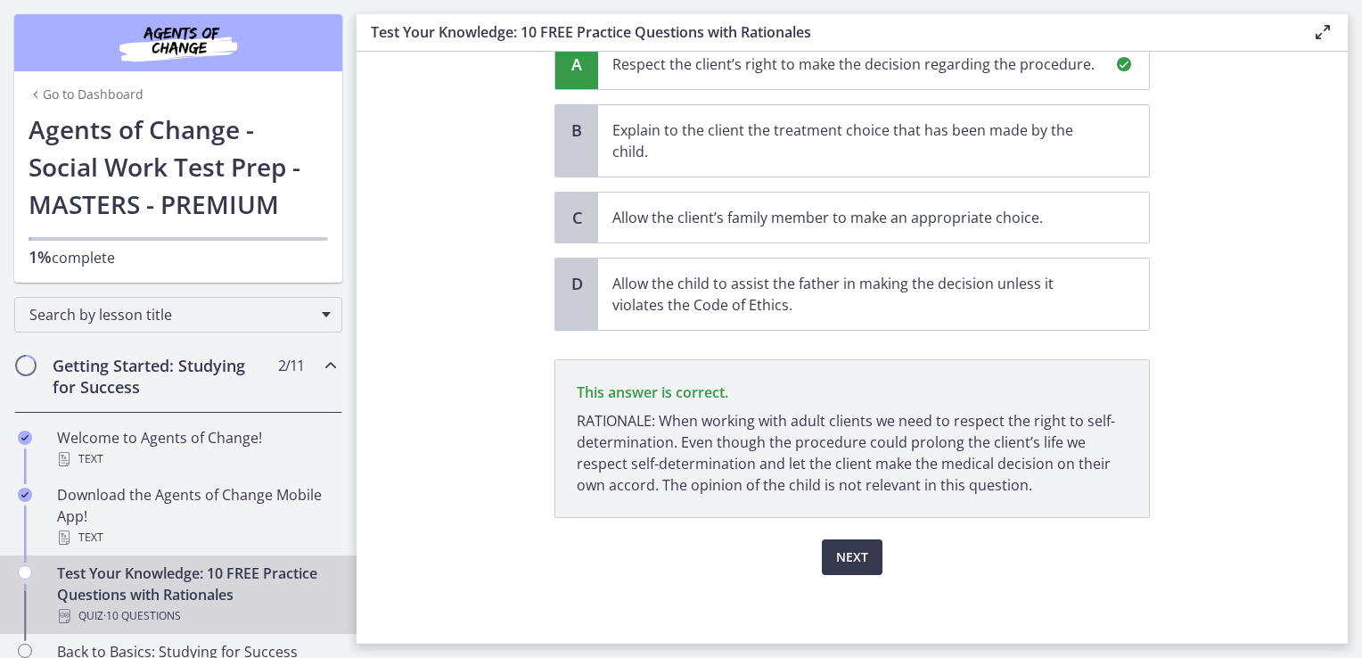
drag, startPoint x: 848, startPoint y: 551, endPoint x: 763, endPoint y: 569, distance: 87.4
click at [763, 569] on div "Next" at bounding box center [851, 546] width 595 height 57
click at [836, 561] on span "Next" at bounding box center [852, 556] width 32 height 21
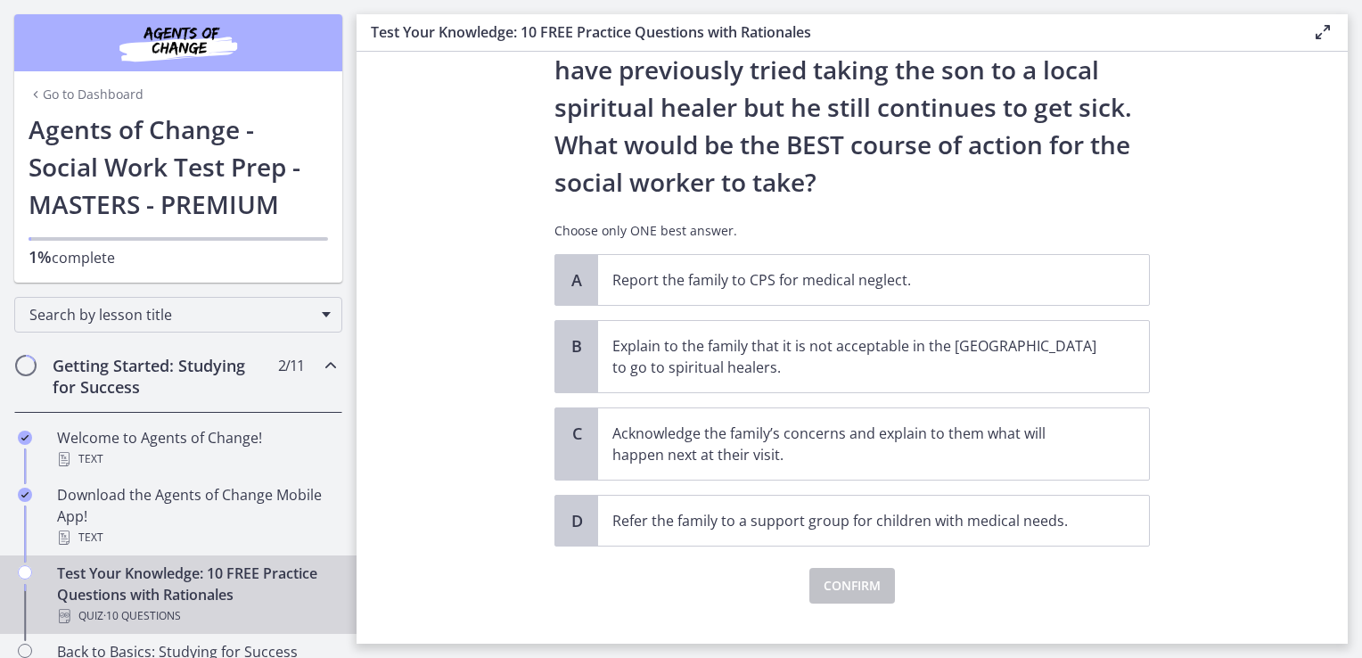
scroll to position [321, 0]
click at [886, 451] on p "Acknowledge the family’s concerns and explain to them what will happen next at …" at bounding box center [855, 442] width 487 height 43
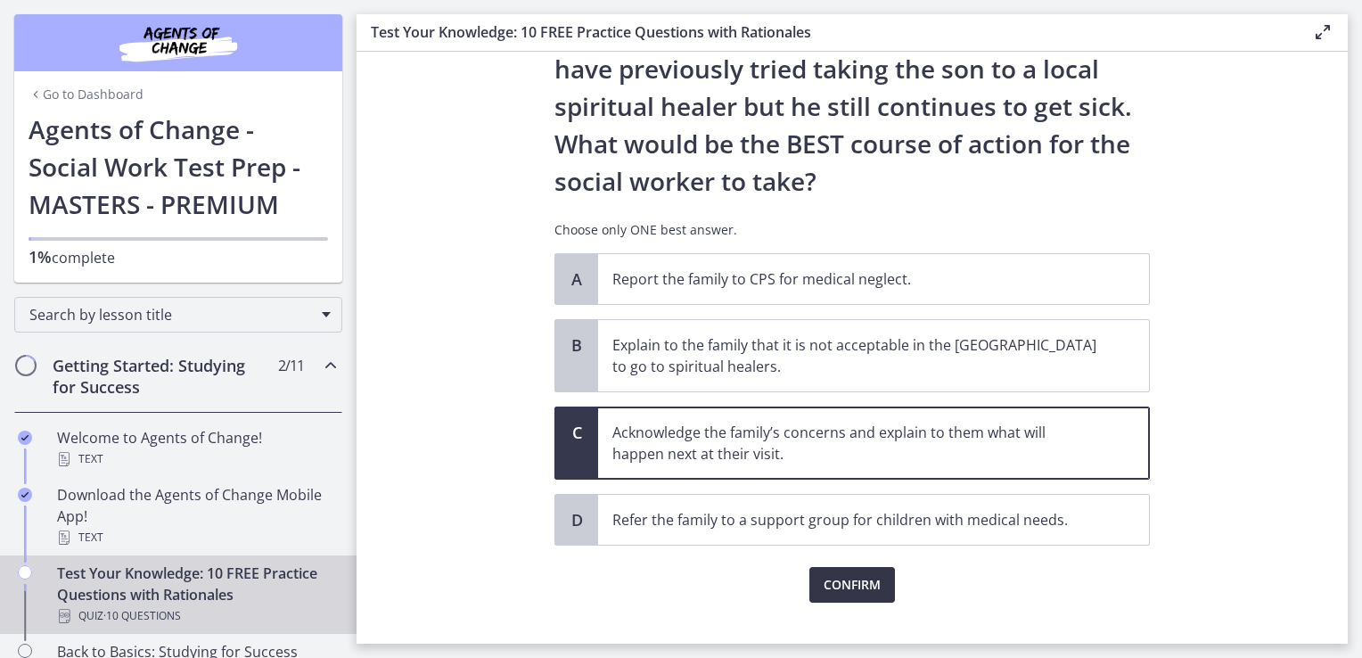
click at [846, 583] on span "Confirm" at bounding box center [851, 584] width 57 height 21
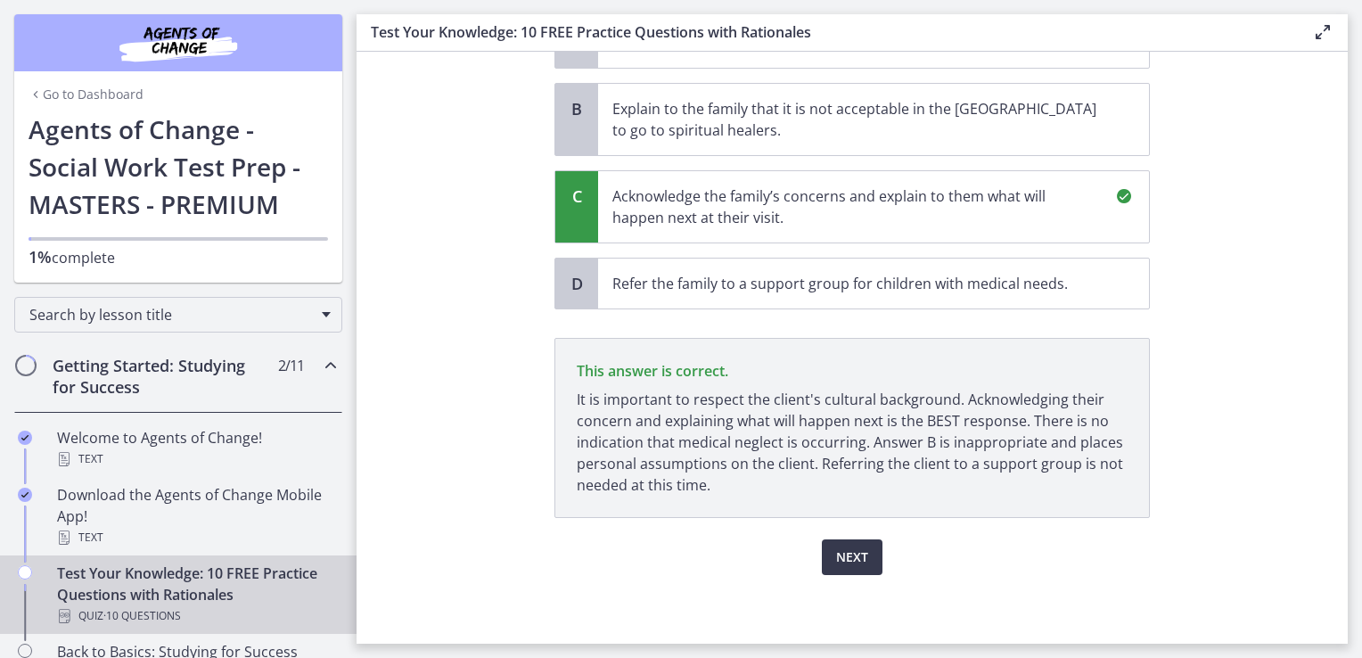
scroll to position [557, 0]
click at [823, 567] on button "Next" at bounding box center [852, 557] width 61 height 36
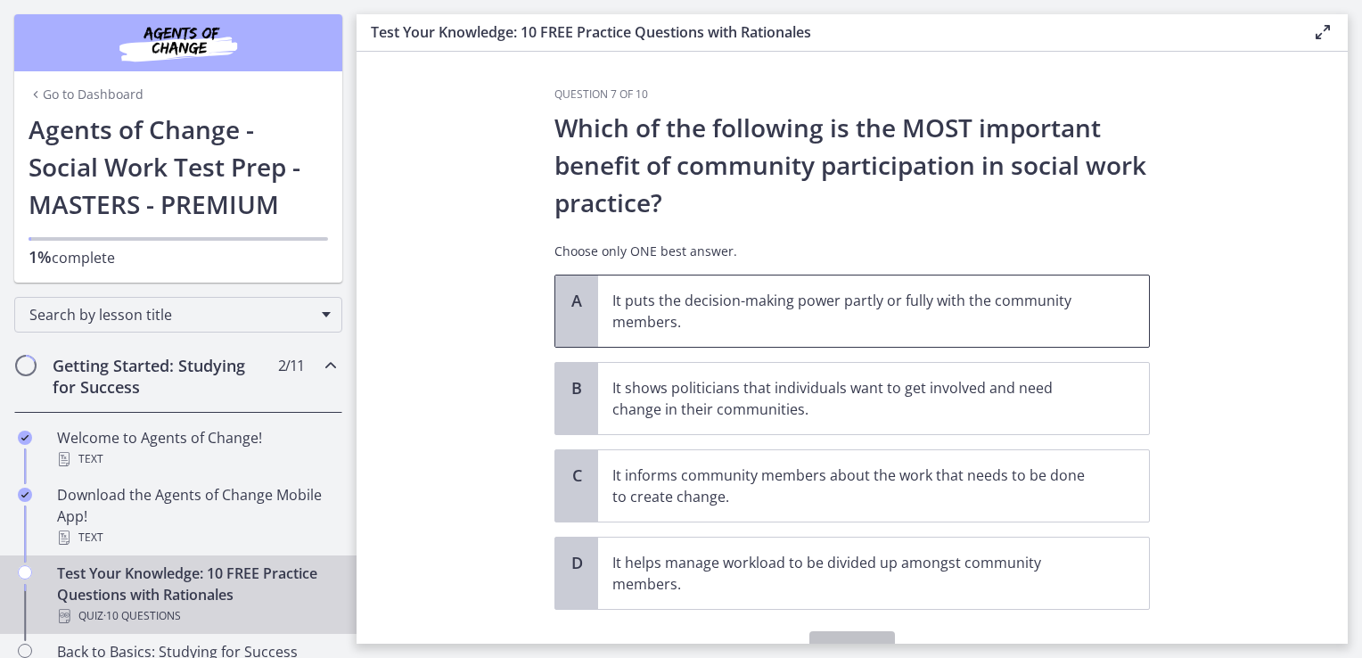
click at [767, 323] on p "It puts the decision-making power partly or fully with the community members." at bounding box center [855, 311] width 487 height 43
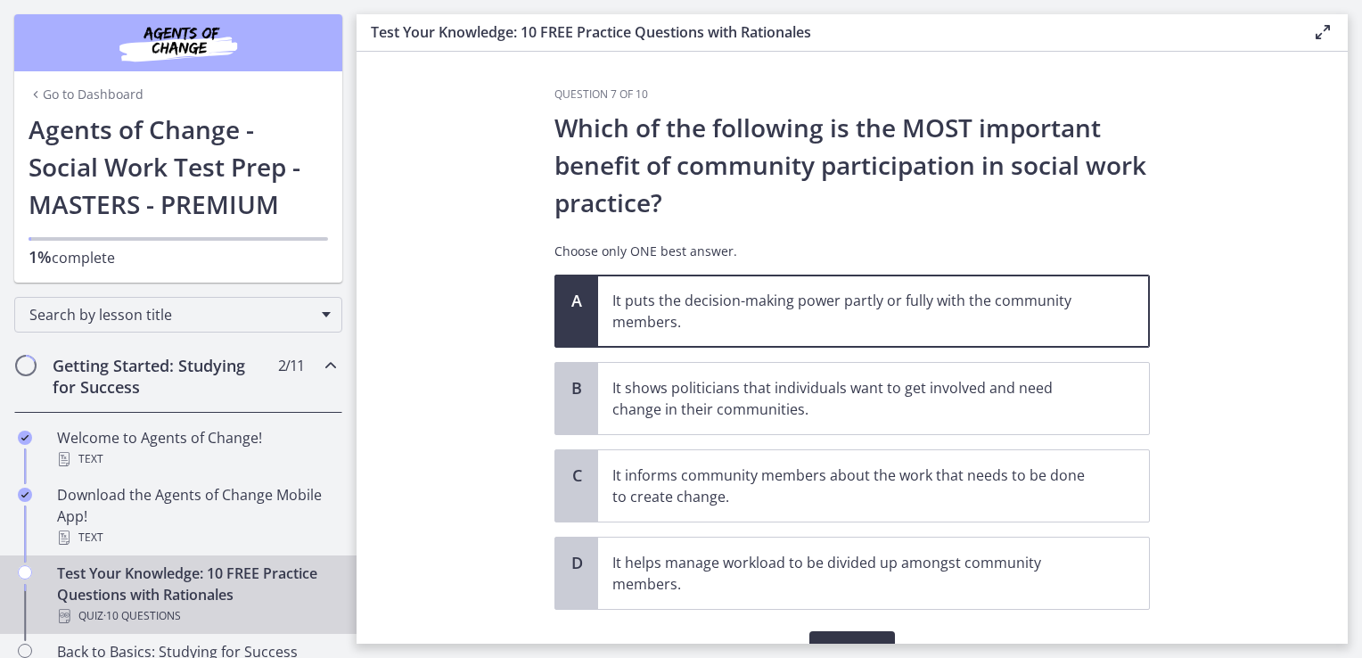
click at [841, 638] on span "Confirm" at bounding box center [851, 648] width 57 height 21
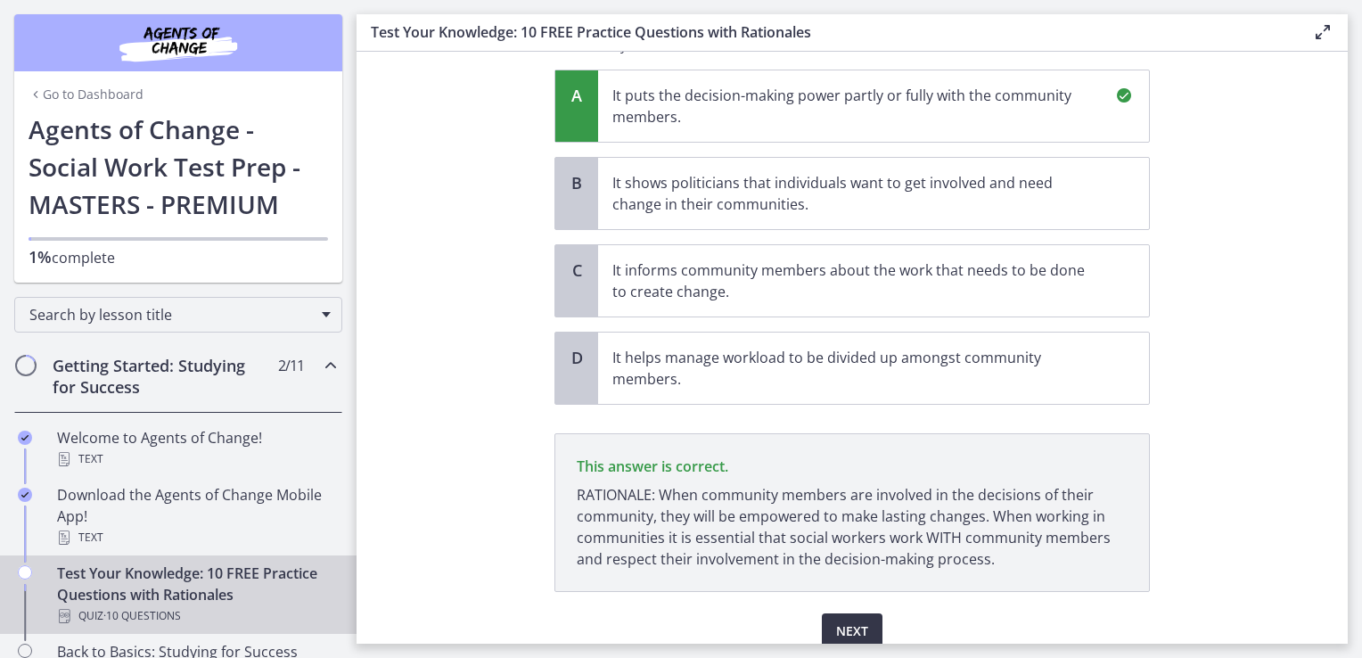
scroll to position [279, 0]
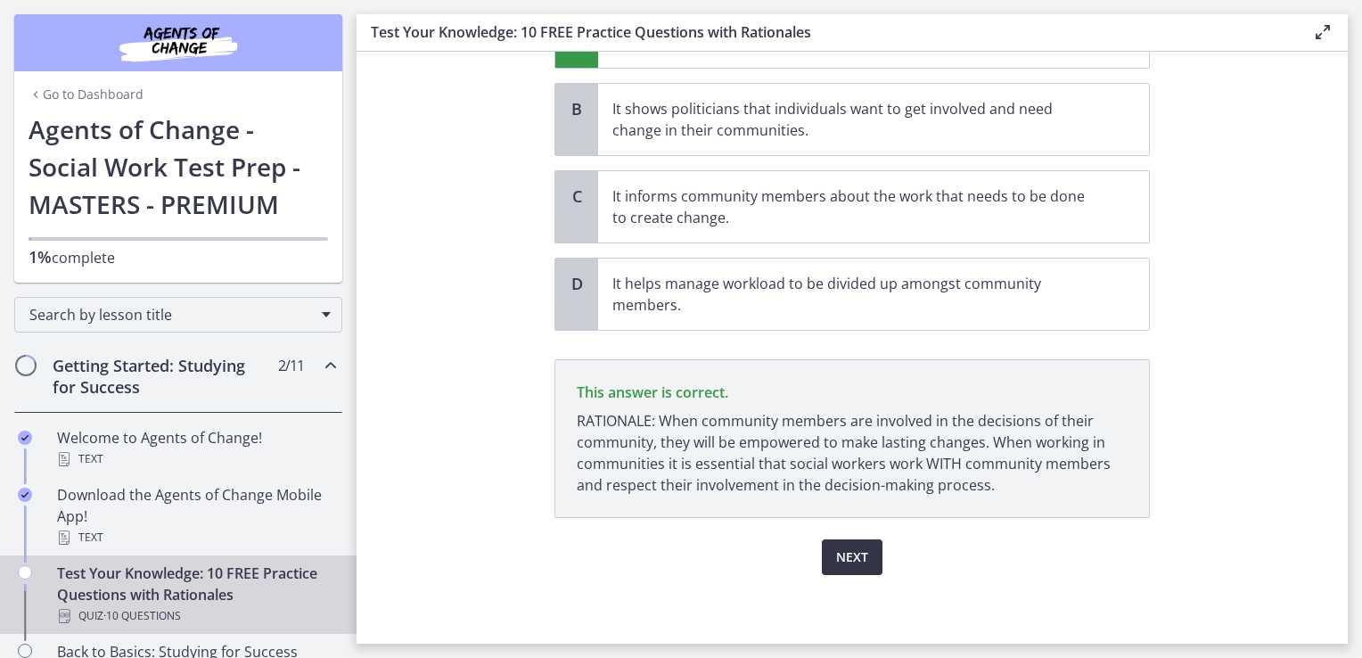
click at [845, 561] on span "Next" at bounding box center [852, 556] width 32 height 21
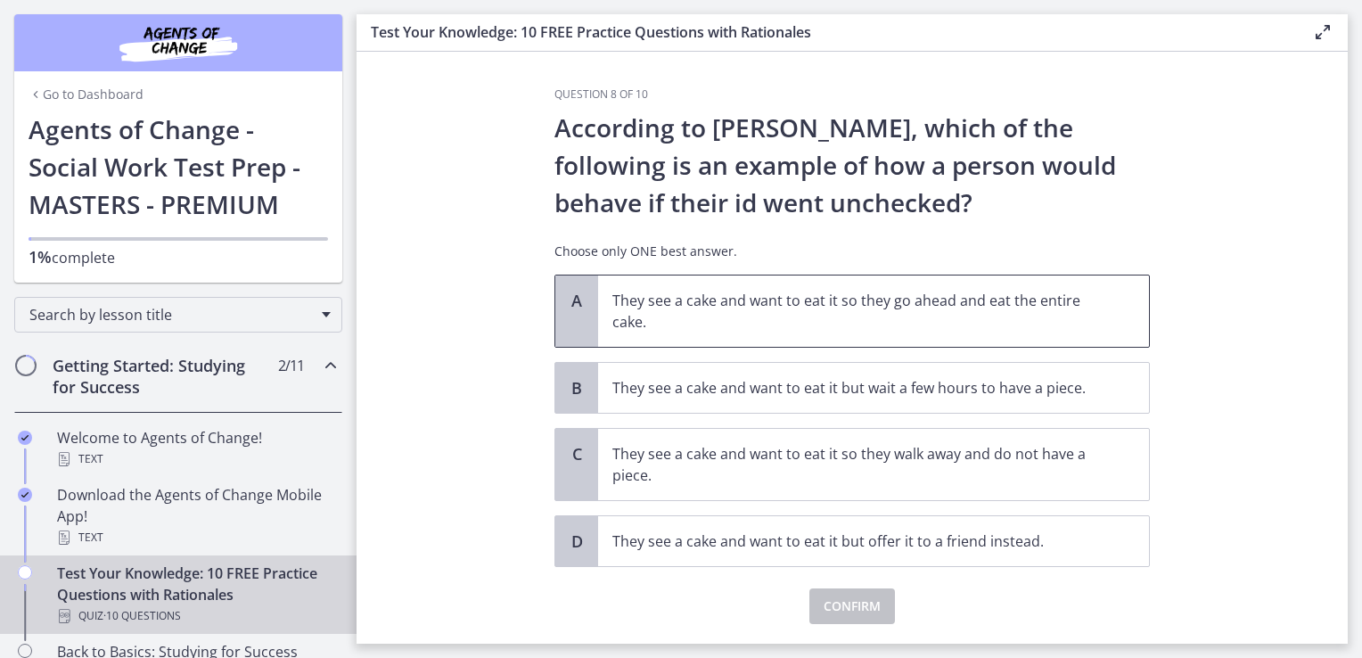
click at [802, 323] on p "They see a cake and want to eat it so they go ahead and eat the entire cake." at bounding box center [855, 311] width 487 height 43
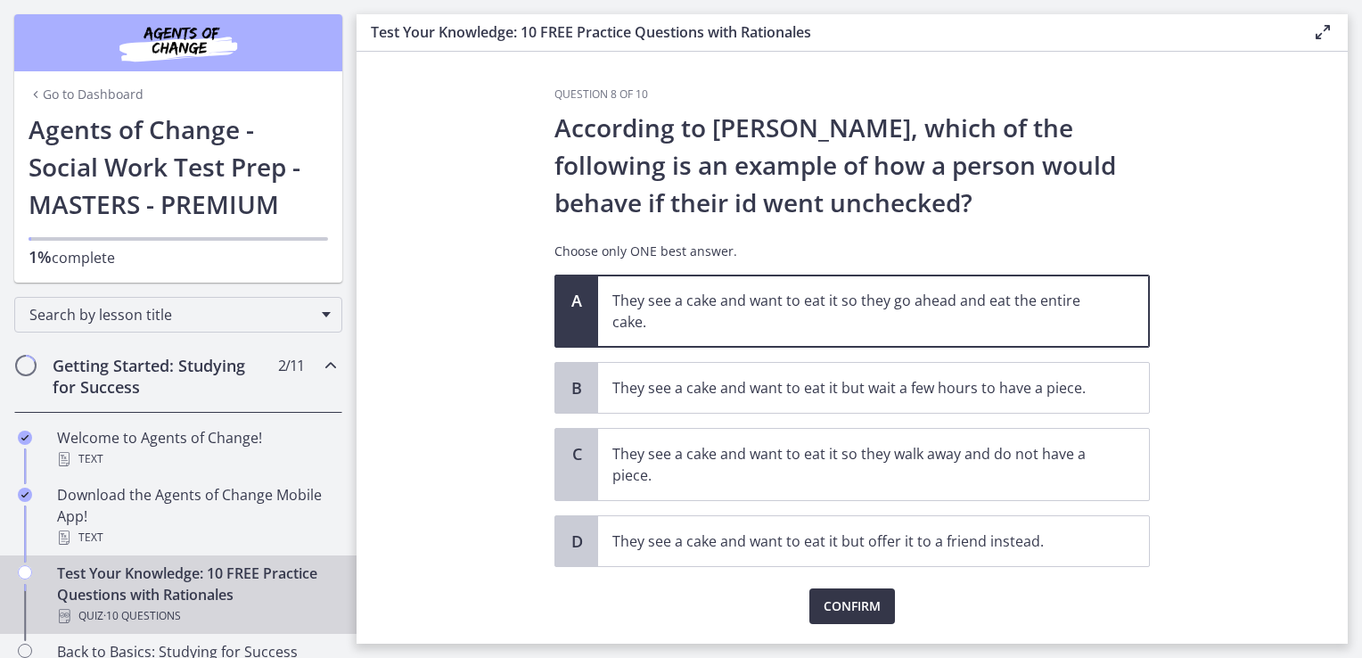
click at [837, 611] on span "Confirm" at bounding box center [851, 605] width 57 height 21
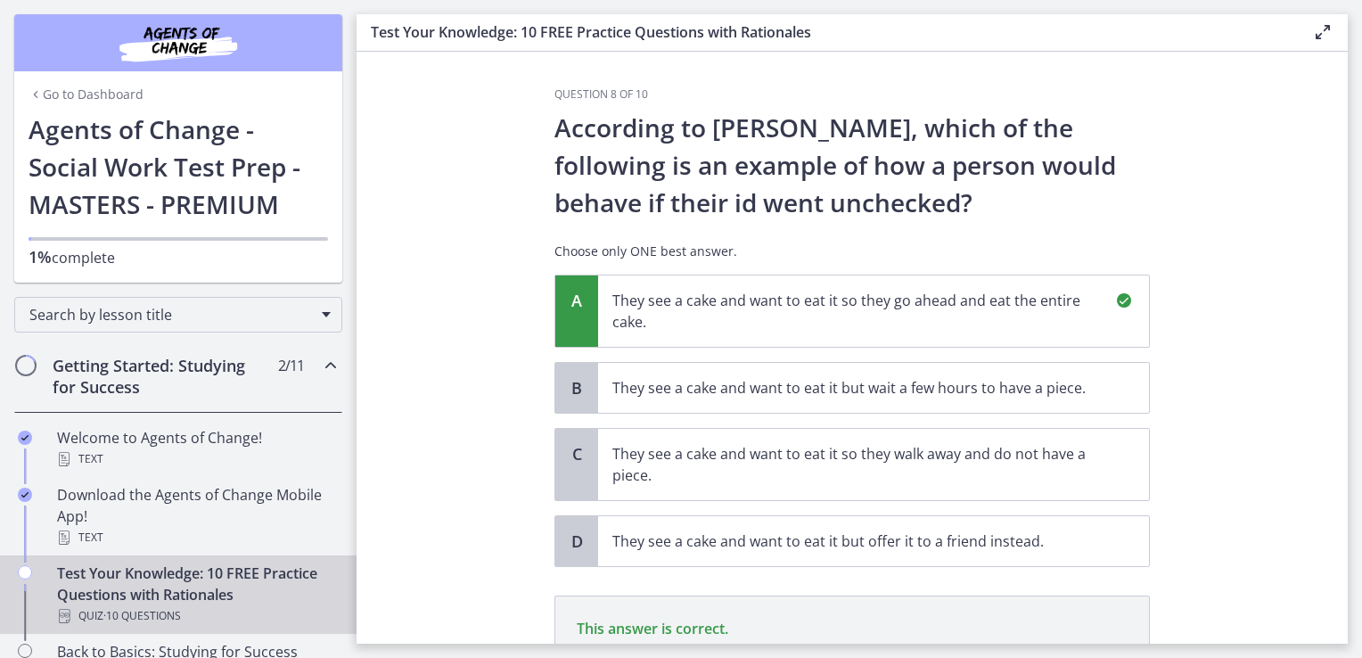
scroll to position [236, 0]
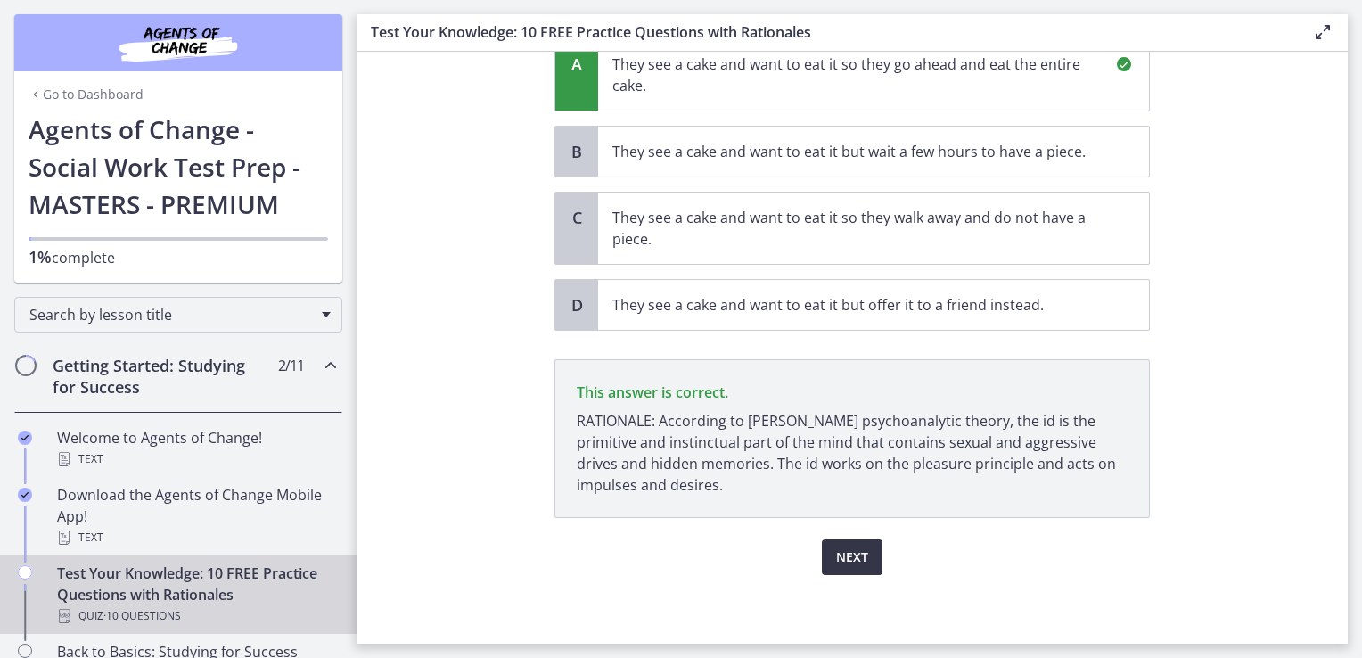
click at [845, 558] on span "Next" at bounding box center [852, 556] width 32 height 21
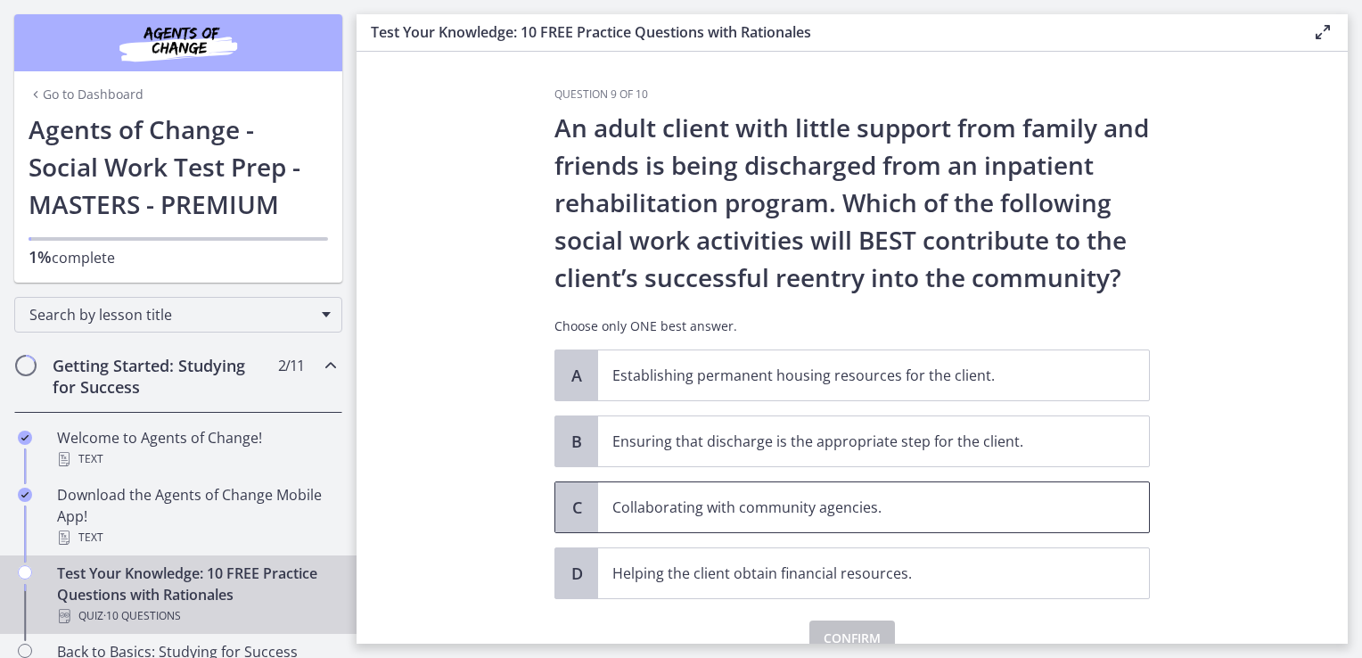
click at [725, 502] on p "Collaborating with community agencies." at bounding box center [855, 506] width 487 height 21
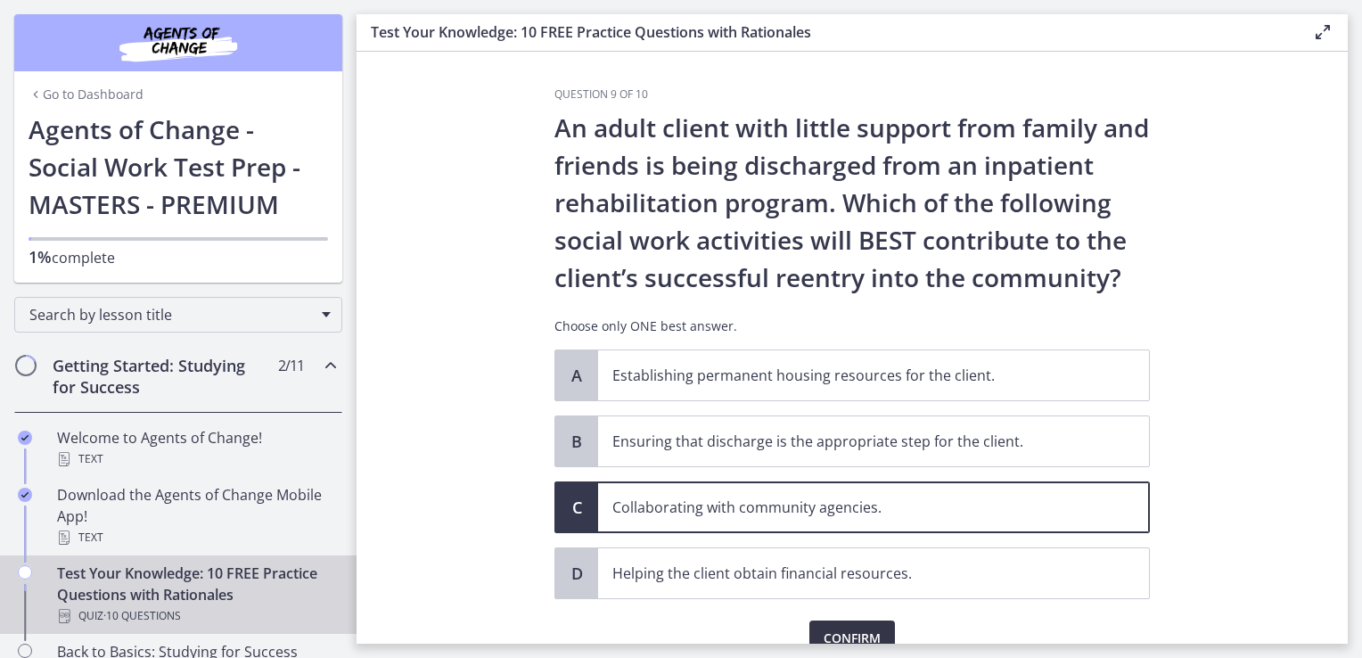
click at [858, 627] on span "Confirm" at bounding box center [851, 637] width 57 height 21
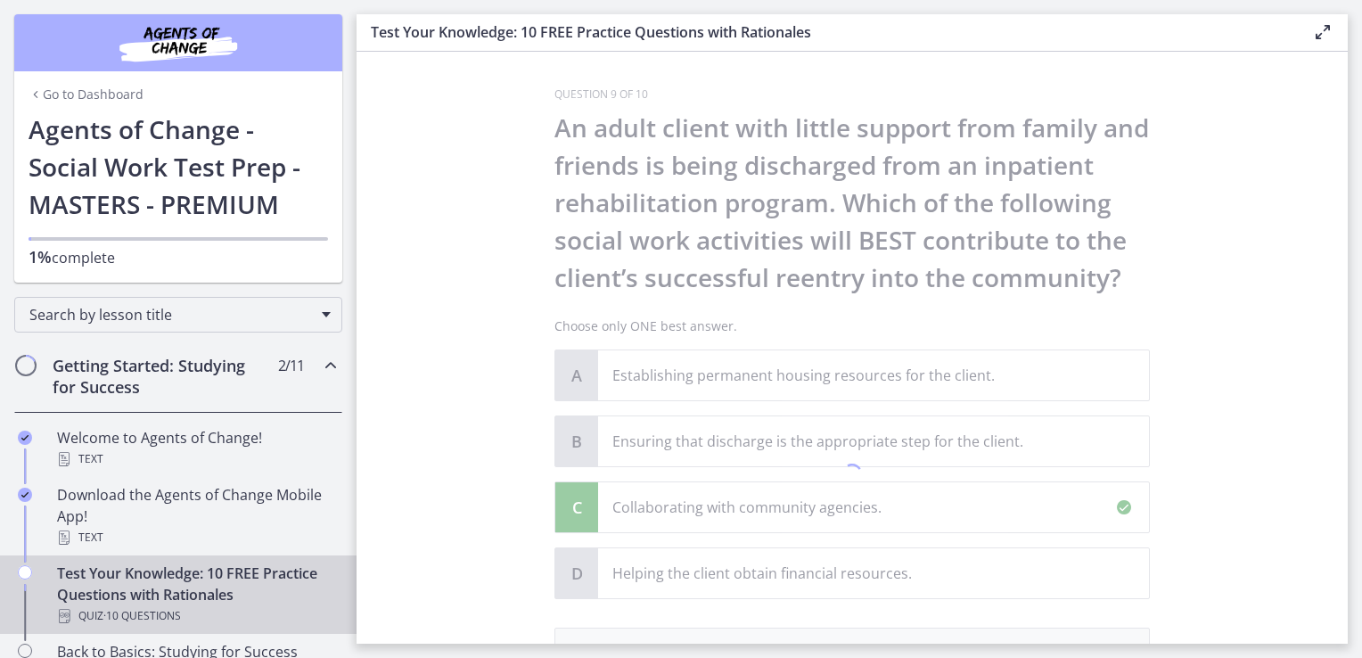
scroll to position [290, 0]
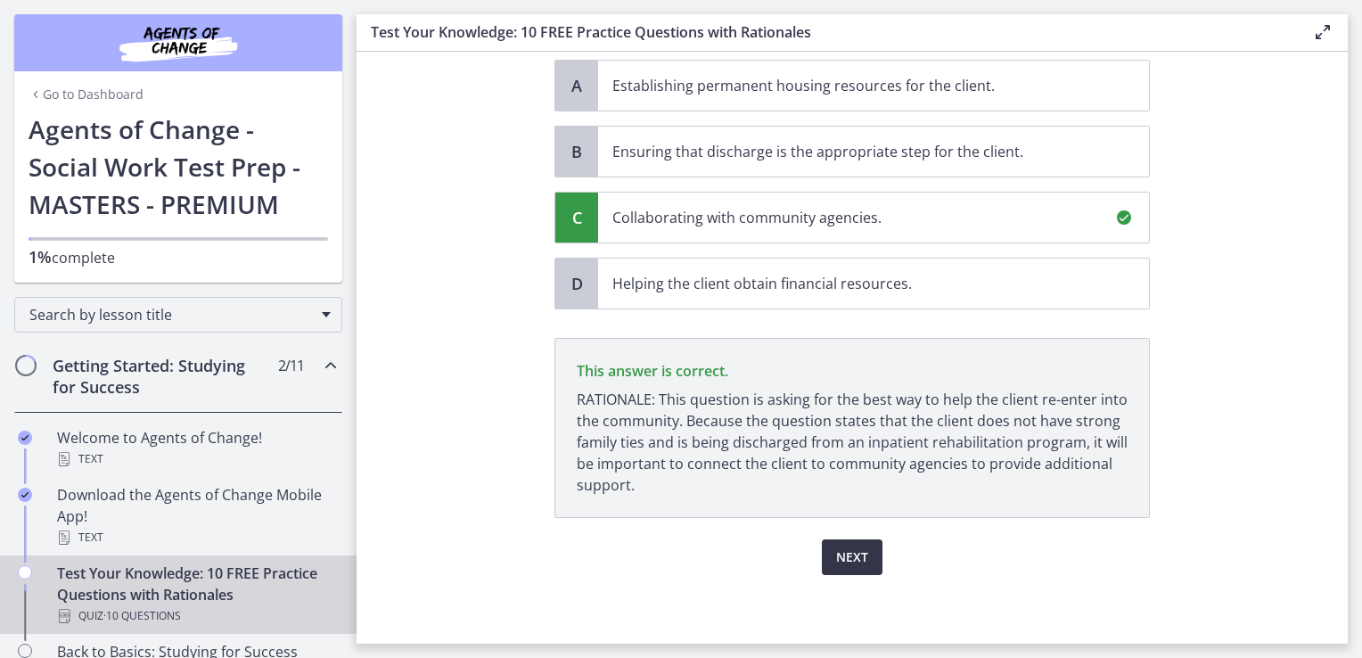
click at [845, 561] on span "Next" at bounding box center [852, 556] width 32 height 21
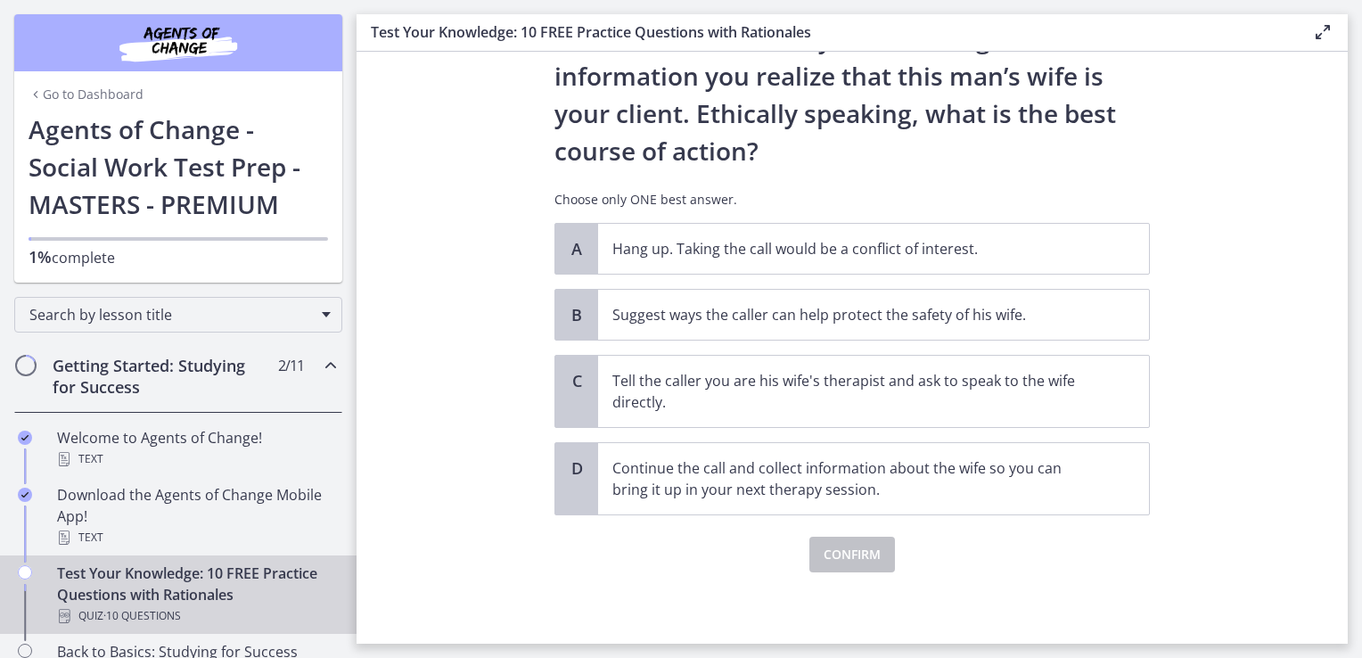
scroll to position [0, 0]
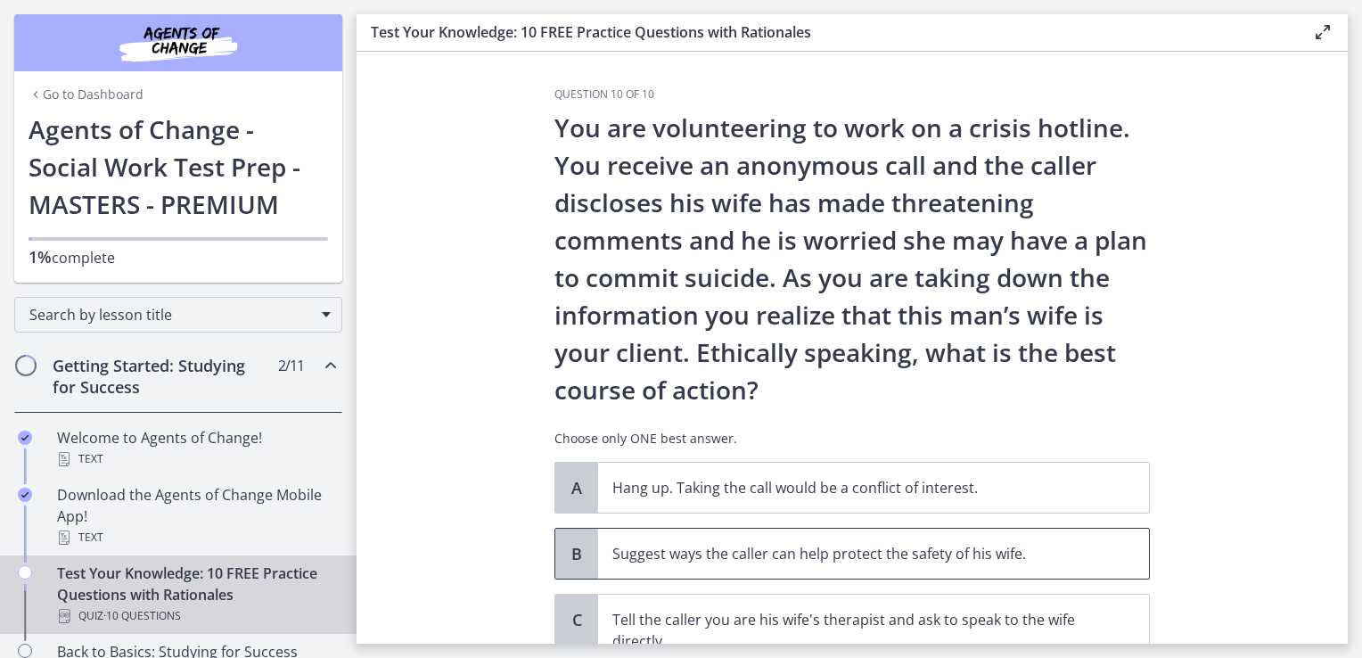
click at [921, 557] on p "Suggest ways the caller can help protect the safety of his wife." at bounding box center [855, 553] width 487 height 21
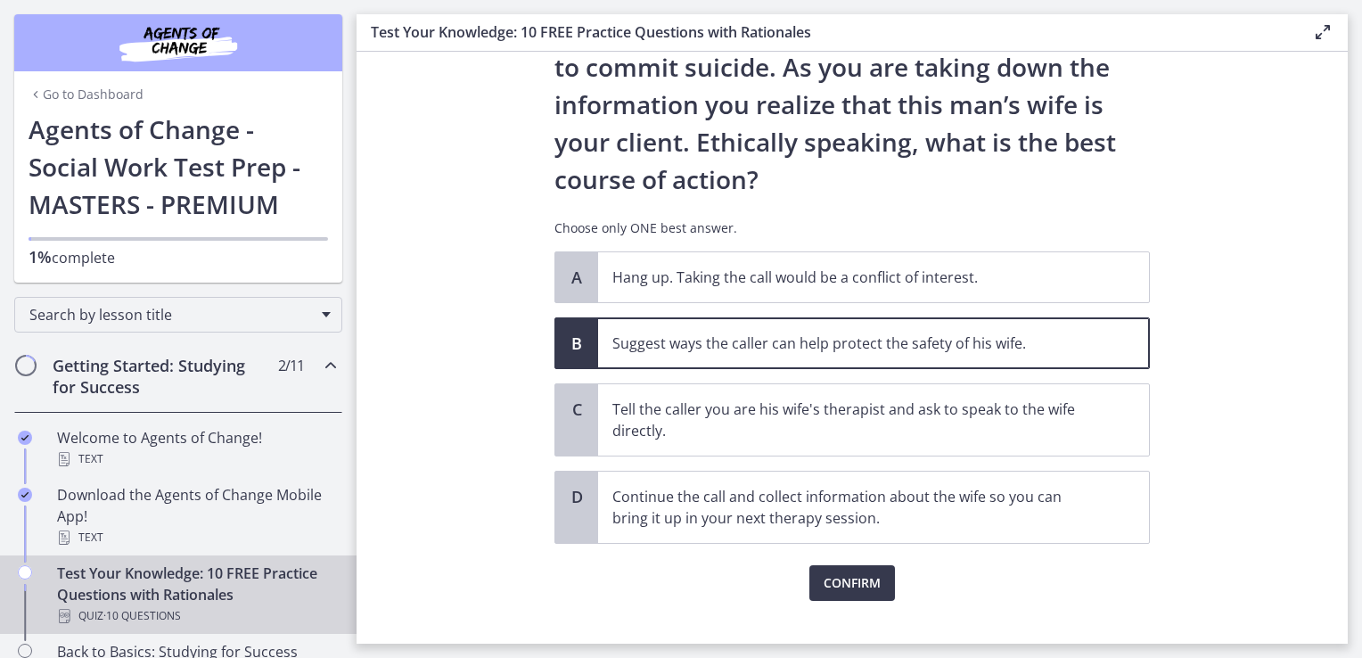
scroll to position [236, 0]
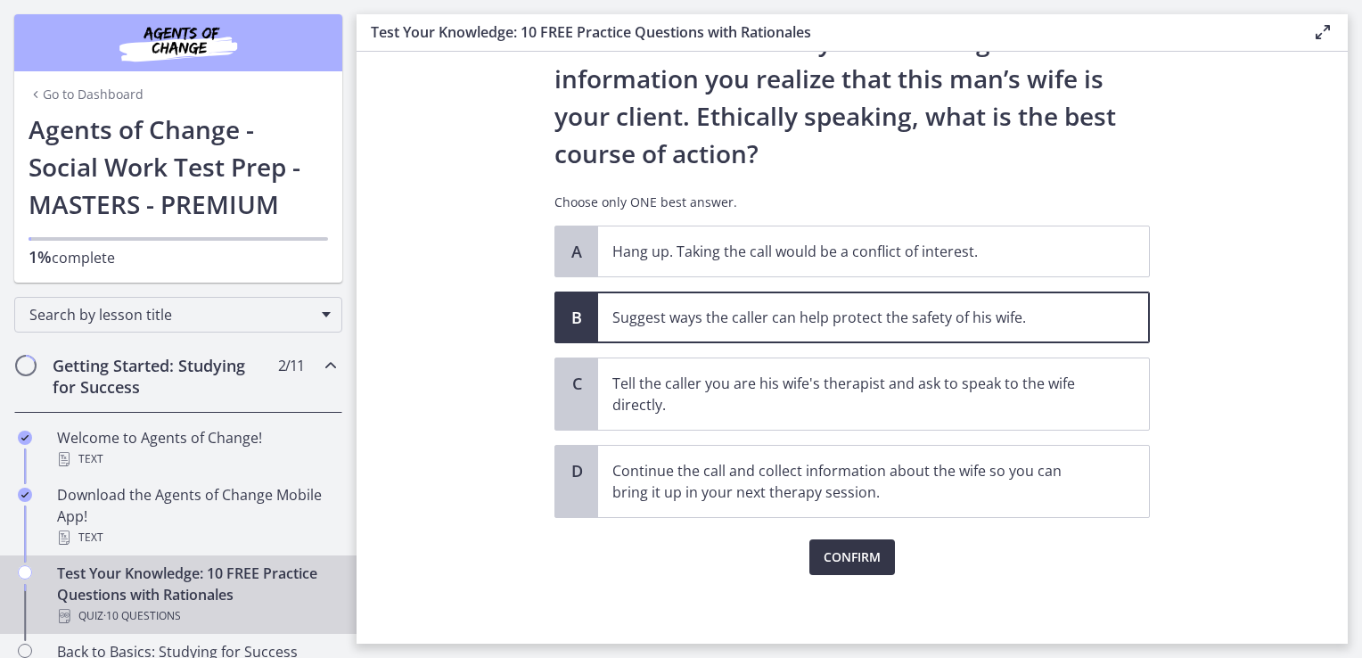
click at [851, 562] on span "Confirm" at bounding box center [851, 556] width 57 height 21
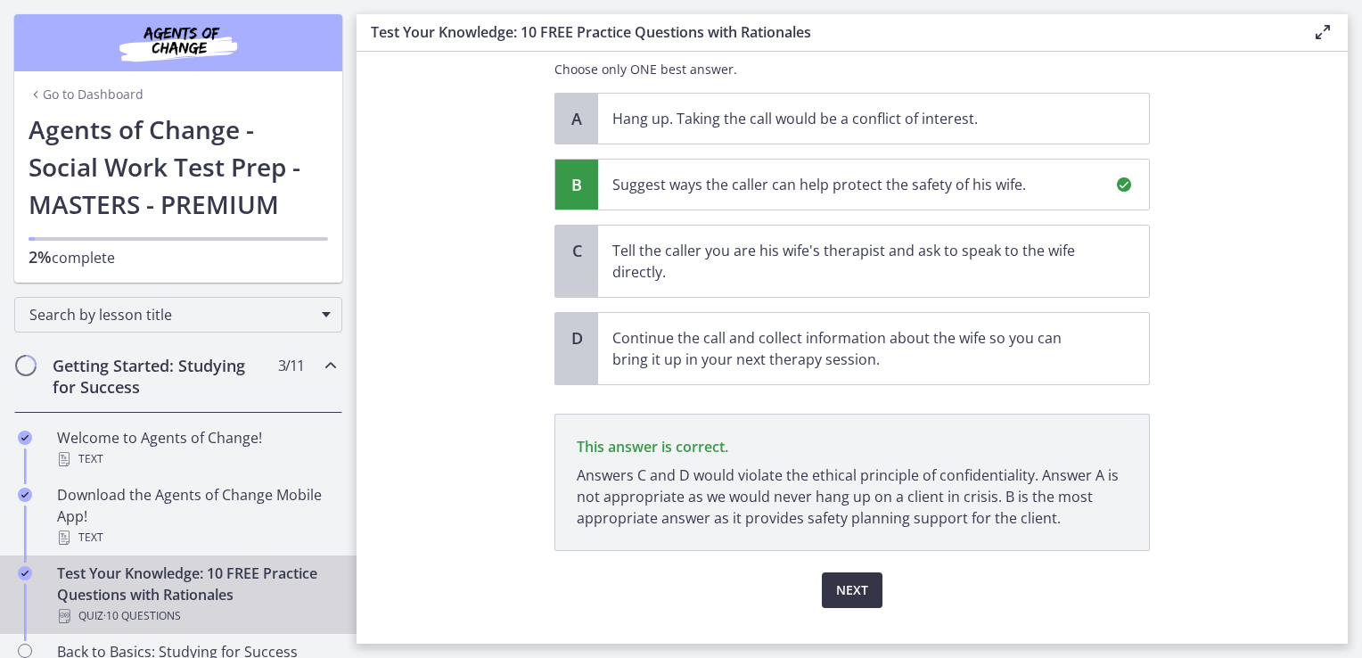
scroll to position [402, 0]
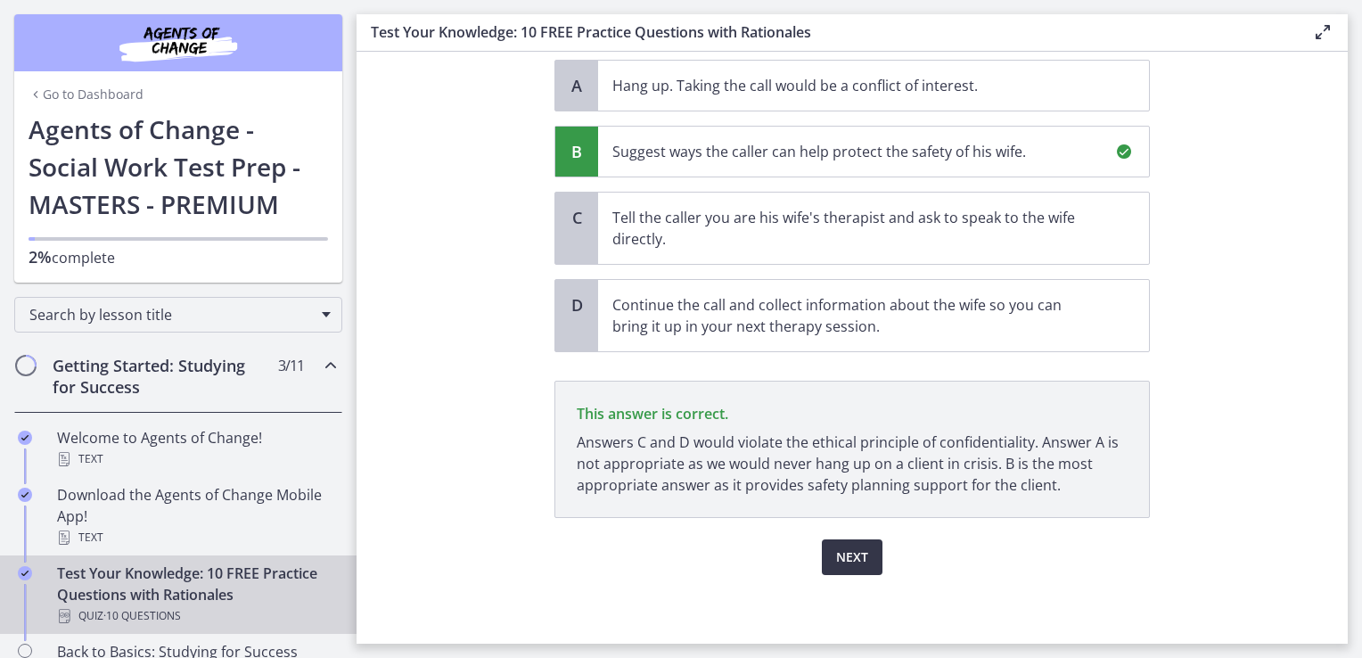
click at [851, 562] on span "Next" at bounding box center [852, 556] width 32 height 21
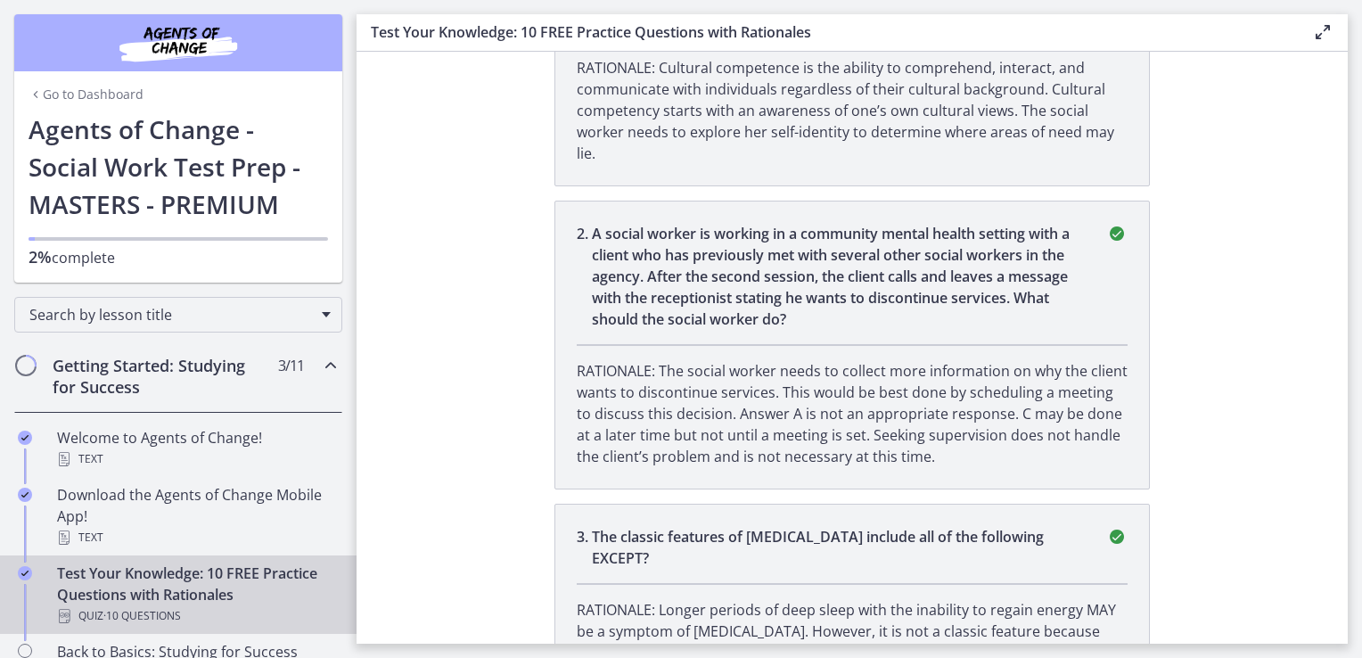
scroll to position [0, 0]
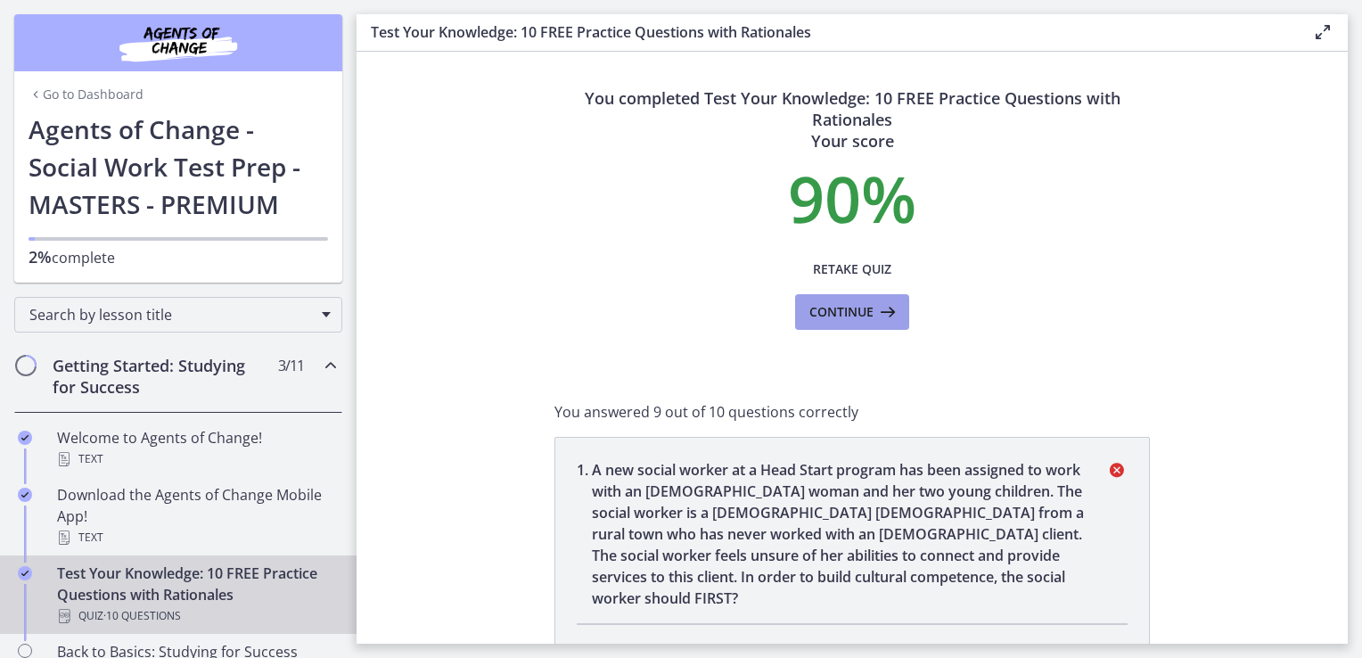
click at [814, 314] on span "Continue" at bounding box center [841, 311] width 64 height 21
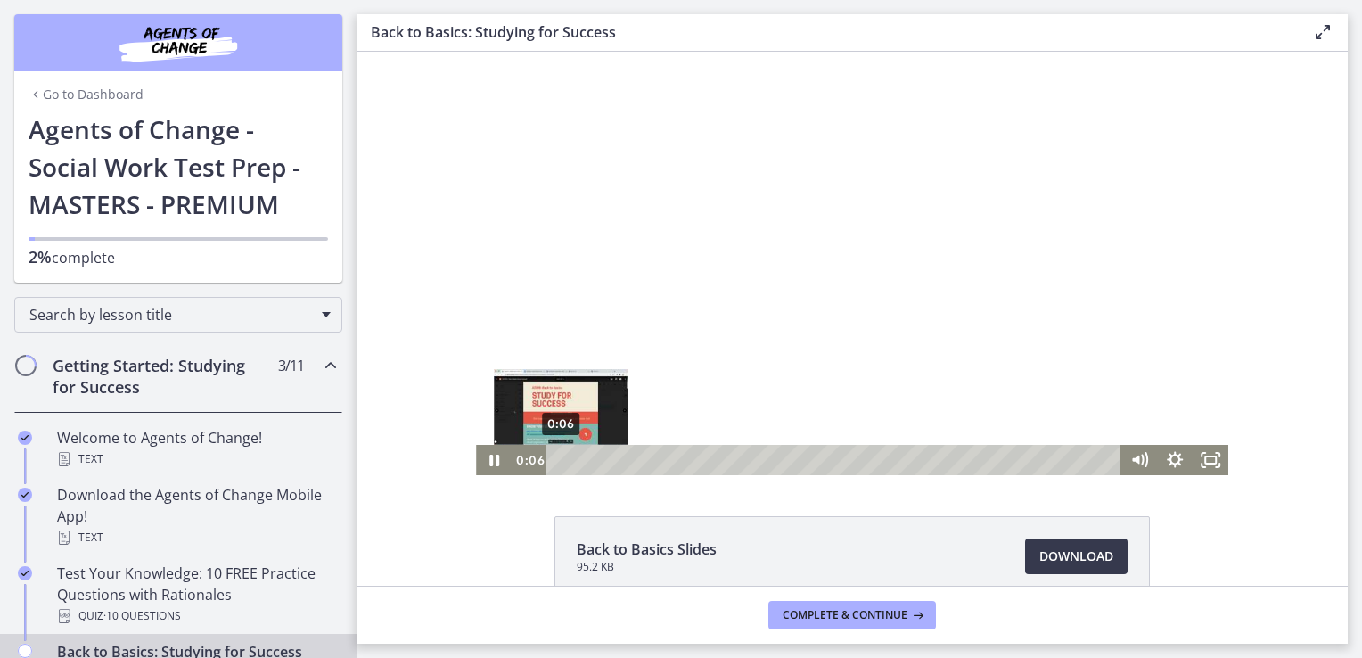
click at [559, 459] on div "0:06" at bounding box center [835, 460] width 553 height 30
click at [559, 459] on div "0:00" at bounding box center [835, 460] width 553 height 30
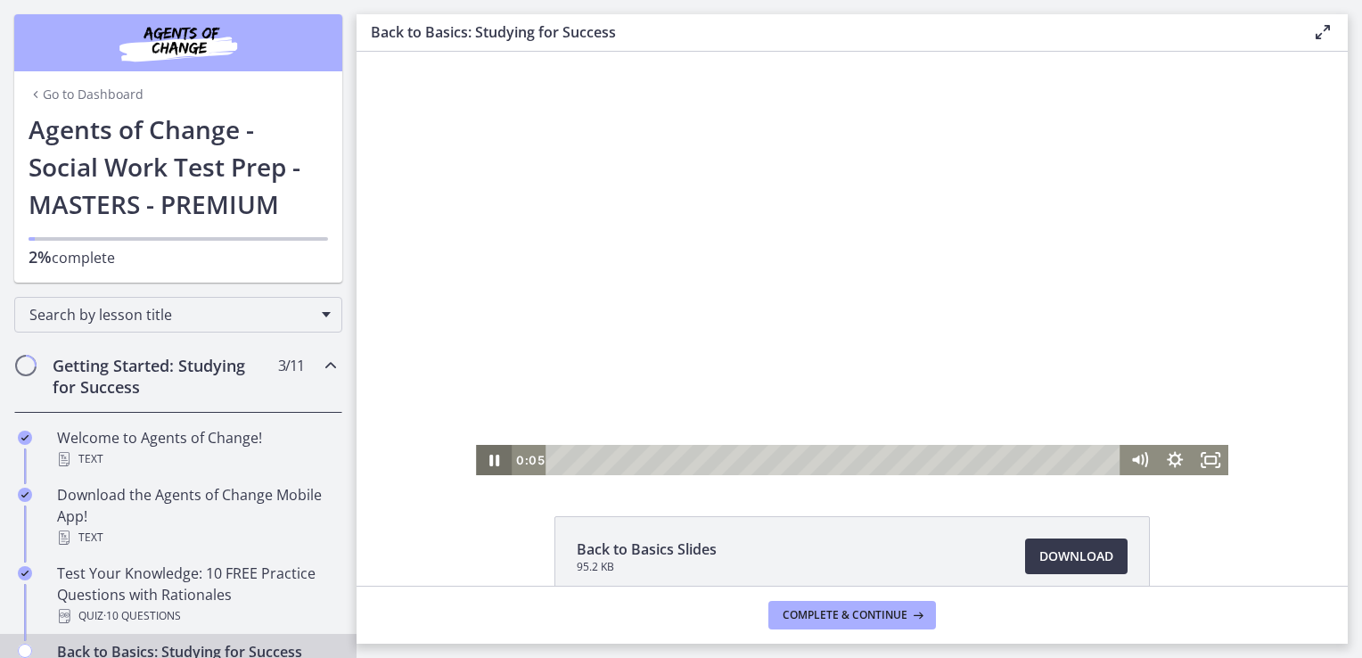
click at [488, 454] on icon "Pause" at bounding box center [494, 460] width 36 height 30
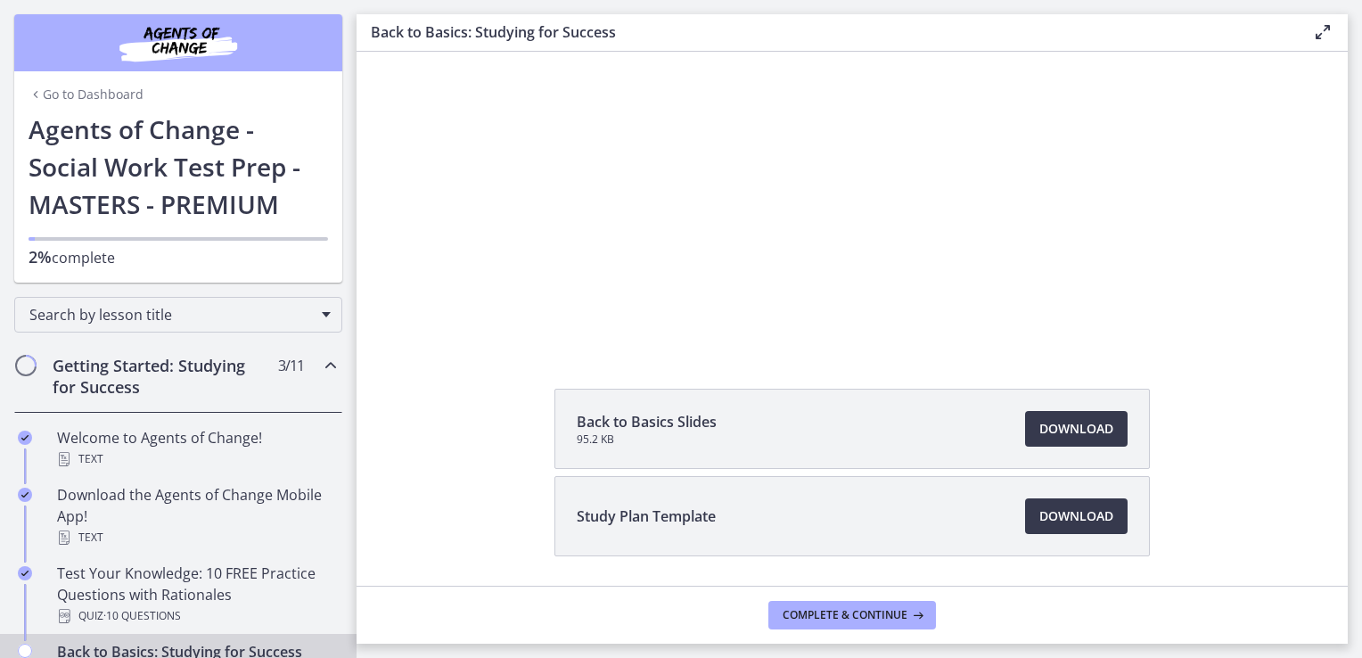
scroll to position [182, 0]
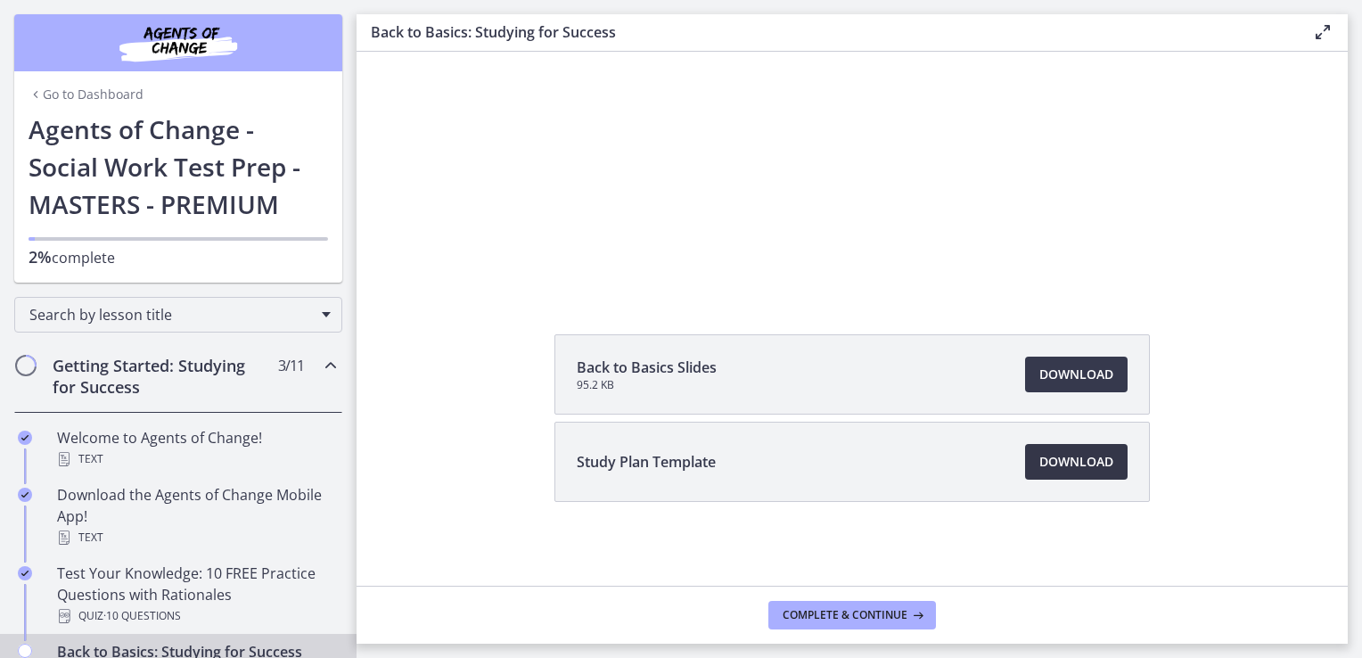
click at [1044, 462] on span "Download Opens in a new window" at bounding box center [1076, 461] width 74 height 21
click at [1058, 369] on span "Download Opens in a new window" at bounding box center [1076, 374] width 74 height 21
click at [322, 312] on span "Chapters" at bounding box center [326, 314] width 9 height 5
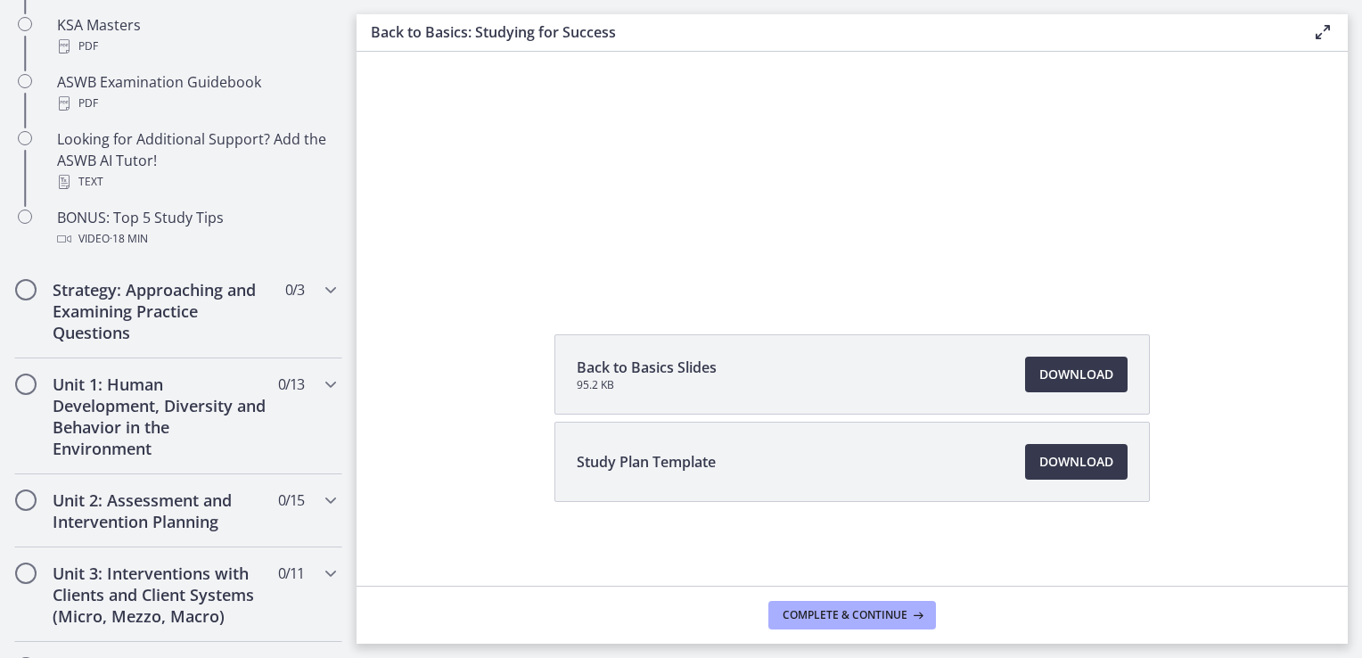
scroll to position [855, 0]
click at [322, 284] on icon "Chapters" at bounding box center [330, 288] width 21 height 21
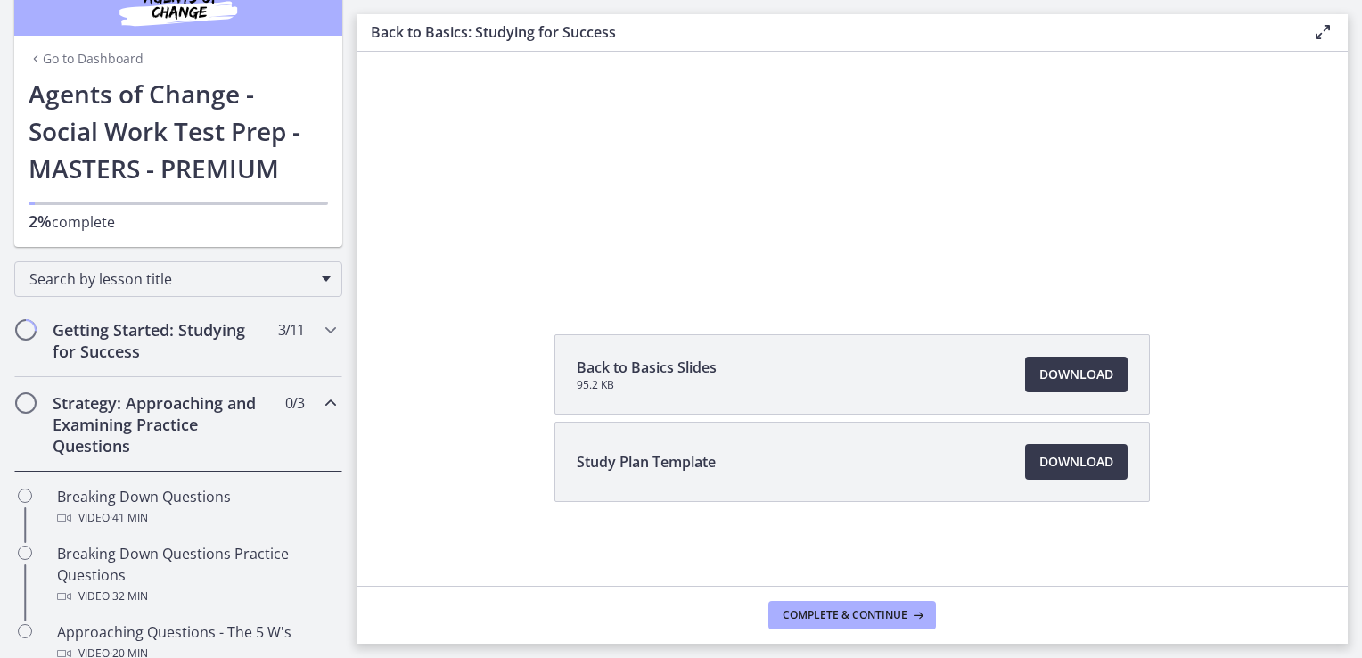
scroll to position [0, 0]
